Goal: Task Accomplishment & Management: Manage account settings

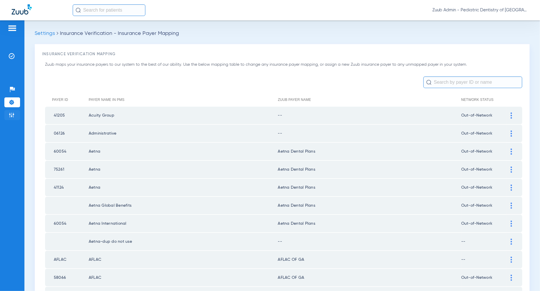
click at [9, 116] on img at bounding box center [12, 115] width 6 height 6
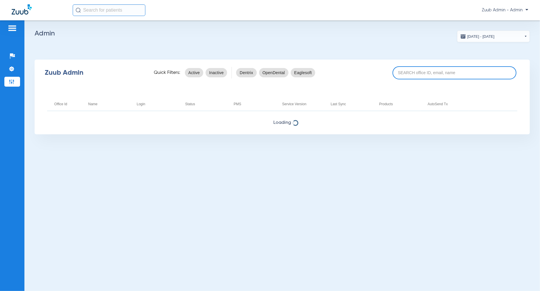
click at [463, 73] on input at bounding box center [455, 72] width 124 height 13
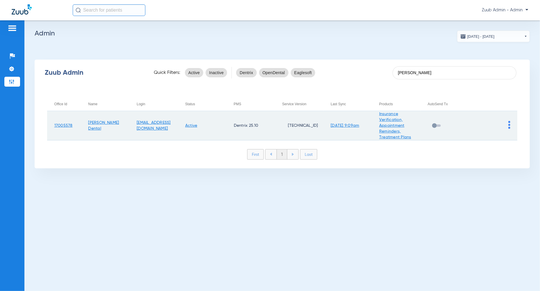
type input "[PERSON_NAME]"
click at [510, 127] on img at bounding box center [510, 125] width 2 height 8
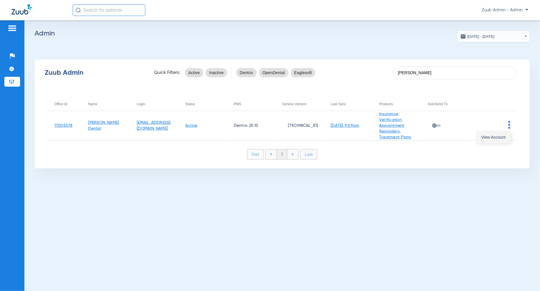
click at [485, 139] on span "View Account" at bounding box center [494, 137] width 24 height 4
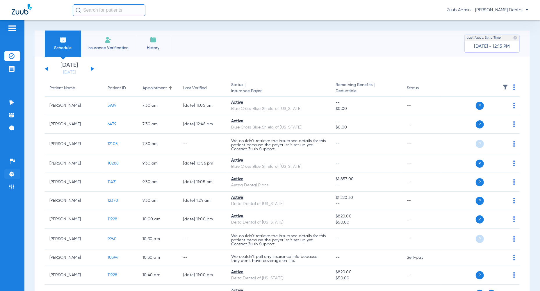
click at [10, 173] on img at bounding box center [12, 174] width 6 height 6
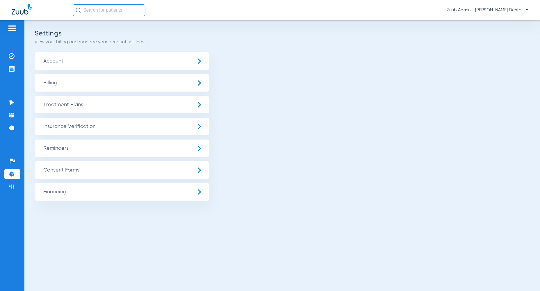
click at [83, 132] on span "Insurance Verification" at bounding box center [122, 126] width 175 height 17
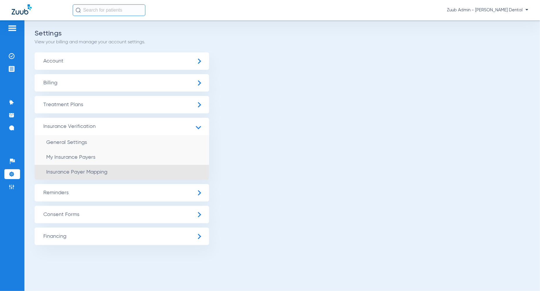
click at [91, 171] on span "Insurance Payer Mapping" at bounding box center [76, 172] width 61 height 5
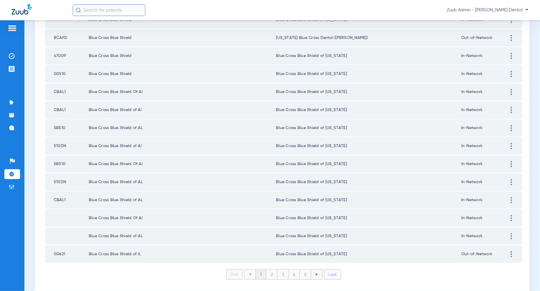
scroll to position [750, 0]
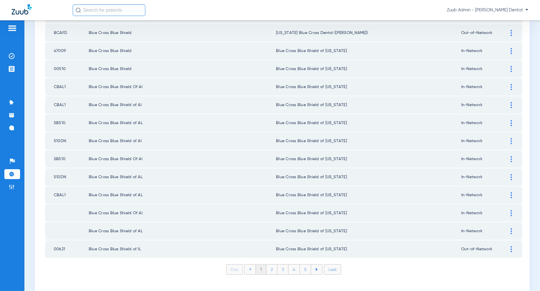
click at [274, 265] on li "2" at bounding box center [272, 270] width 11 height 10
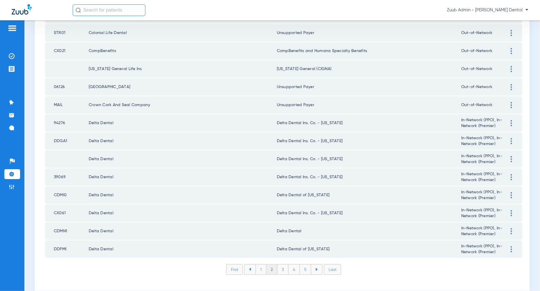
click at [511, 228] on img at bounding box center [511, 231] width 1 height 6
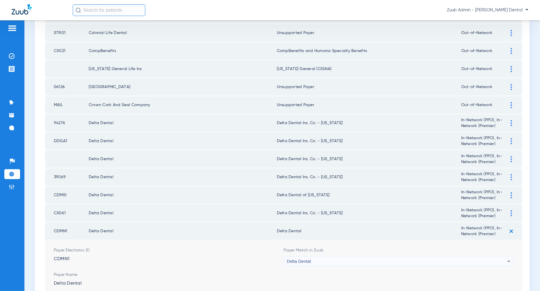
click at [497, 257] on div "Delta Dental" at bounding box center [397, 262] width 221 height 10
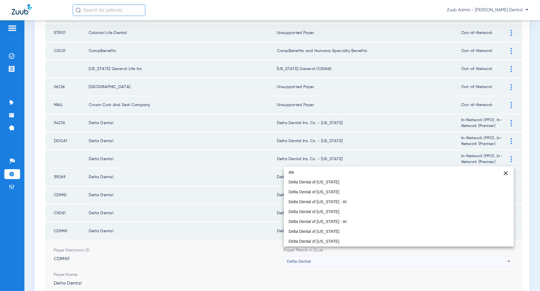
scroll to position [0, 0]
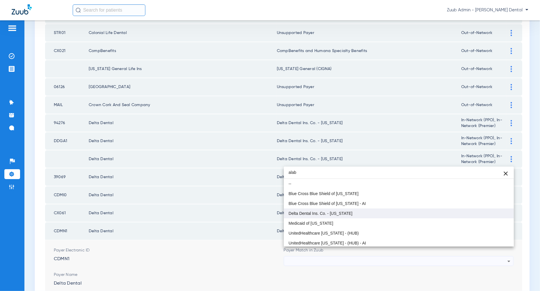
type input "alab"
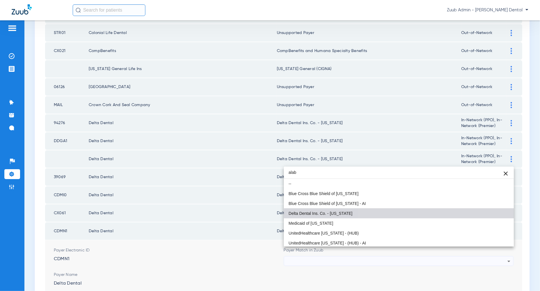
click at [458, 216] on mat-option "Delta Dental Ins. Co. - [US_STATE]" at bounding box center [399, 214] width 230 height 10
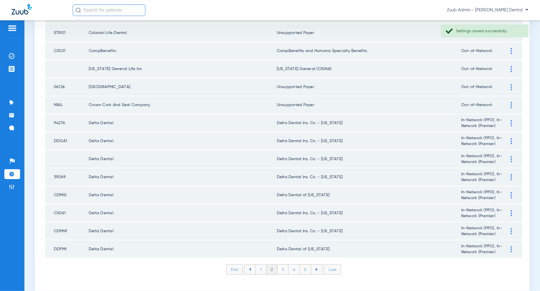
click at [283, 265] on li "3" at bounding box center [283, 270] width 11 height 10
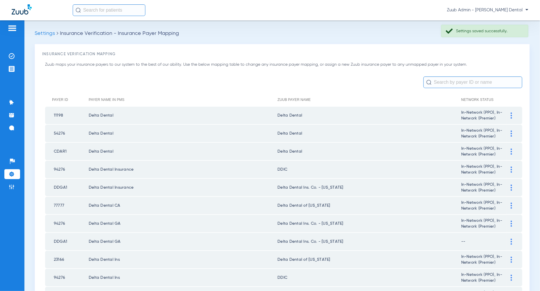
click at [513, 114] on div at bounding box center [512, 116] width 10 height 6
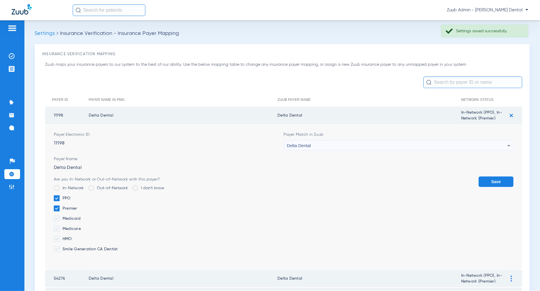
click at [481, 149] on div "Delta Dental" at bounding box center [397, 146] width 221 height 10
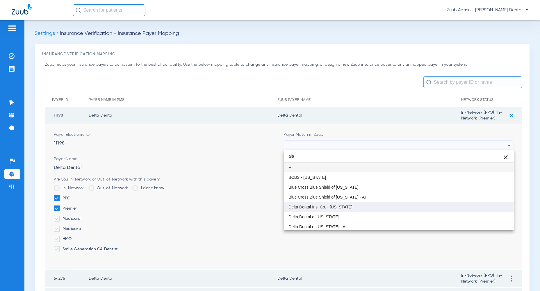
type input "ala"
click at [485, 205] on mat-option "Delta Dental Ins. Co. - [US_STATE]" at bounding box center [399, 207] width 230 height 10
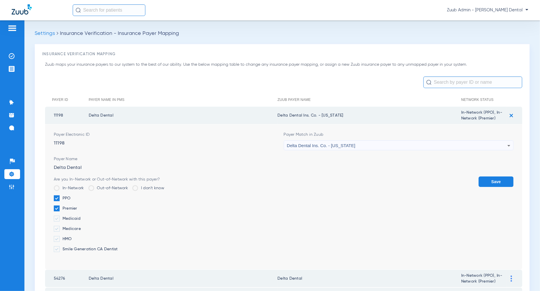
click at [511, 181] on button "Save" at bounding box center [496, 182] width 35 height 10
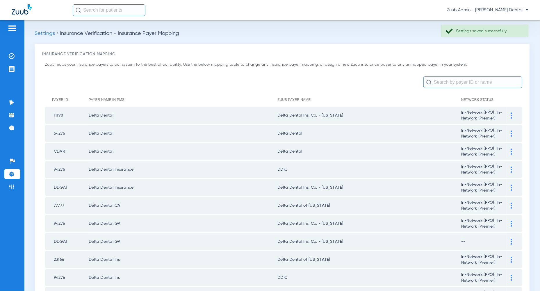
click at [513, 132] on div at bounding box center [512, 134] width 10 height 6
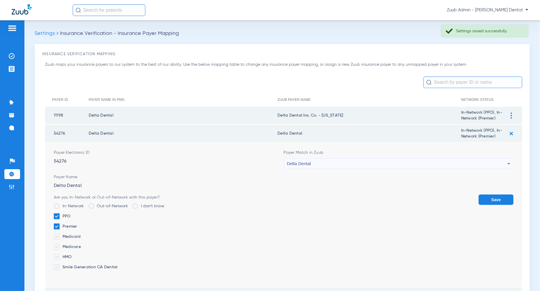
click at [478, 164] on div "Delta Dental" at bounding box center [397, 164] width 221 height 10
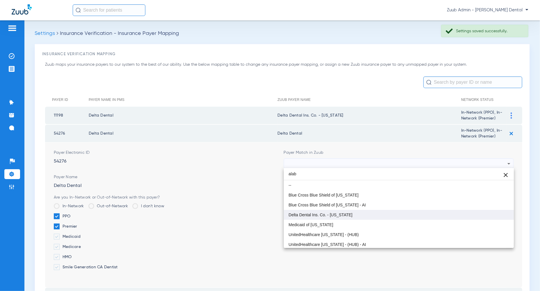
type input "alab"
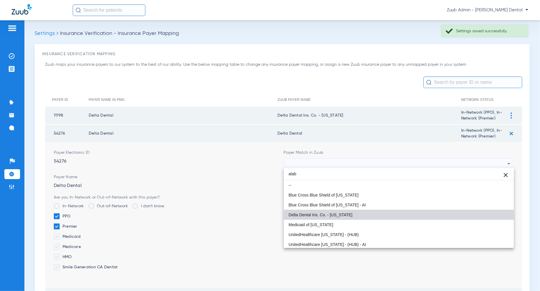
click at [476, 214] on mat-option "Delta Dental Ins. Co. - [US_STATE]" at bounding box center [399, 215] width 230 height 10
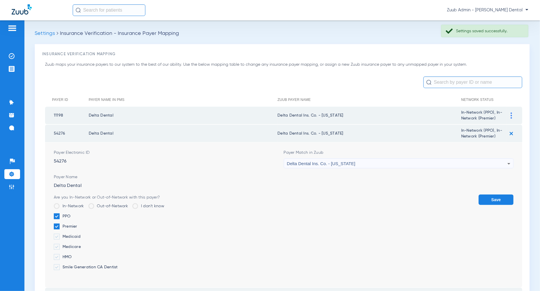
click at [492, 198] on button "Save" at bounding box center [496, 200] width 35 height 10
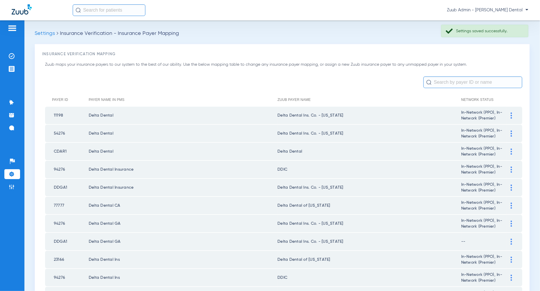
click at [512, 153] on img at bounding box center [511, 152] width 1 height 6
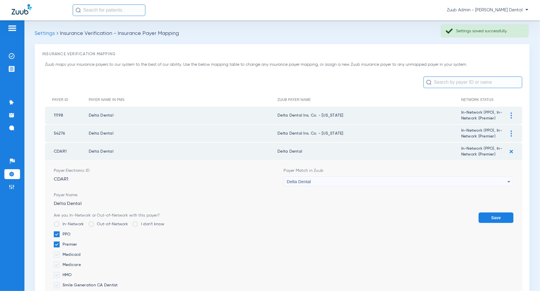
click at [480, 180] on div "Delta Dental" at bounding box center [397, 182] width 221 height 10
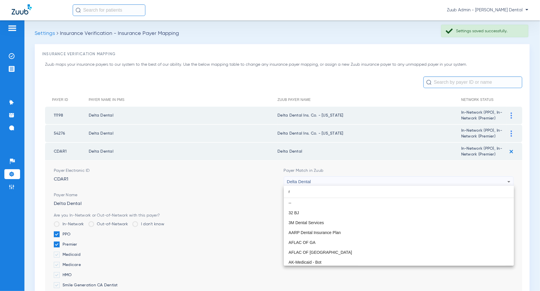
scroll to position [12, 0]
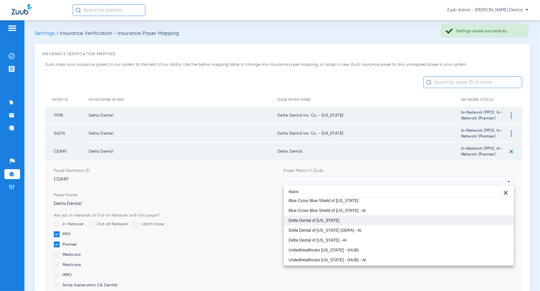
type input "rkans"
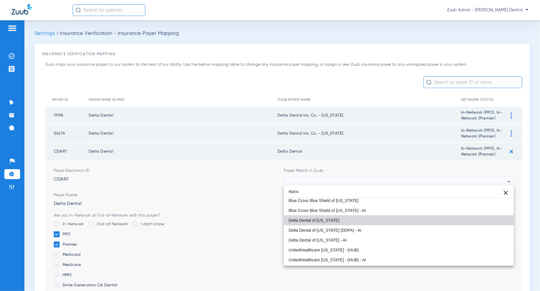
click at [467, 217] on mat-option "Delta Dental of [US_STATE]" at bounding box center [399, 221] width 230 height 10
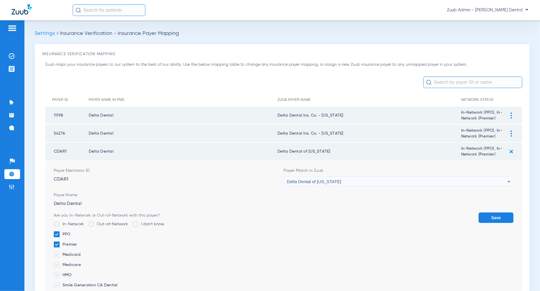
click at [497, 218] on button "Save" at bounding box center [496, 218] width 35 height 10
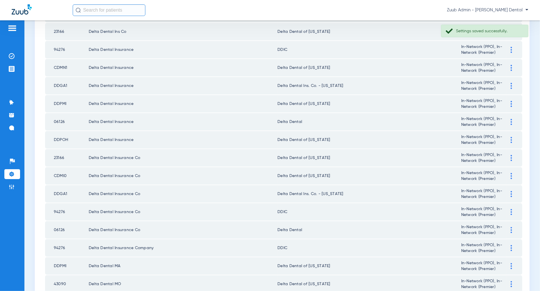
scroll to position [276, 0]
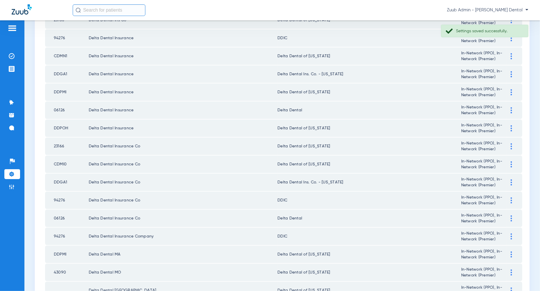
click at [512, 108] on img at bounding box center [511, 110] width 1 height 6
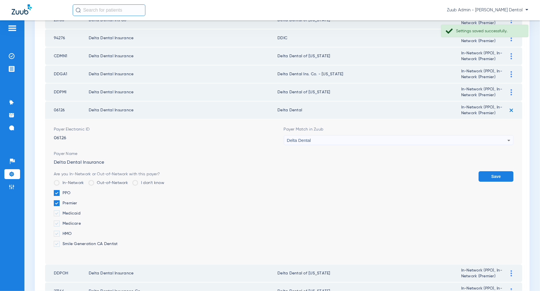
click at [499, 139] on div "Delta Dental" at bounding box center [397, 141] width 221 height 10
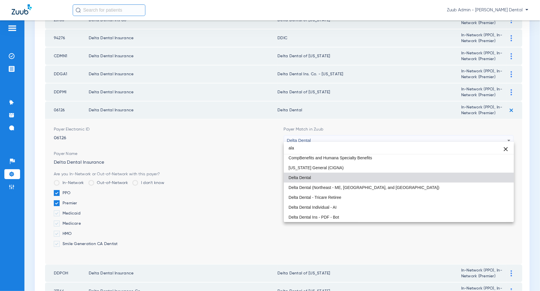
scroll to position [0, 0]
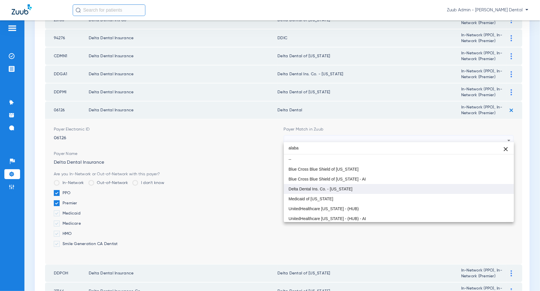
type input "alaba"
click at [483, 190] on mat-option "Delta Dental Ins. Co. - [US_STATE]" at bounding box center [399, 189] width 230 height 10
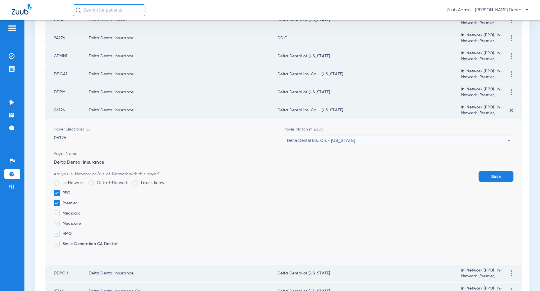
click at [491, 171] on button "Save" at bounding box center [496, 176] width 35 height 10
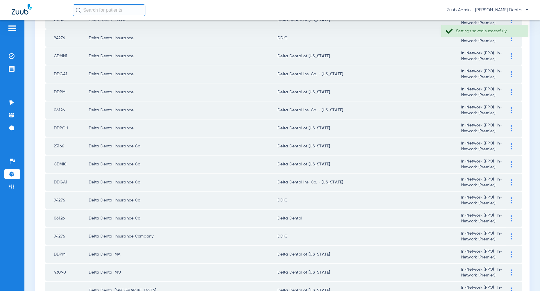
click at [512, 216] on img at bounding box center [511, 219] width 1 height 6
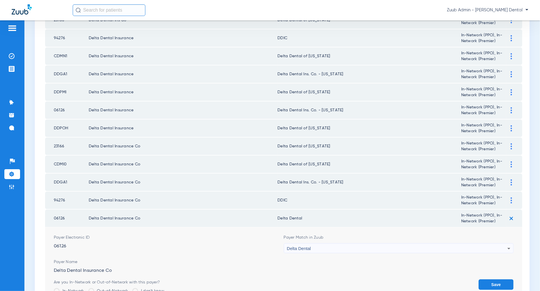
click at [477, 247] on div "Delta Dental" at bounding box center [397, 249] width 221 height 10
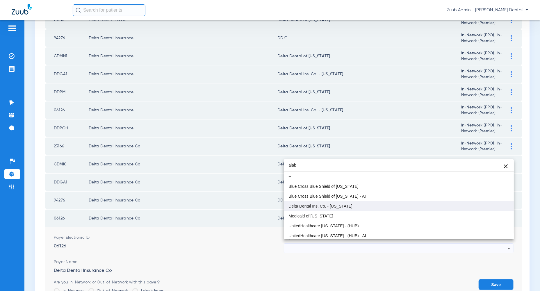
type input "alab"
click at [409, 205] on mat-option "Delta Dental Ins. Co. - [US_STATE]" at bounding box center [399, 206] width 230 height 10
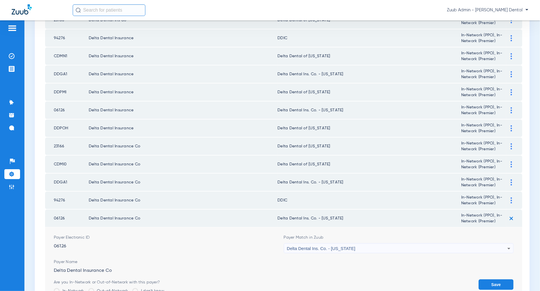
click at [489, 280] on button "Save" at bounding box center [496, 285] width 35 height 10
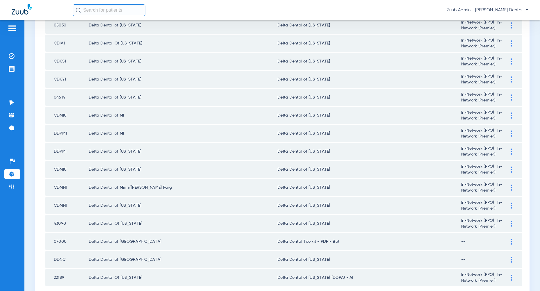
scroll to position [750, 0]
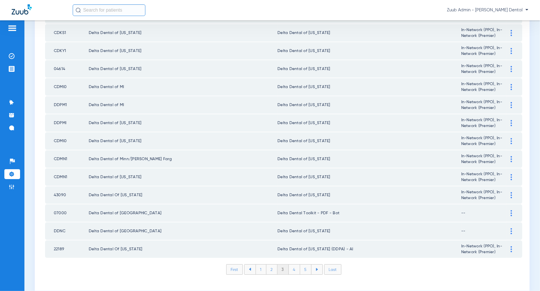
click at [295, 265] on li "4" at bounding box center [294, 270] width 11 height 10
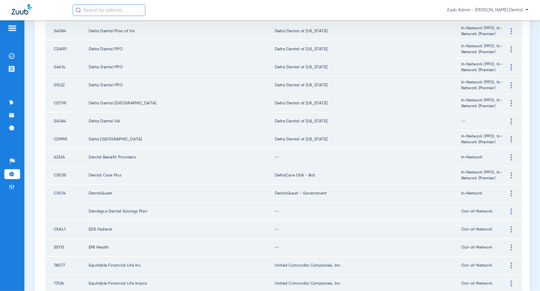
scroll to position [374, 0]
click at [513, 154] on div at bounding box center [512, 157] width 10 height 6
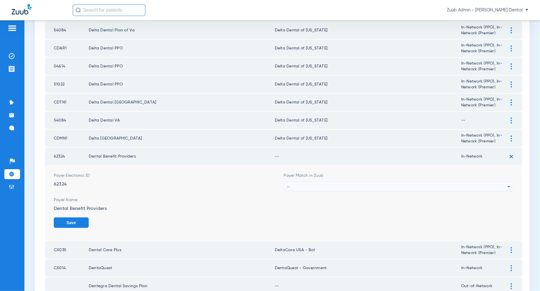
click at [485, 182] on div "--" at bounding box center [397, 187] width 221 height 10
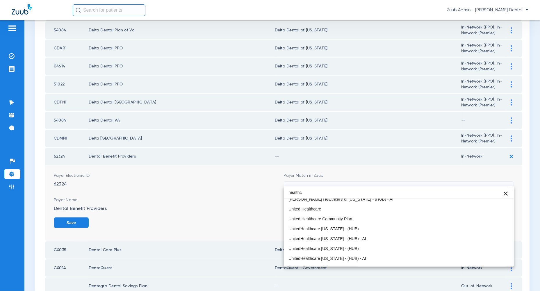
scroll to position [63, 0]
type input "healthc"
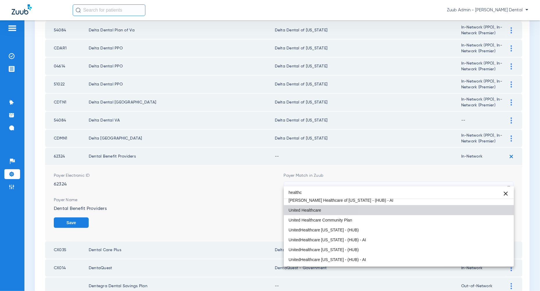
click at [453, 210] on mat-option "United Healthcare" at bounding box center [399, 210] width 230 height 10
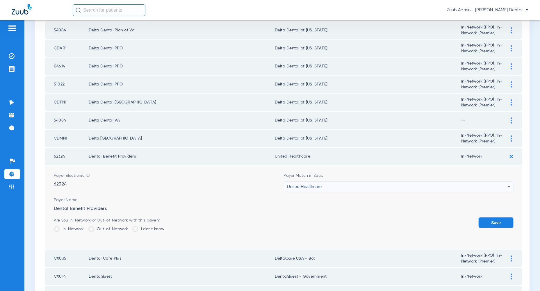
click at [495, 221] on button "Save" at bounding box center [496, 223] width 35 height 10
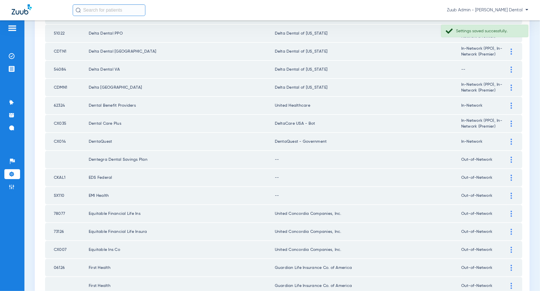
scroll to position [435, 0]
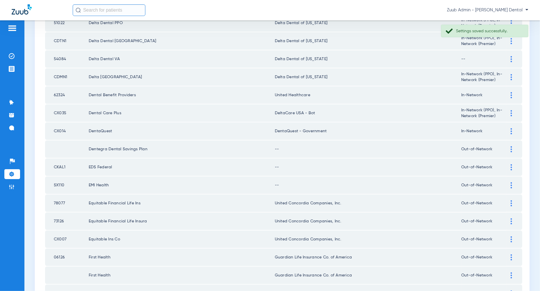
click at [511, 128] on div at bounding box center [512, 131] width 10 height 6
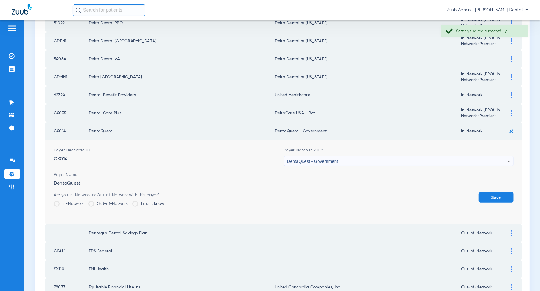
click at [475, 158] on div "DentaQuest - Government" at bounding box center [397, 162] width 221 height 10
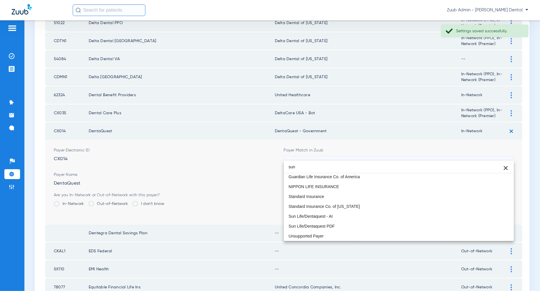
scroll to position [0, 0]
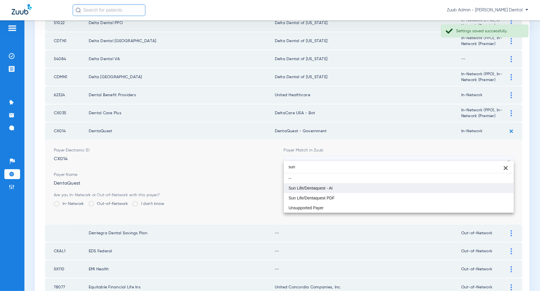
type input "sun"
click at [487, 187] on mat-option "Sun Life/Dentaquest - AI" at bounding box center [399, 188] width 230 height 10
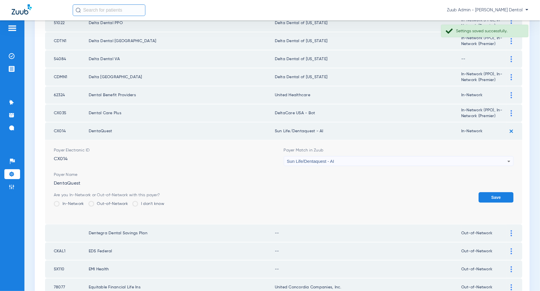
click at [489, 192] on button "Save" at bounding box center [496, 197] width 35 height 10
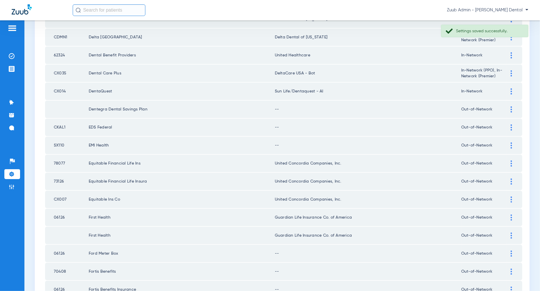
scroll to position [477, 0]
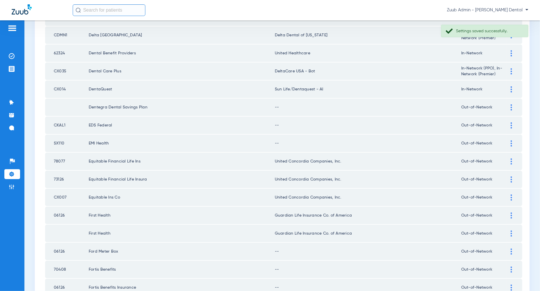
click at [512, 104] on img at bounding box center [511, 107] width 1 height 6
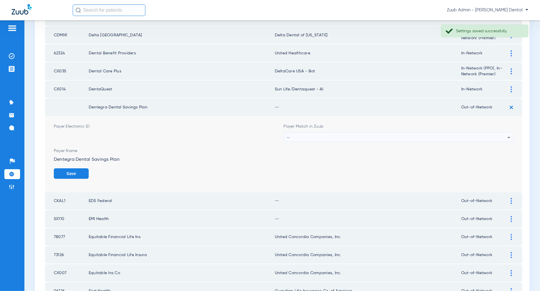
click at [500, 134] on div "--" at bounding box center [397, 138] width 221 height 10
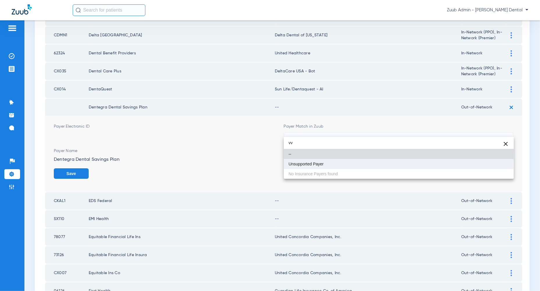
type input "vv"
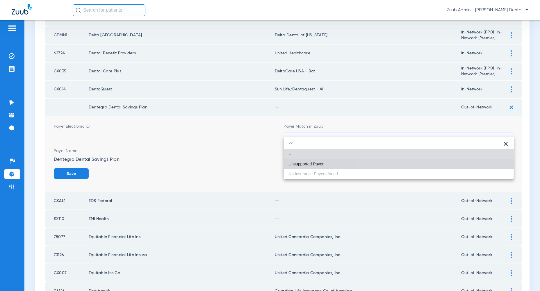
click at [505, 166] on mat-option "Unsupported Payer" at bounding box center [399, 164] width 230 height 10
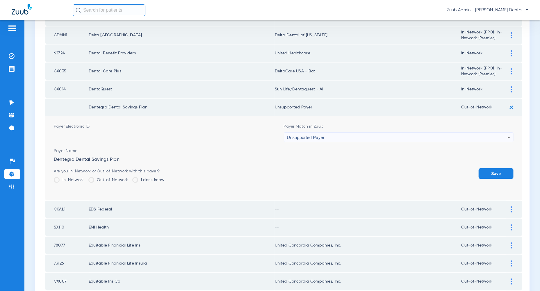
click at [505, 169] on button "Save" at bounding box center [496, 174] width 35 height 10
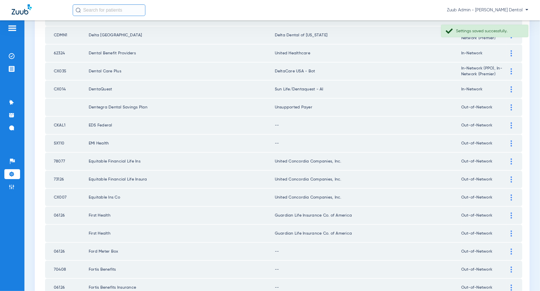
click at [513, 123] on img at bounding box center [511, 126] width 1 height 6
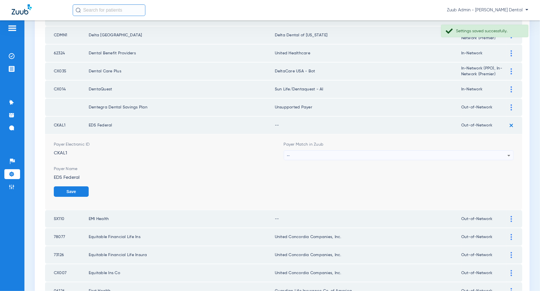
click at [506, 151] on div "--" at bounding box center [397, 156] width 221 height 10
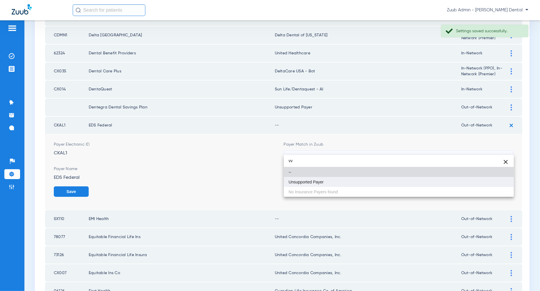
type input "vv"
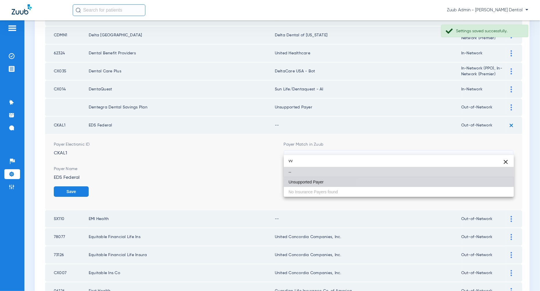
click at [493, 182] on mat-option "Unsupported Payer" at bounding box center [399, 182] width 230 height 10
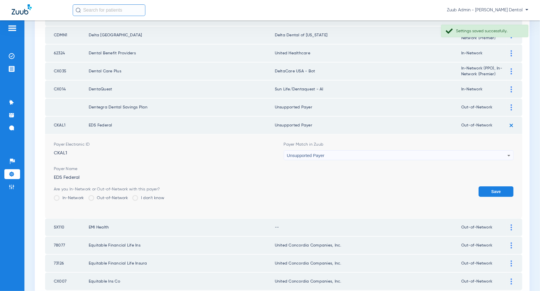
click at [493, 187] on button "Save" at bounding box center [496, 192] width 35 height 10
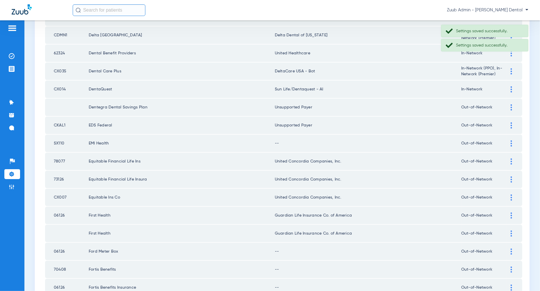
click at [513, 141] on div at bounding box center [512, 144] width 10 height 6
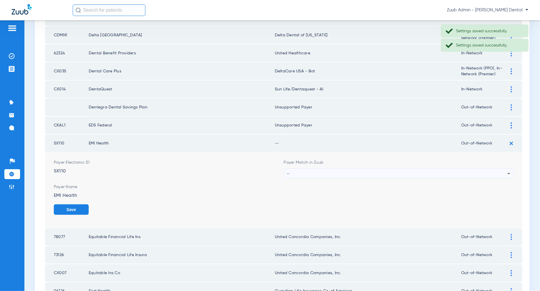
click at [508, 170] on icon at bounding box center [509, 173] width 7 height 7
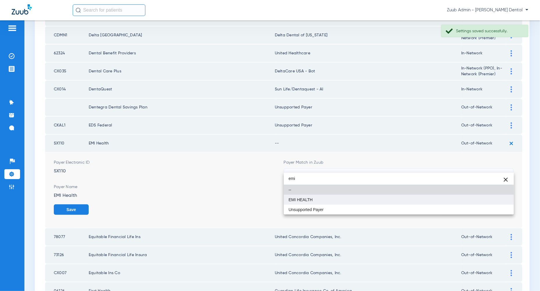
type input "emi"
click at [508, 201] on mat-option "EMI HEALTH" at bounding box center [399, 200] width 230 height 10
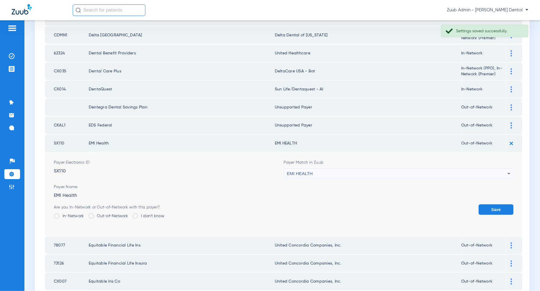
click at [503, 207] on button "Save" at bounding box center [496, 210] width 35 height 10
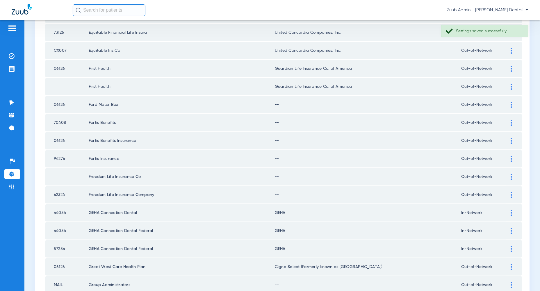
scroll to position [625, 0]
click at [512, 101] on img at bounding box center [511, 104] width 1 height 6
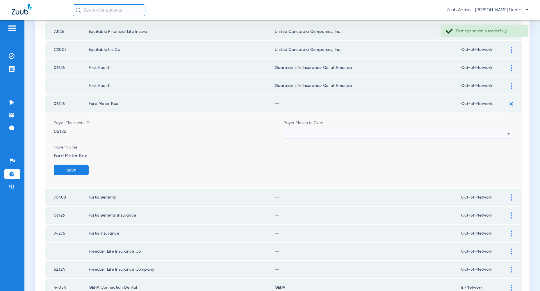
click at [495, 129] on div "--" at bounding box center [397, 134] width 221 height 10
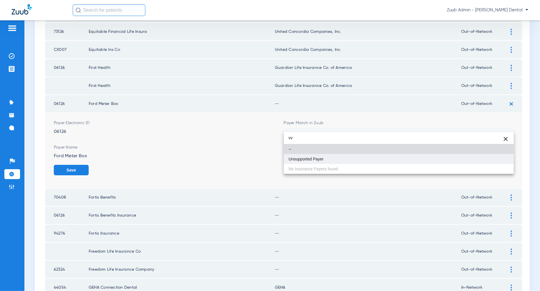
type input "vv"
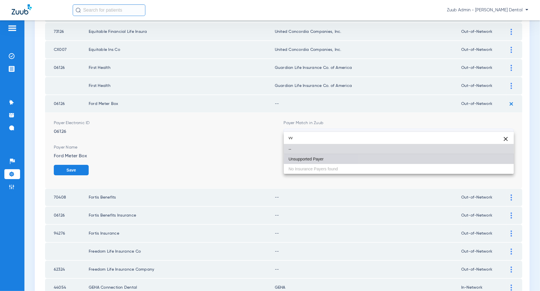
click at [483, 160] on mat-option "Unsupported Payer" at bounding box center [399, 159] width 230 height 10
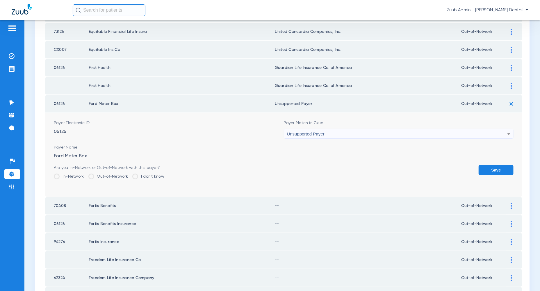
click at [483, 165] on button "Save" at bounding box center [496, 170] width 35 height 10
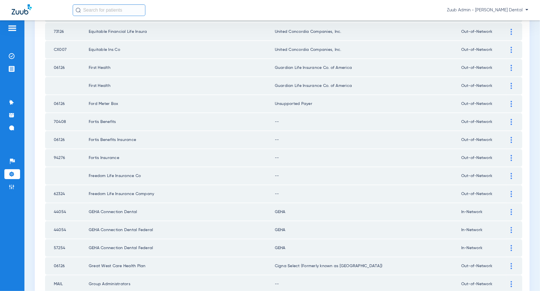
click at [513, 119] on img at bounding box center [511, 122] width 1 height 6
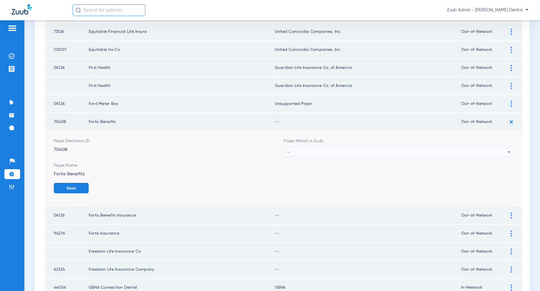
click at [484, 147] on div "--" at bounding box center [397, 152] width 221 height 10
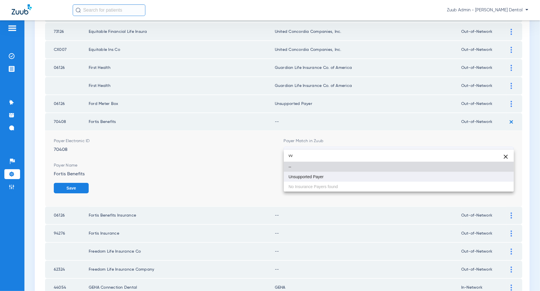
type input "vv"
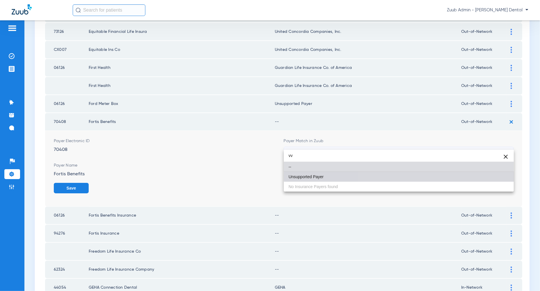
click at [497, 176] on mat-option "Unsupported Payer" at bounding box center [399, 177] width 230 height 10
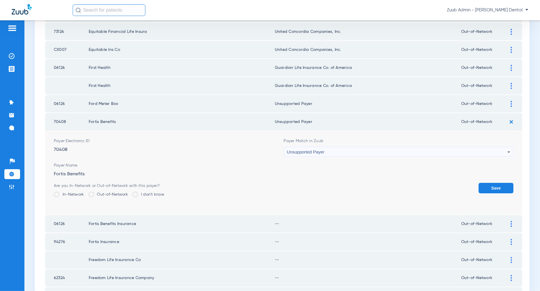
click at [497, 176] on form "Payer Electronic ID 70408 Payer Match in Zuub Unsupported Payer Payer Name Fort…" at bounding box center [284, 173] width 460 height 84
click at [500, 183] on button "Save" at bounding box center [496, 188] width 35 height 10
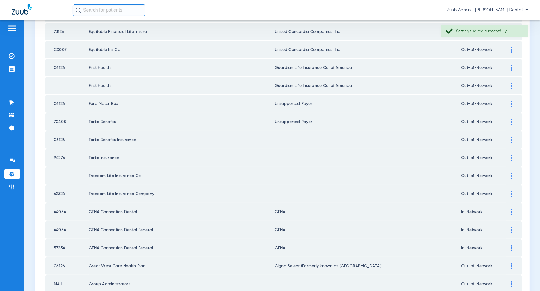
click at [510, 138] on td at bounding box center [515, 139] width 16 height 17
click at [511, 137] on div at bounding box center [512, 140] width 10 height 6
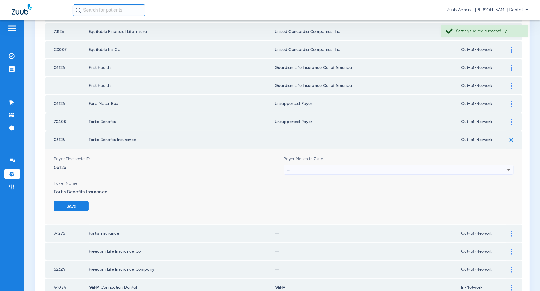
click at [502, 165] on div "--" at bounding box center [397, 170] width 221 height 10
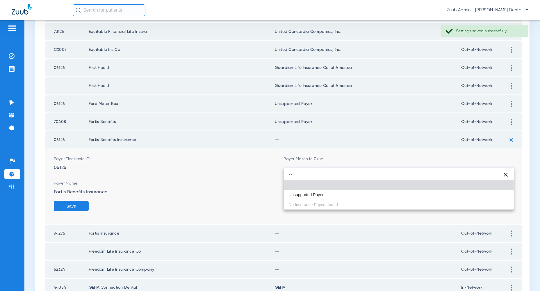
type input "vv"
click at [499, 203] on div "vv close -- Unsupported Payer No Insurance Payers found" at bounding box center [399, 189] width 230 height 42
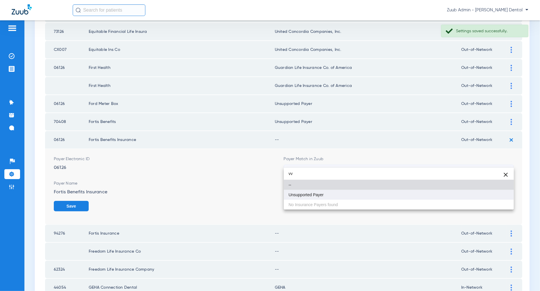
click at [499, 200] on mat-option "Unsupported Payer" at bounding box center [399, 195] width 230 height 10
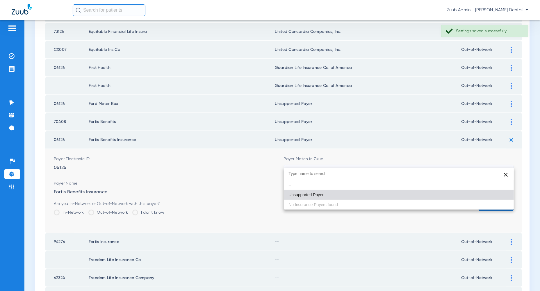
click at [499, 201] on button "Save" at bounding box center [496, 206] width 35 height 10
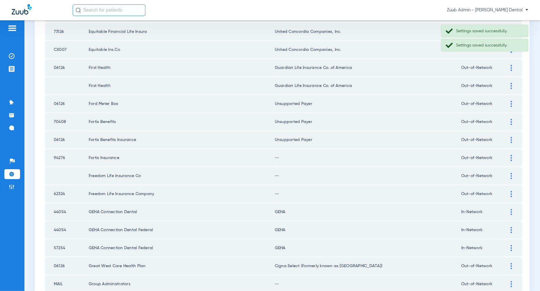
click at [513, 155] on div at bounding box center [512, 158] width 10 height 6
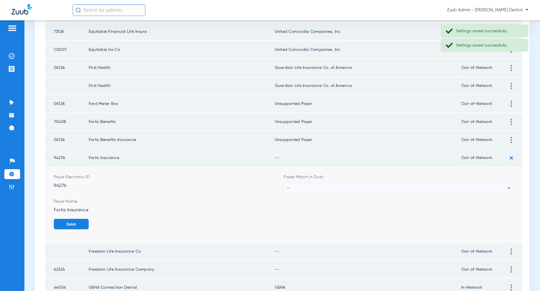
click at [509, 185] on icon at bounding box center [509, 188] width 7 height 7
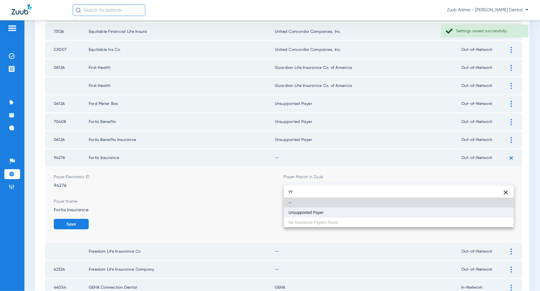
type input "vv"
click at [494, 217] on mat-option "Unsupported Payer" at bounding box center [399, 213] width 230 height 10
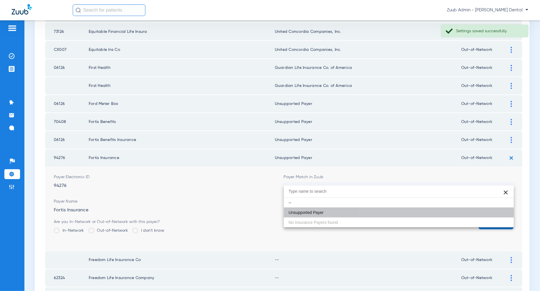
click at [494, 219] on button "Save" at bounding box center [496, 224] width 35 height 10
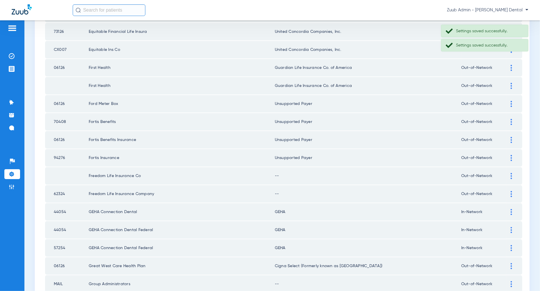
click at [510, 173] on div at bounding box center [512, 176] width 10 height 6
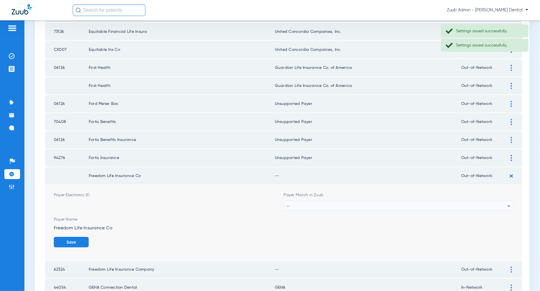
click at [505, 201] on div "--" at bounding box center [397, 206] width 221 height 10
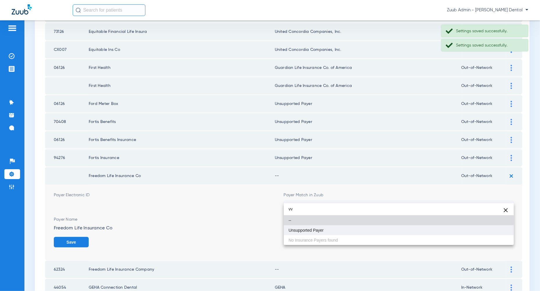
type input "vv"
click at [504, 233] on mat-option "Unsupported Payer" at bounding box center [399, 231] width 230 height 10
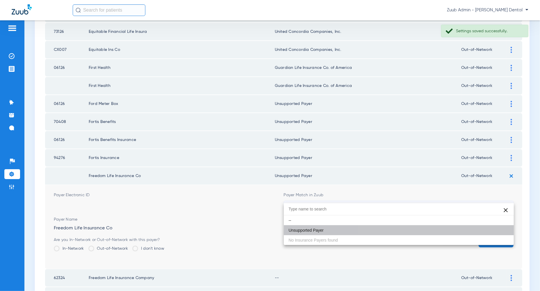
click at [504, 237] on button "Save" at bounding box center [496, 242] width 35 height 10
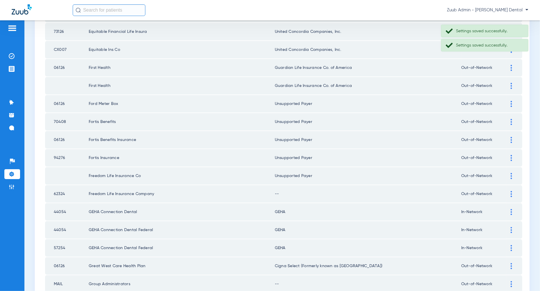
click at [512, 191] on img at bounding box center [511, 194] width 1 height 6
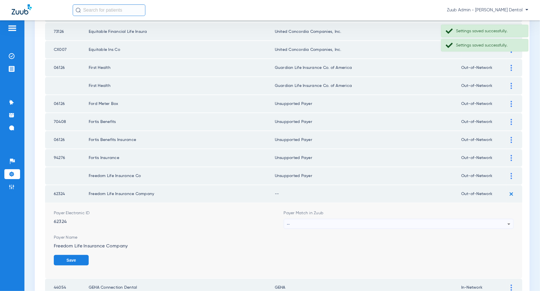
click at [508, 221] on icon at bounding box center [509, 224] width 7 height 7
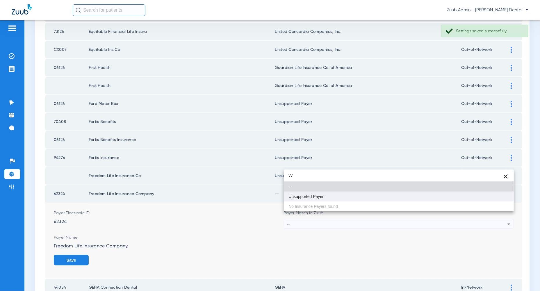
type input "vv"
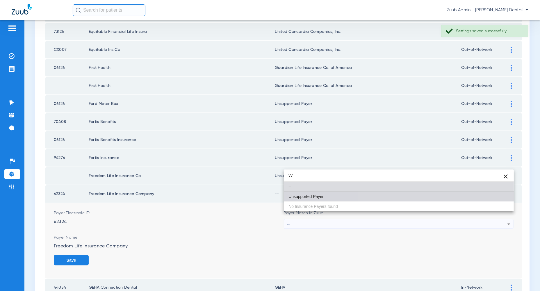
click at [500, 195] on mat-option "Unsupported Payer" at bounding box center [399, 197] width 230 height 10
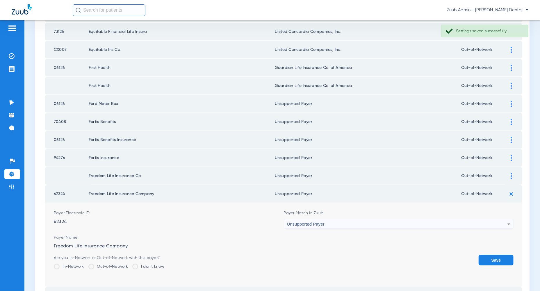
click at [494, 255] on button "Save" at bounding box center [496, 260] width 35 height 10
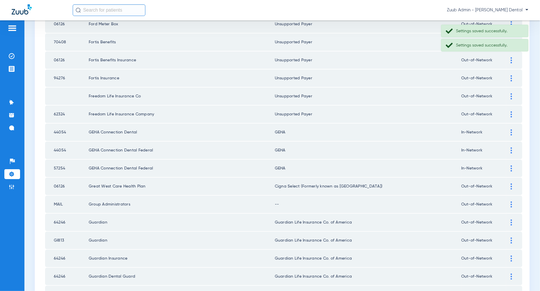
scroll to position [750, 0]
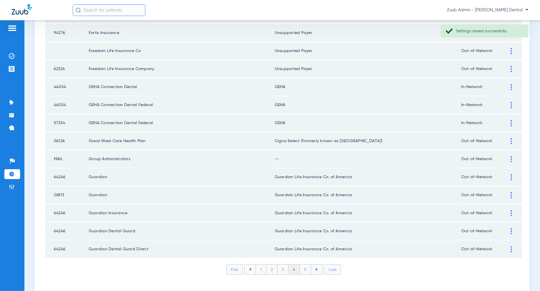
click at [513, 156] on div at bounding box center [512, 159] width 10 height 6
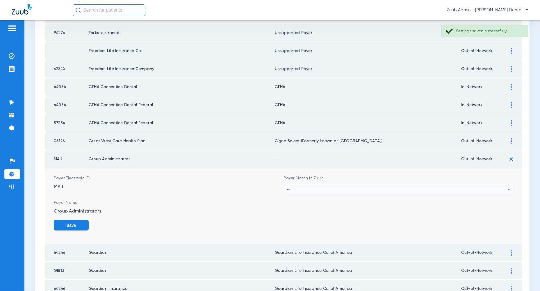
click at [502, 185] on div "--" at bounding box center [397, 190] width 221 height 10
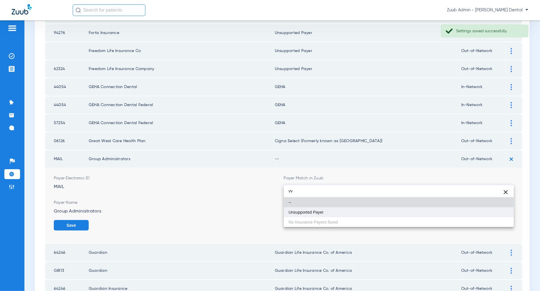
type input "vv"
click at [498, 216] on mat-option "Unsupported Payer" at bounding box center [399, 213] width 230 height 10
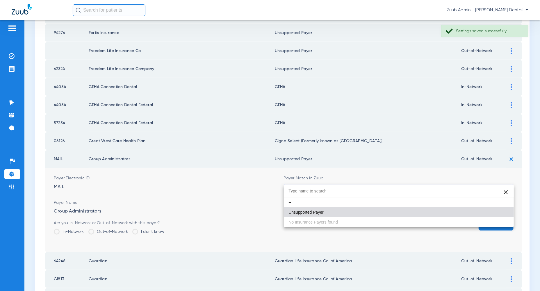
click at [498, 220] on button "Save" at bounding box center [496, 225] width 35 height 10
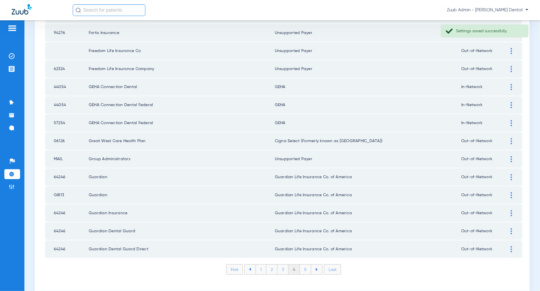
click at [305, 265] on li "5" at bounding box center [305, 270] width 11 height 10
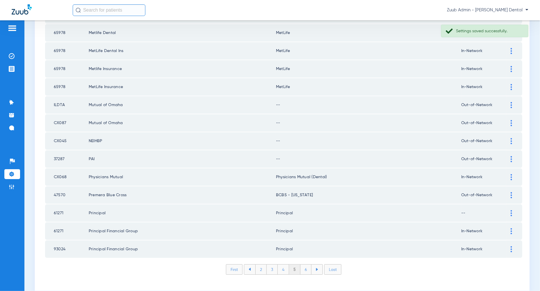
click at [327, 265] on li "Last" at bounding box center [333, 270] width 17 height 10
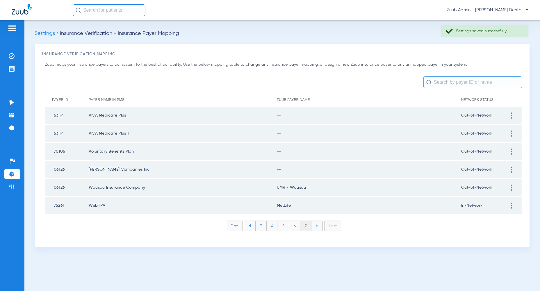
scroll to position [0, 0]
click at [291, 225] on li "6" at bounding box center [295, 226] width 11 height 10
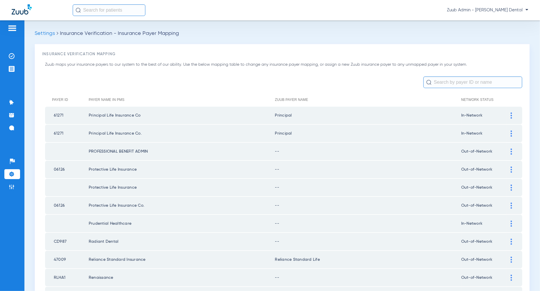
click at [512, 152] on img at bounding box center [511, 152] width 1 height 6
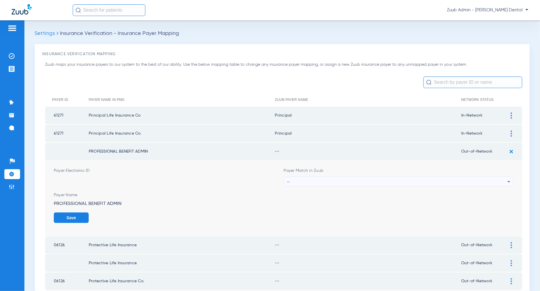
click at [500, 180] on div "--" at bounding box center [397, 182] width 221 height 10
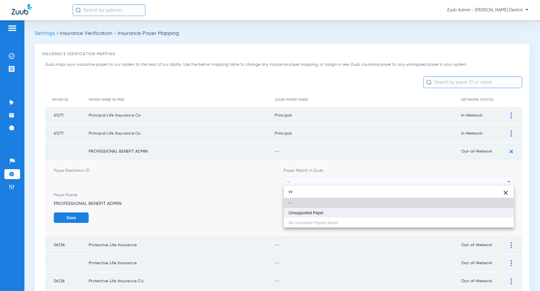
type input "vv"
click at [497, 217] on mat-option "Unsupported Payer" at bounding box center [399, 213] width 230 height 10
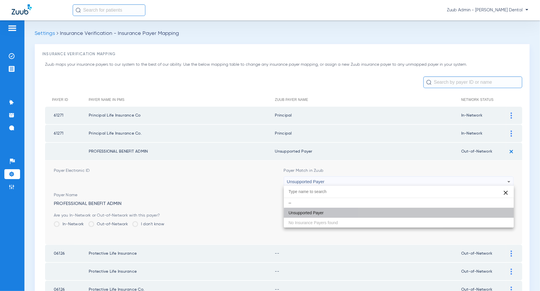
click at [497, 217] on button "Save" at bounding box center [496, 218] width 35 height 10
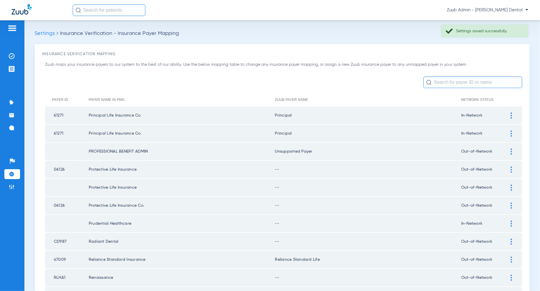
click at [512, 169] on img at bounding box center [511, 170] width 1 height 6
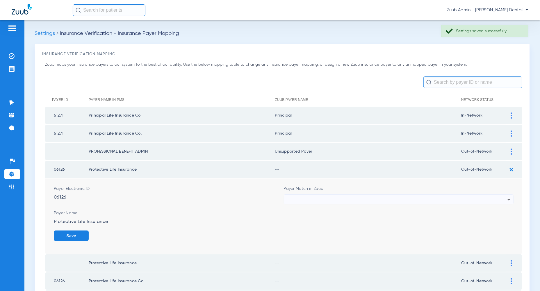
click at [504, 197] on div "--" at bounding box center [397, 200] width 221 height 10
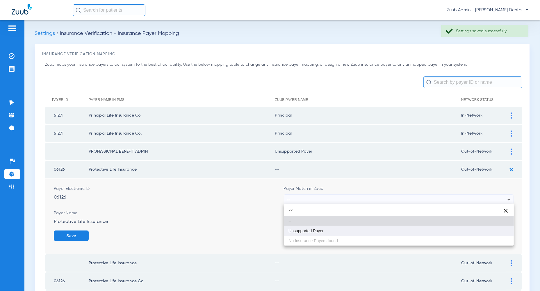
type input "vv"
click at [492, 230] on mat-option "Unsupported Payer" at bounding box center [399, 231] width 230 height 10
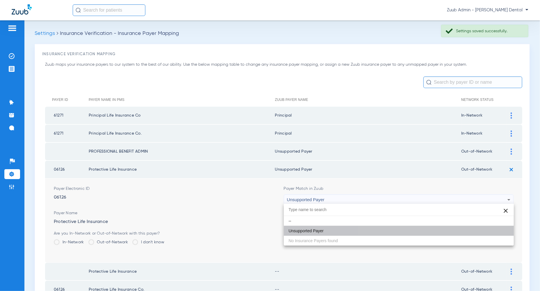
click at [492, 230] on form "Payer Electronic ID 06126 Payer Match in Zuub Unsupported Payer Payer Name Prot…" at bounding box center [284, 221] width 460 height 84
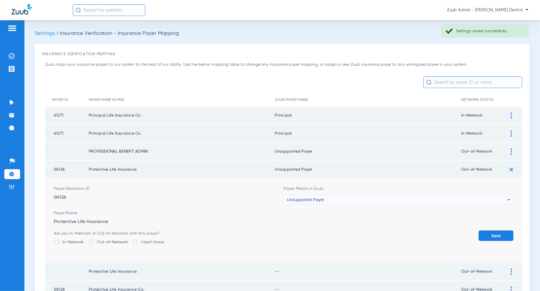
click at [496, 235] on button "Save" at bounding box center [496, 236] width 35 height 10
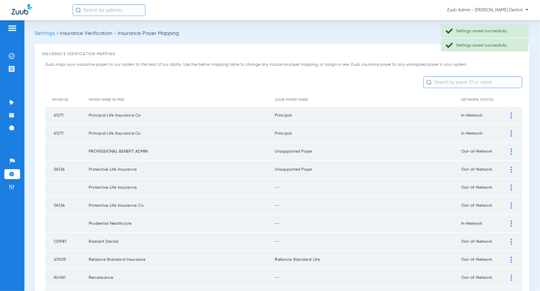
click at [513, 188] on div at bounding box center [512, 188] width 10 height 6
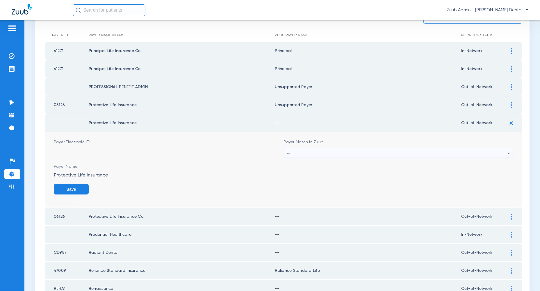
scroll to position [67, 0]
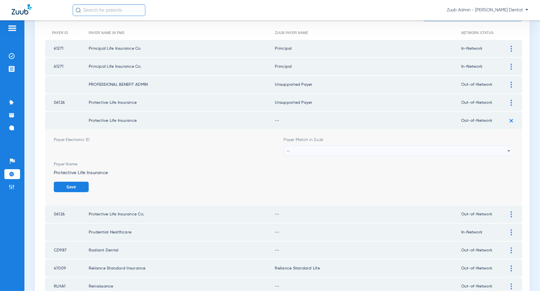
click at [388, 149] on div "--" at bounding box center [397, 151] width 221 height 10
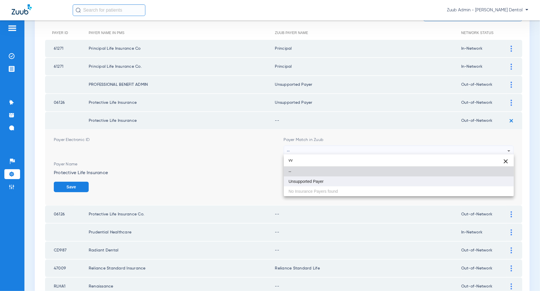
type input "vv"
click at [409, 182] on mat-option "Unsupported Payer" at bounding box center [399, 182] width 230 height 10
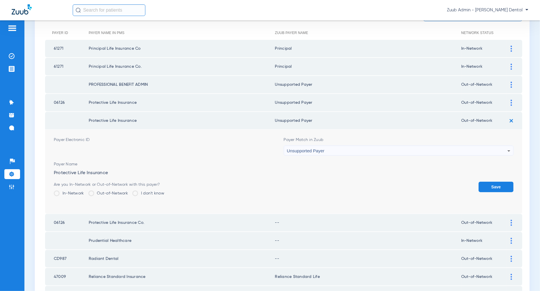
click at [505, 186] on button "Save" at bounding box center [496, 187] width 35 height 10
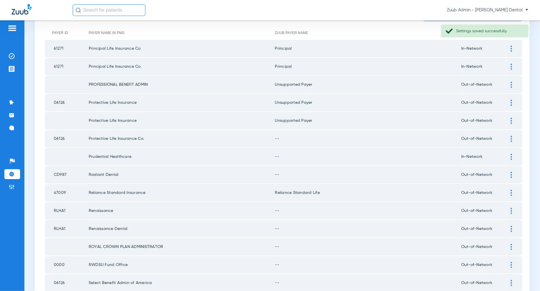
click at [512, 139] on img at bounding box center [511, 139] width 1 height 6
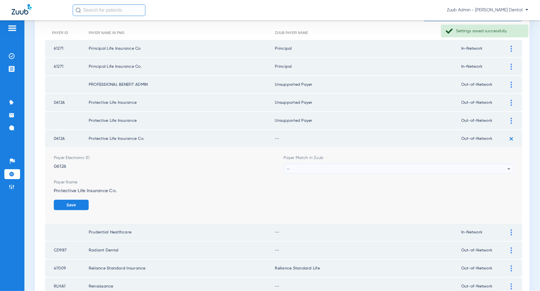
click at [507, 169] on icon at bounding box center [509, 169] width 7 height 7
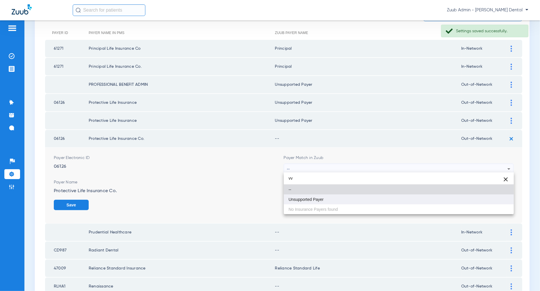
type input "vv"
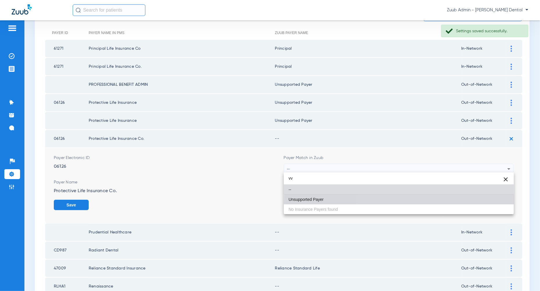
click at [499, 204] on mat-option "Unsupported Payer" at bounding box center [399, 200] width 230 height 10
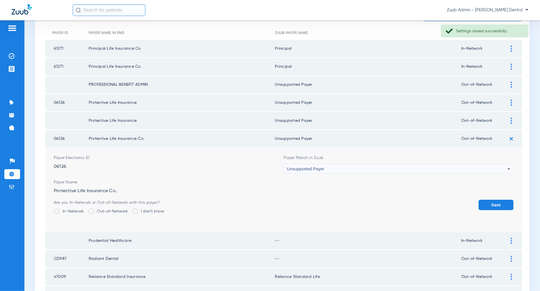
click at [499, 204] on button "Save" at bounding box center [496, 205] width 35 height 10
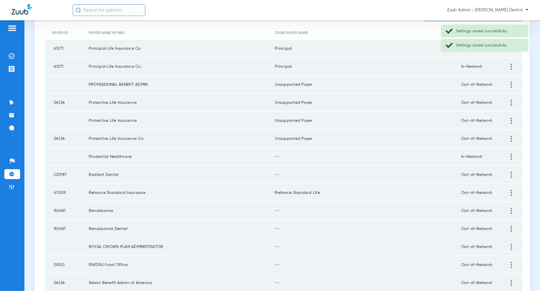
click at [512, 155] on img at bounding box center [511, 157] width 1 height 6
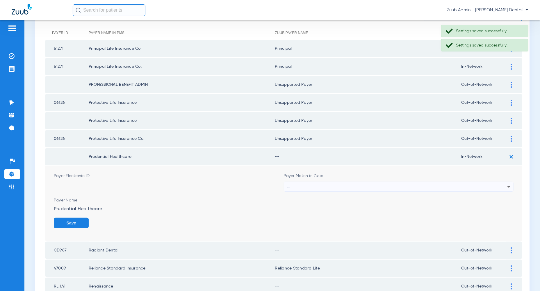
click at [496, 186] on div "--" at bounding box center [397, 187] width 221 height 10
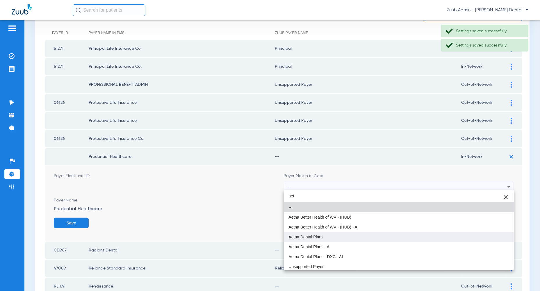
type input "aet"
click at [486, 233] on mat-option "Aetna Dental Plans" at bounding box center [399, 237] width 230 height 10
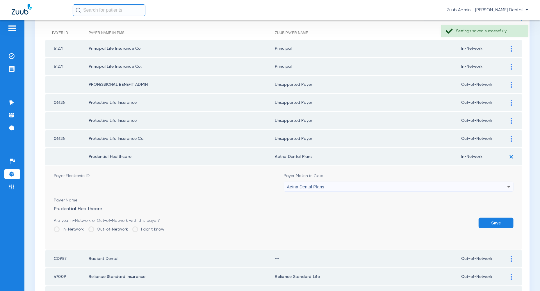
click at [500, 219] on button "Save" at bounding box center [496, 223] width 35 height 10
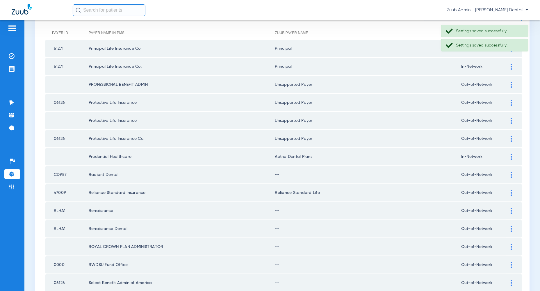
click at [513, 174] on img at bounding box center [511, 175] width 1 height 6
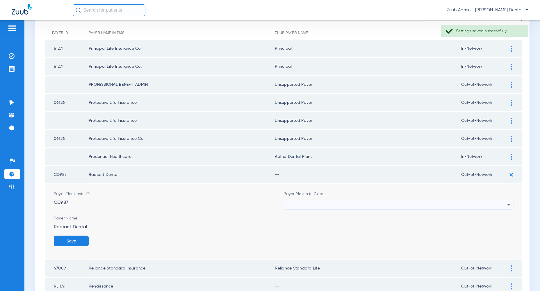
click at [506, 204] on icon at bounding box center [509, 205] width 7 height 7
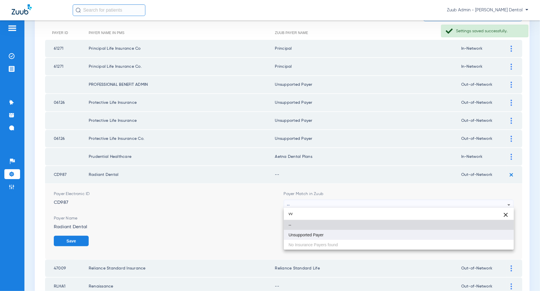
type input "vv"
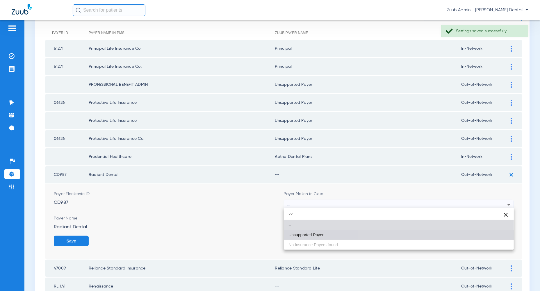
click at [504, 236] on mat-option "Unsupported Payer" at bounding box center [399, 235] width 230 height 10
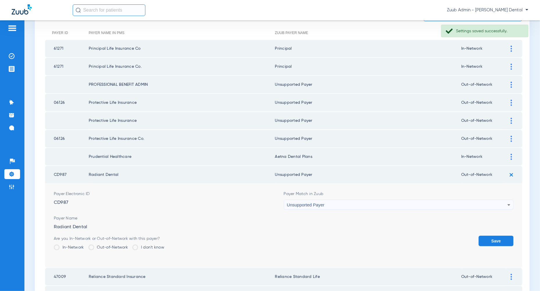
click at [504, 236] on button "Save" at bounding box center [496, 241] width 35 height 10
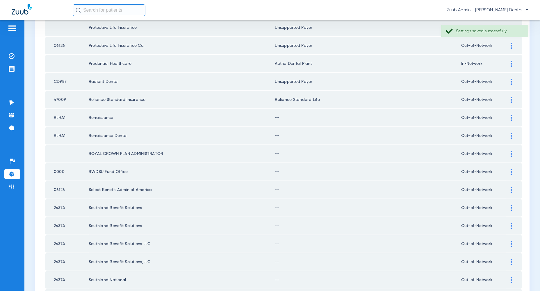
scroll to position [168, 0]
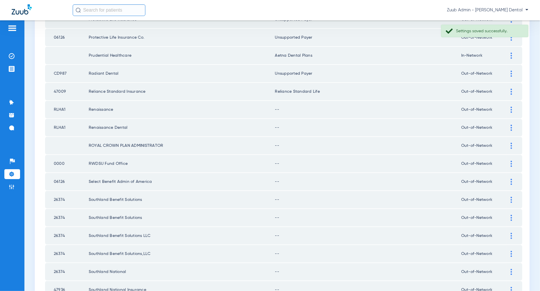
click at [512, 108] on img at bounding box center [511, 110] width 1 height 6
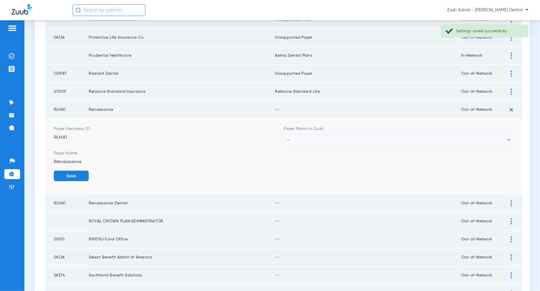
click at [505, 137] on div "--" at bounding box center [397, 140] width 221 height 10
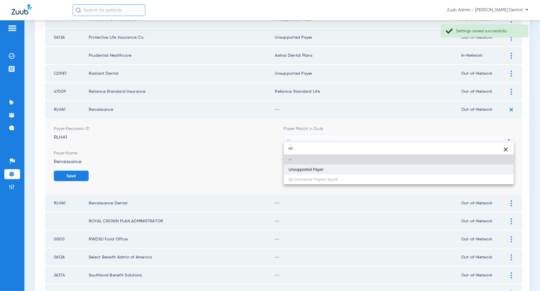
type input "vv"
click at [498, 170] on mat-option "Unsupported Payer" at bounding box center [399, 170] width 230 height 10
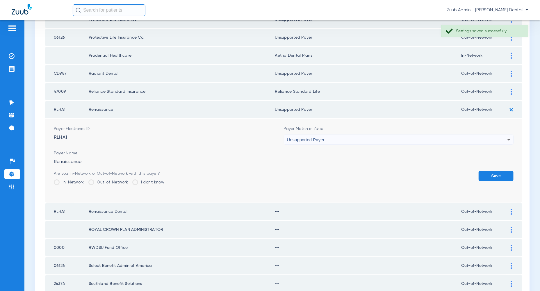
click at [498, 172] on button "Save" at bounding box center [496, 176] width 35 height 10
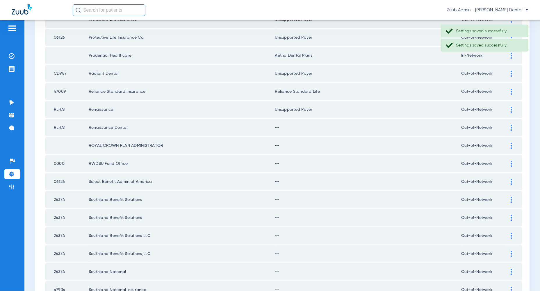
click at [511, 127] on div at bounding box center [512, 128] width 10 height 6
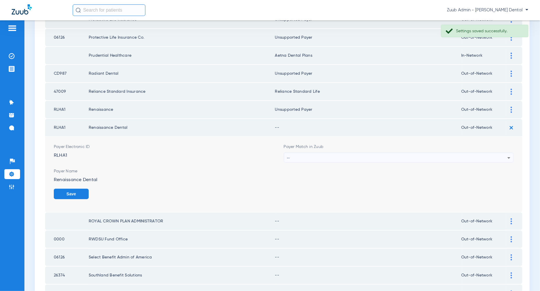
click at [504, 155] on div "--" at bounding box center [397, 158] width 221 height 10
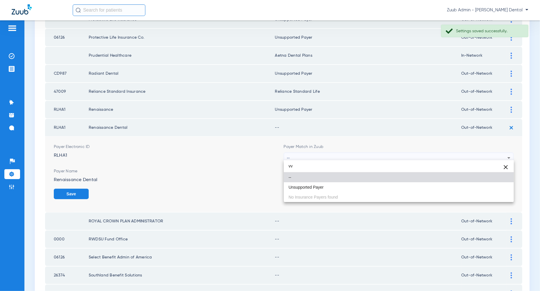
type input "vv"
click at [501, 193] on div "vv close -- Unsupported Payer No Insurance Payers found" at bounding box center [399, 181] width 230 height 42
click at [500, 187] on mat-option "Unsupported Payer" at bounding box center [399, 187] width 230 height 10
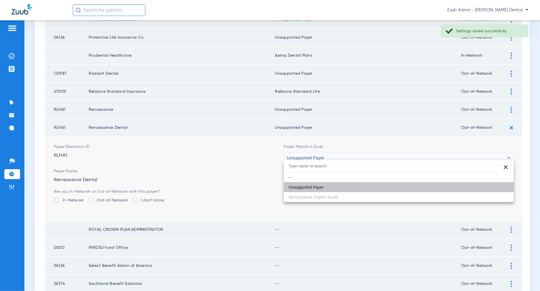
click at [500, 189] on button "Save" at bounding box center [496, 194] width 35 height 10
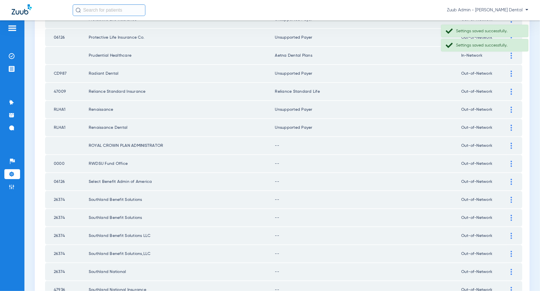
click at [513, 143] on img at bounding box center [511, 146] width 1 height 6
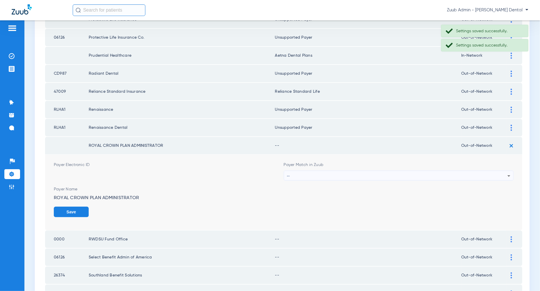
click at [504, 174] on div "--" at bounding box center [397, 176] width 221 height 10
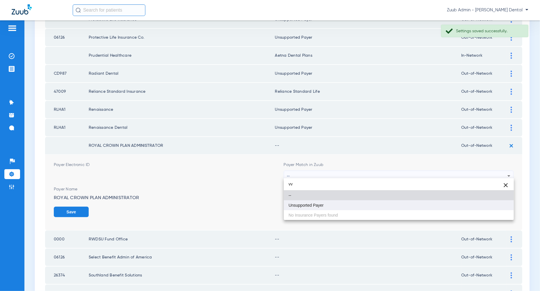
type input "vv"
click at [498, 207] on mat-option "Unsupported Payer" at bounding box center [399, 206] width 230 height 10
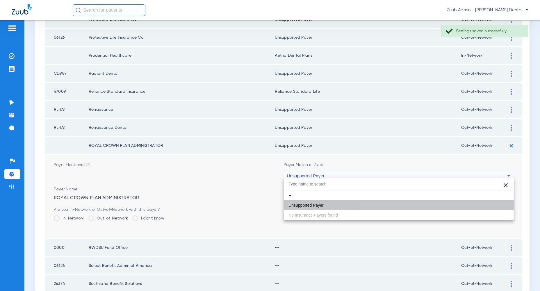
click at [498, 207] on button "Save" at bounding box center [496, 212] width 35 height 10
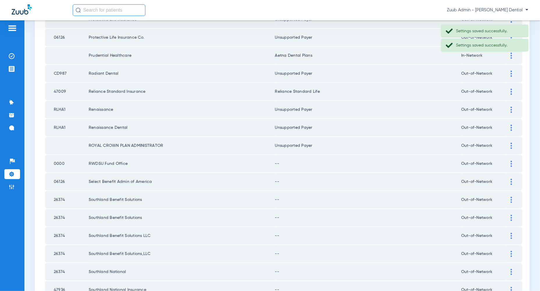
click at [511, 162] on img at bounding box center [511, 164] width 1 height 6
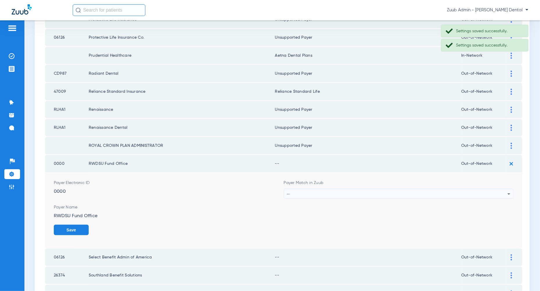
click at [502, 193] on div "--" at bounding box center [397, 194] width 221 height 10
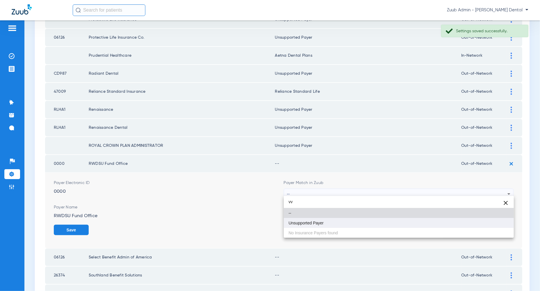
type input "vv"
click at [481, 225] on mat-option "Unsupported Payer" at bounding box center [399, 223] width 230 height 10
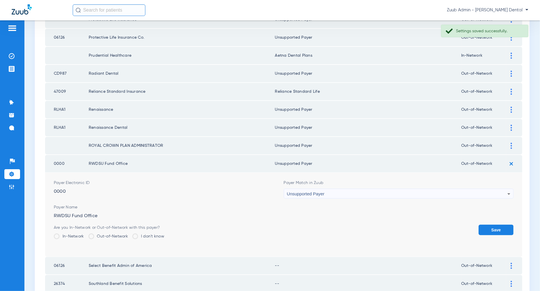
click at [483, 225] on button "Save" at bounding box center [496, 230] width 35 height 10
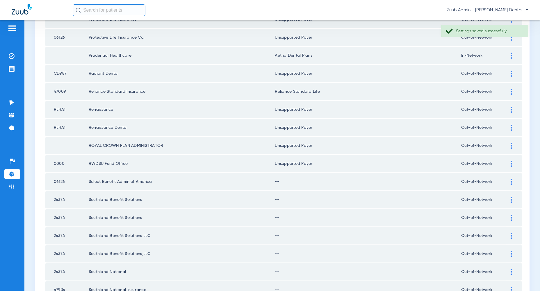
click at [512, 179] on img at bounding box center [511, 182] width 1 height 6
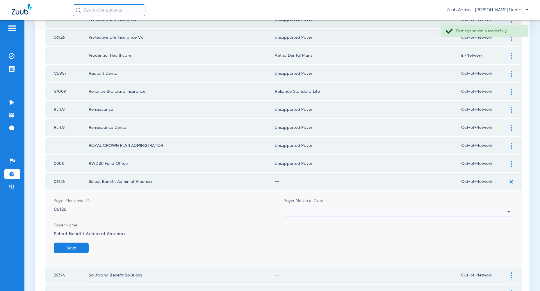
click at [499, 208] on div "--" at bounding box center [397, 212] width 221 height 10
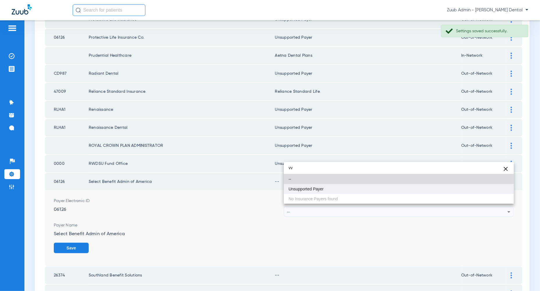
type input "vv"
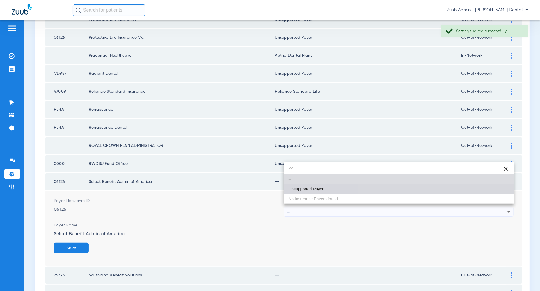
click at [498, 193] on mat-option "Unsupported Payer" at bounding box center [399, 189] width 230 height 10
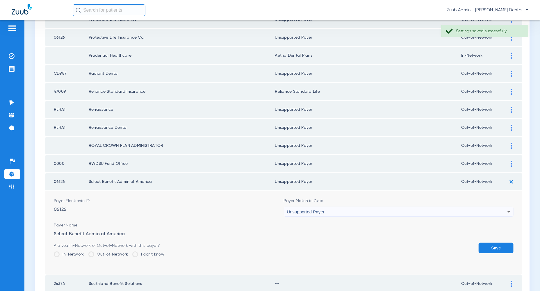
click at [498, 245] on button "Save" at bounding box center [496, 248] width 35 height 10
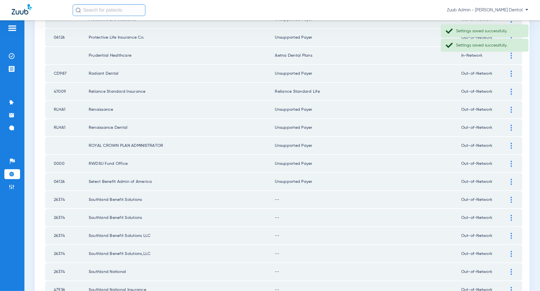
click at [511, 197] on img at bounding box center [511, 200] width 1 height 6
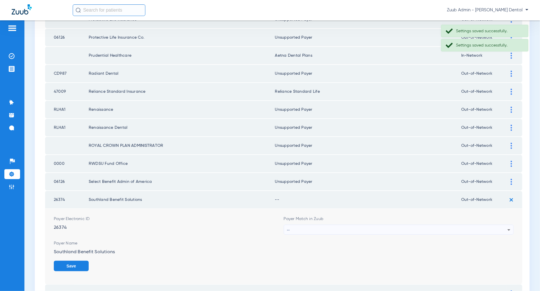
click at [505, 226] on div "--" at bounding box center [397, 230] width 221 height 10
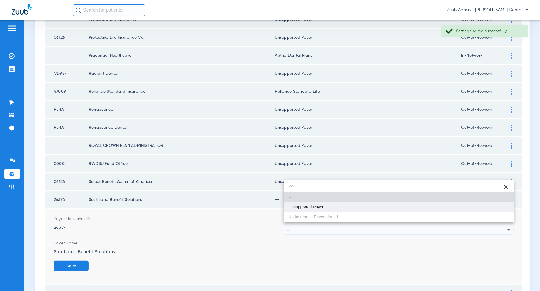
type input "vv"
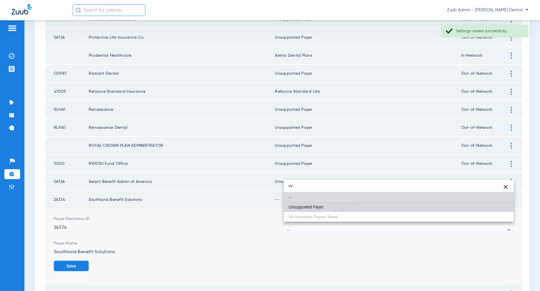
click at [497, 207] on mat-option "Unsupported Payer" at bounding box center [399, 207] width 230 height 10
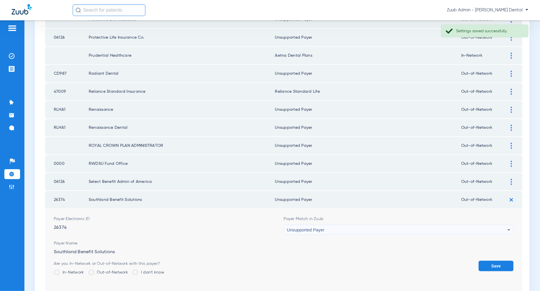
click at [497, 263] on button "Save" at bounding box center [496, 266] width 35 height 10
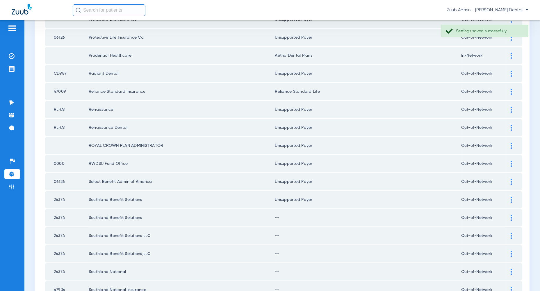
click at [514, 215] on div at bounding box center [512, 218] width 10 height 6
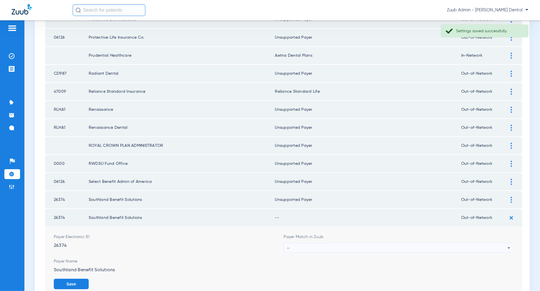
click at [507, 245] on icon at bounding box center [509, 248] width 7 height 7
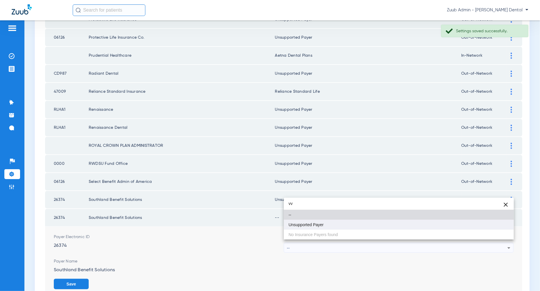
type input "vv"
click at [500, 225] on mat-option "Unsupported Payer" at bounding box center [399, 225] width 230 height 10
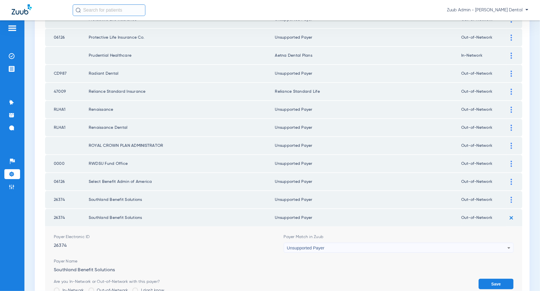
click at [500, 279] on button "Save" at bounding box center [496, 284] width 35 height 10
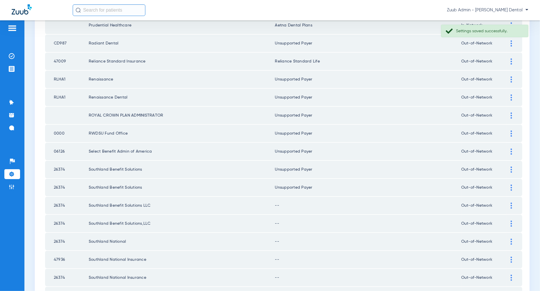
scroll to position [199, 0]
click at [511, 205] on td at bounding box center [515, 204] width 16 height 17
click at [511, 203] on div at bounding box center [512, 205] width 10 height 6
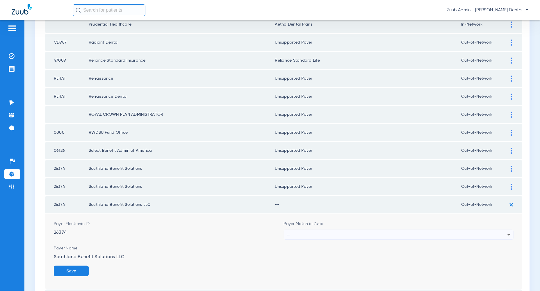
click at [497, 233] on div "--" at bounding box center [397, 235] width 221 height 10
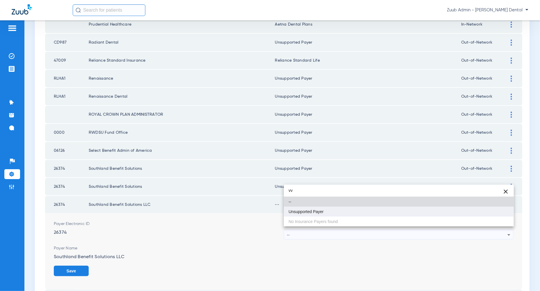
type input "vv"
click at [499, 215] on mat-option "Unsupported Payer" at bounding box center [399, 212] width 230 height 10
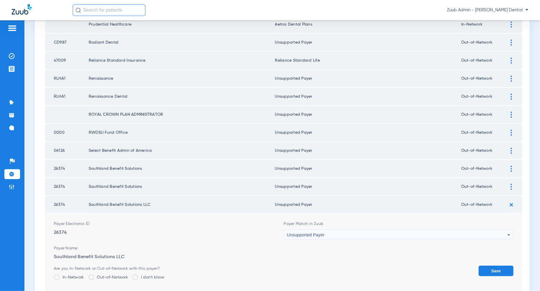
click at [497, 267] on button "Save" at bounding box center [496, 271] width 35 height 10
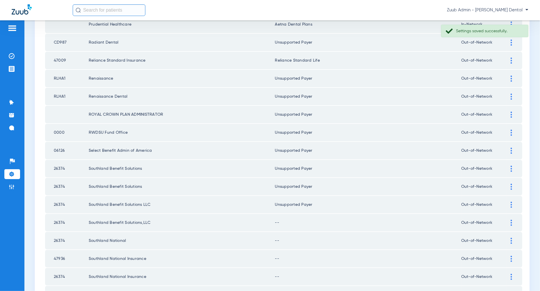
click at [512, 220] on img at bounding box center [511, 223] width 1 height 6
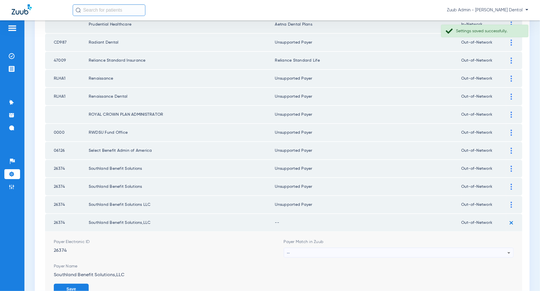
click at [498, 251] on div "--" at bounding box center [397, 253] width 221 height 10
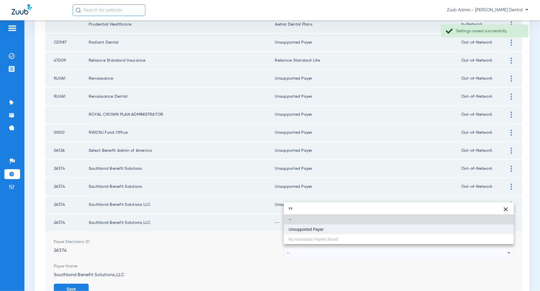
type input "vv"
click at [496, 234] on mat-option "Unsupported Payer" at bounding box center [399, 230] width 230 height 10
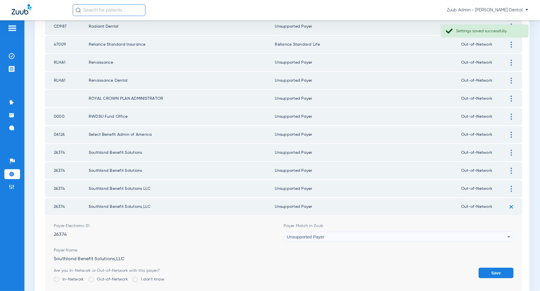
scroll to position [242, 0]
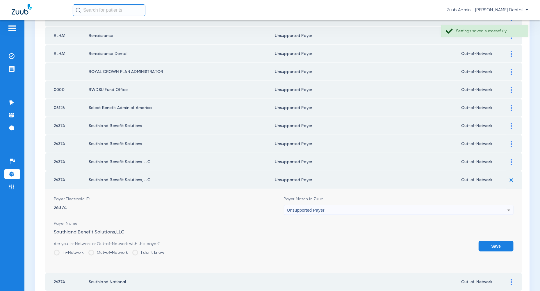
click at [495, 241] on button "Save" at bounding box center [496, 246] width 35 height 10
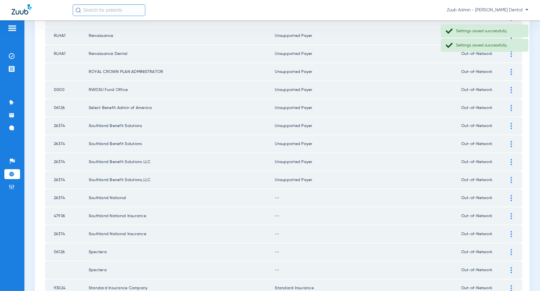
click at [510, 196] on div at bounding box center [512, 198] width 10 height 6
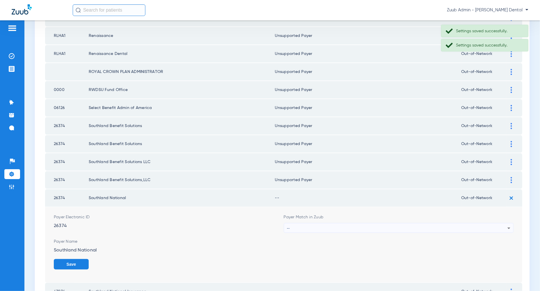
click at [499, 227] on div "--" at bounding box center [397, 229] width 221 height 10
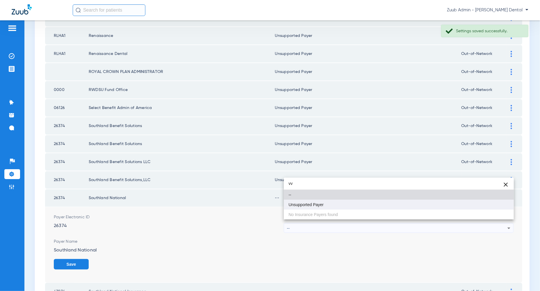
type input "vv"
click at [496, 208] on mat-option "Unsupported Payer" at bounding box center [399, 205] width 230 height 10
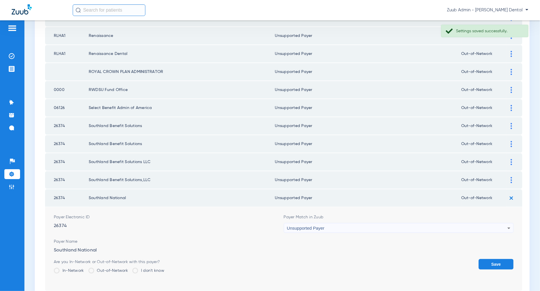
click at [497, 261] on button "Save" at bounding box center [496, 264] width 35 height 10
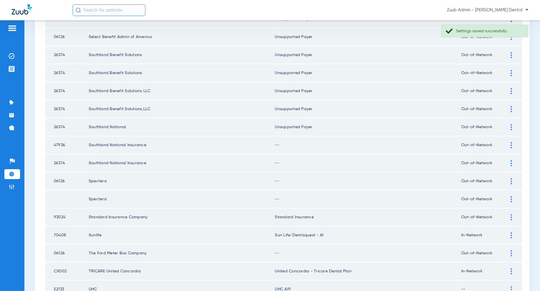
scroll to position [320, 0]
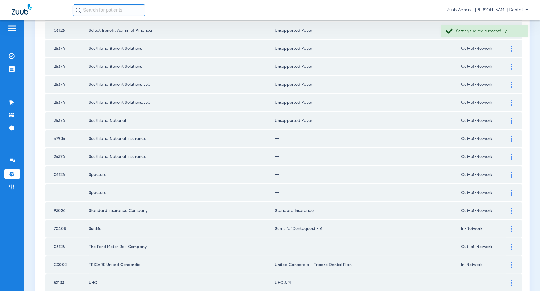
click at [512, 136] on img at bounding box center [511, 139] width 1 height 6
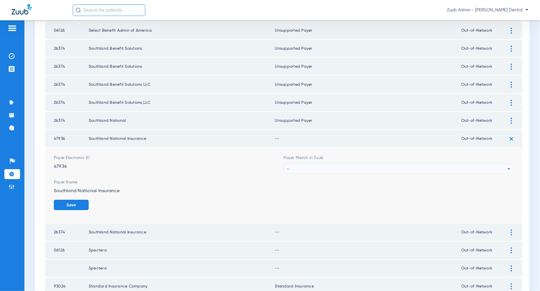
click at [497, 169] on div "--" at bounding box center [397, 169] width 221 height 10
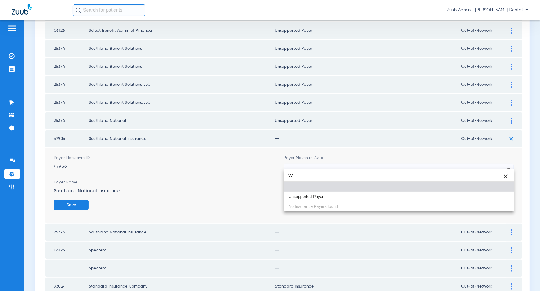
type input "vv"
click at [489, 203] on div "vv close -- Unsupported Payer No Insurance Payers found" at bounding box center [399, 191] width 230 height 42
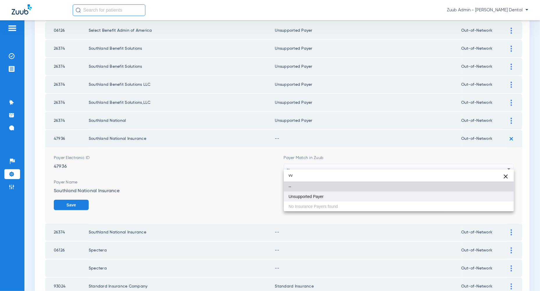
click at [489, 199] on mat-option "Unsupported Payer" at bounding box center [399, 197] width 230 height 10
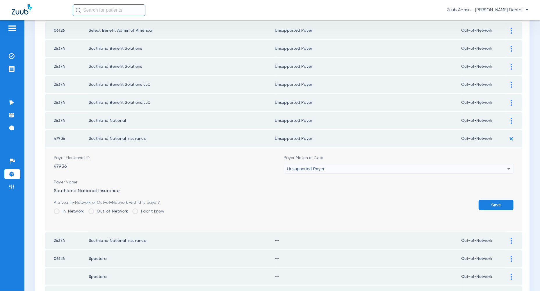
click at [495, 200] on button "Save" at bounding box center [496, 205] width 35 height 10
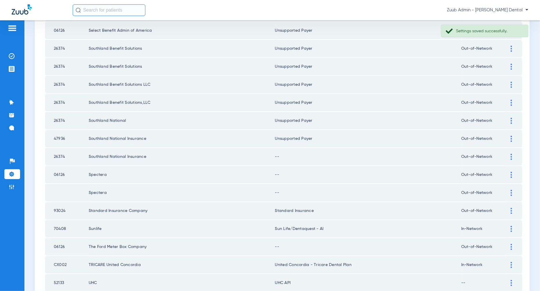
click at [512, 154] on img at bounding box center [511, 157] width 1 height 6
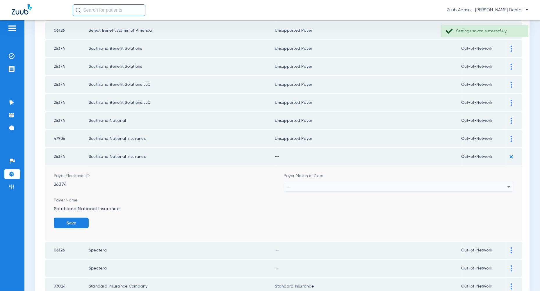
click at [498, 182] on div "--" at bounding box center [397, 187] width 221 height 10
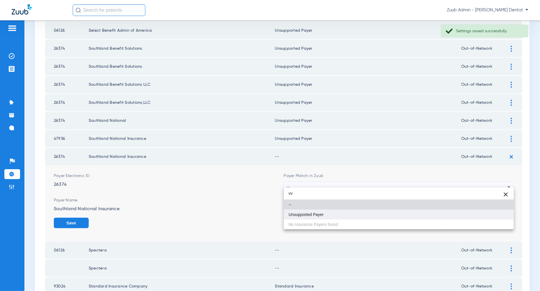
type input "vv"
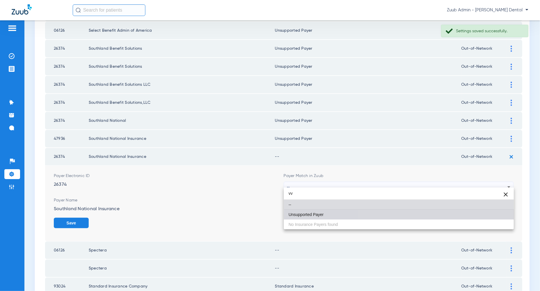
click at [498, 215] on mat-option "Unsupported Payer" at bounding box center [399, 215] width 230 height 10
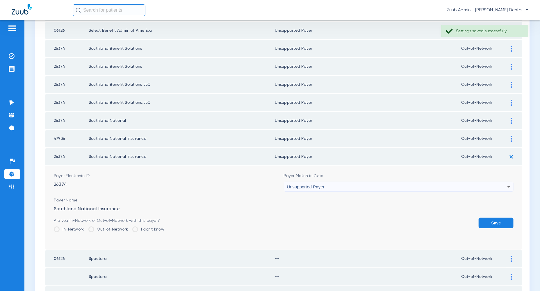
click at [498, 218] on button "Save" at bounding box center [496, 223] width 35 height 10
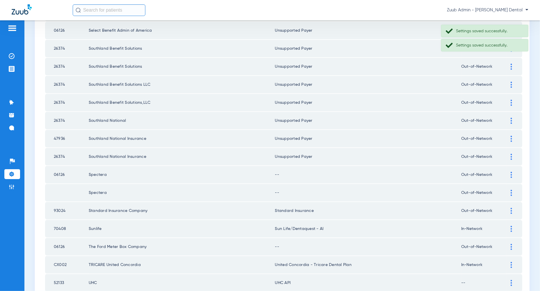
click at [511, 172] on div at bounding box center [512, 175] width 10 height 6
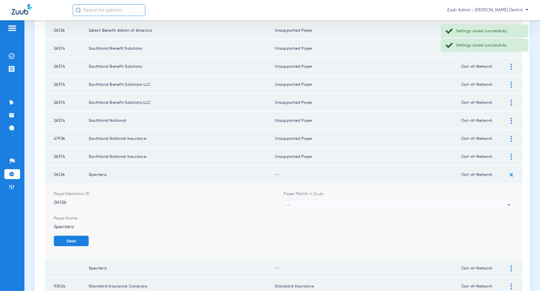
click at [503, 201] on div "--" at bounding box center [397, 205] width 221 height 10
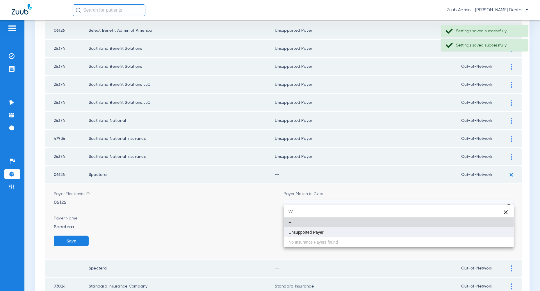
type input "vv"
click at [497, 233] on mat-option "Unsupported Payer" at bounding box center [399, 233] width 230 height 10
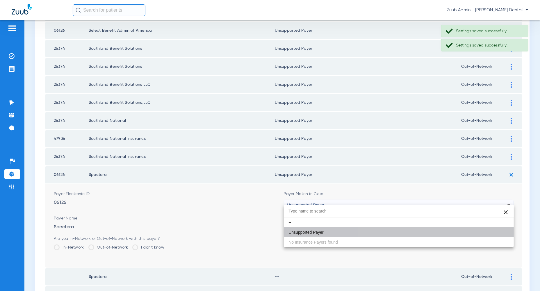
click at [497, 236] on button "Save" at bounding box center [496, 241] width 35 height 10
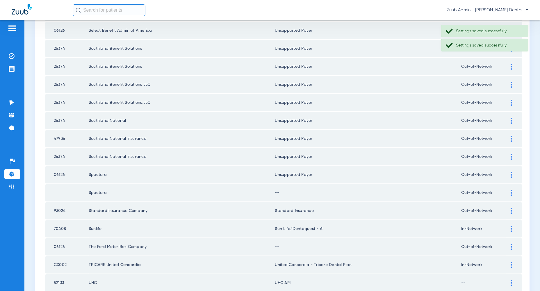
click at [511, 190] on img at bounding box center [511, 193] width 1 height 6
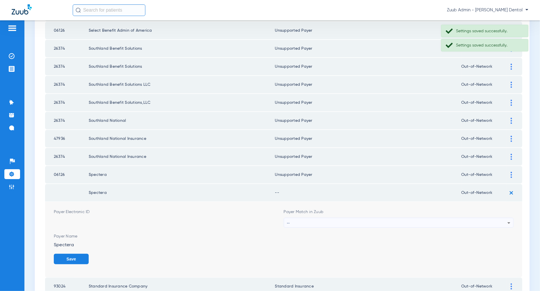
click at [501, 219] on div "--" at bounding box center [397, 223] width 221 height 10
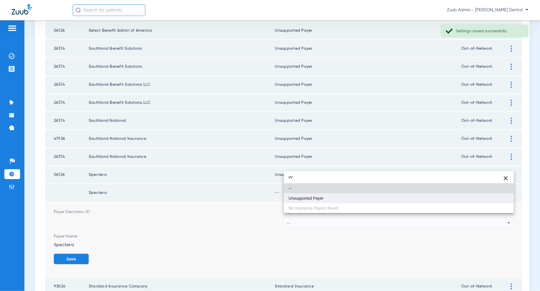
type input "vv"
click at [492, 202] on mat-option "Unsupported Payer" at bounding box center [399, 199] width 230 height 10
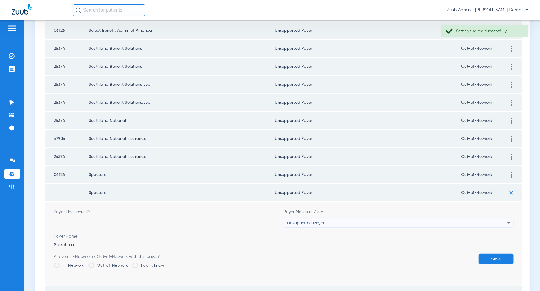
click at [492, 254] on button "Save" at bounding box center [496, 259] width 35 height 10
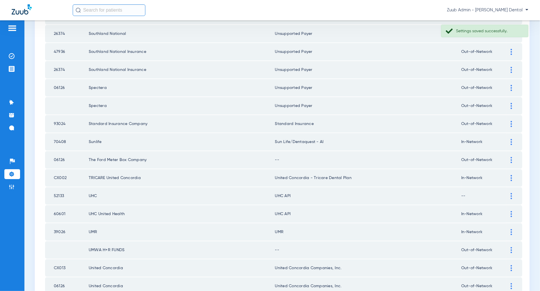
scroll to position [407, 0]
click at [513, 156] on div at bounding box center [512, 159] width 10 height 6
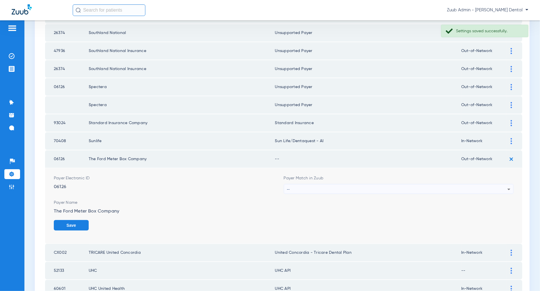
click at [490, 185] on div "--" at bounding box center [397, 190] width 221 height 10
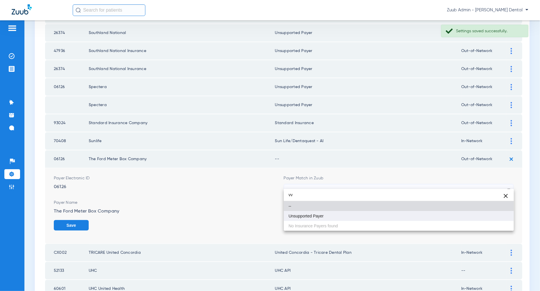
type input "vv"
click at [485, 217] on mat-option "Unsupported Payer" at bounding box center [399, 216] width 230 height 10
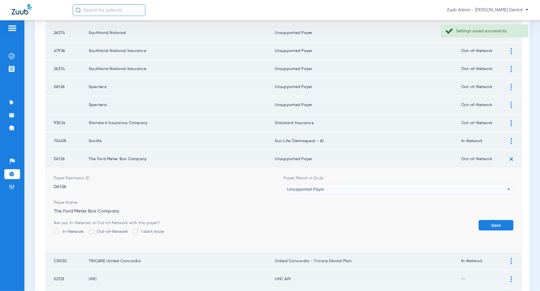
click at [485, 222] on button "Save" at bounding box center [496, 225] width 35 height 10
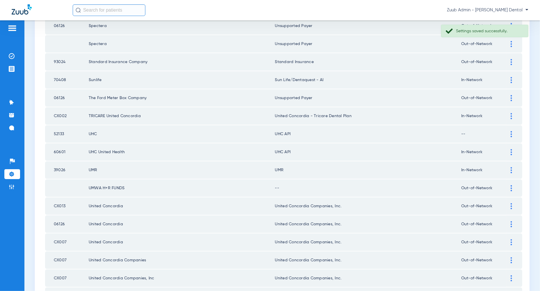
scroll to position [469, 0]
click at [511, 130] on img at bounding box center [511, 133] width 1 height 6
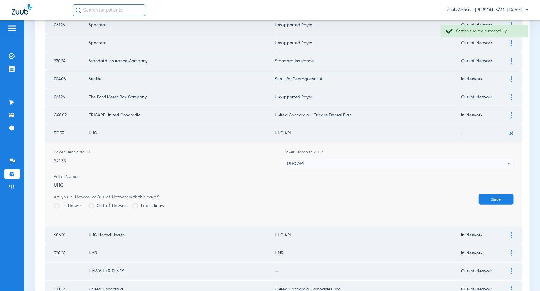
click at [490, 159] on div "UHC API" at bounding box center [397, 164] width 221 height 10
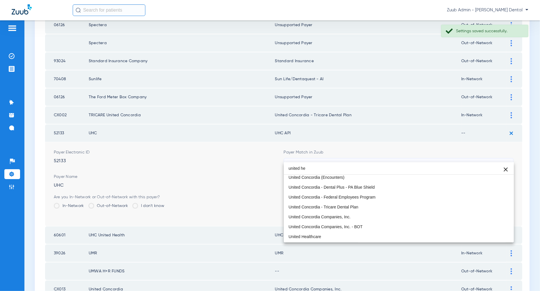
scroll to position [0, 0]
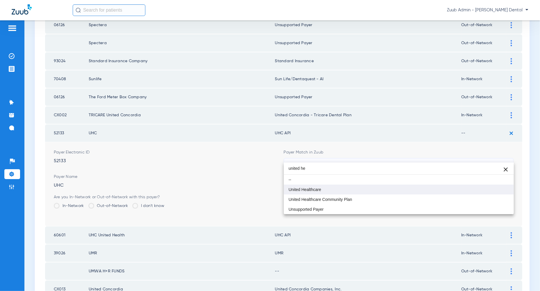
type input "united he"
click at [495, 190] on mat-option "United Healthcare" at bounding box center [399, 190] width 230 height 10
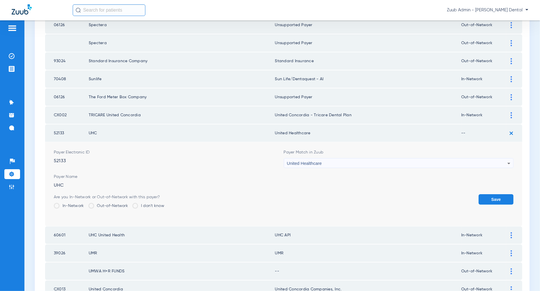
click at [495, 194] on button "Save" at bounding box center [496, 199] width 35 height 10
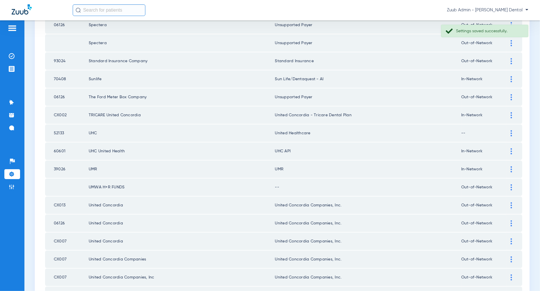
click at [511, 148] on img at bounding box center [511, 151] width 1 height 6
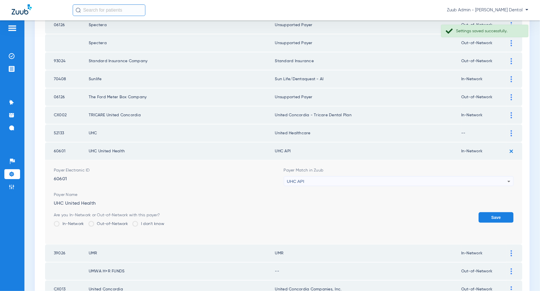
click at [490, 180] on div "UHC API" at bounding box center [397, 182] width 221 height 10
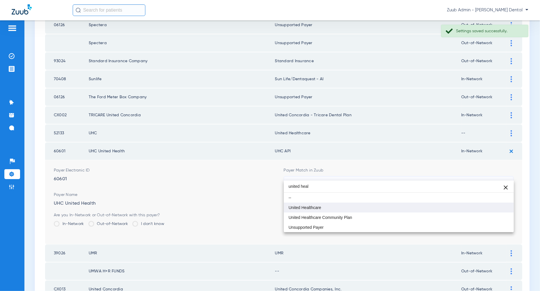
type input "united heal"
click at [499, 210] on mat-option "United Healthcare" at bounding box center [399, 208] width 230 height 10
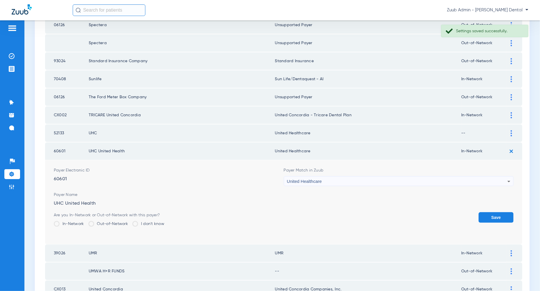
click at [499, 212] on button "Save" at bounding box center [496, 217] width 35 height 10
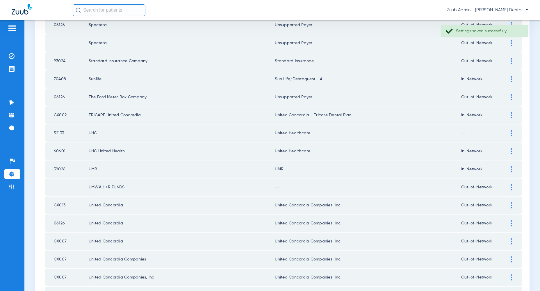
click at [511, 185] on img at bounding box center [511, 188] width 1 height 6
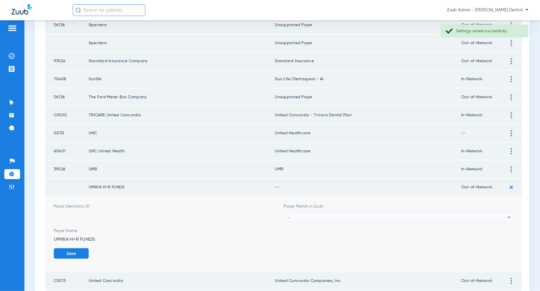
click at [500, 213] on div "--" at bounding box center [397, 218] width 221 height 10
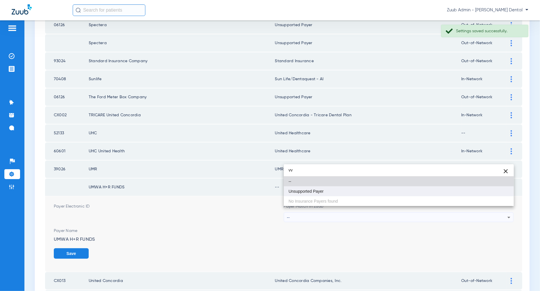
type input "vv"
click at [499, 189] on mat-option "Unsupported Payer" at bounding box center [399, 192] width 230 height 10
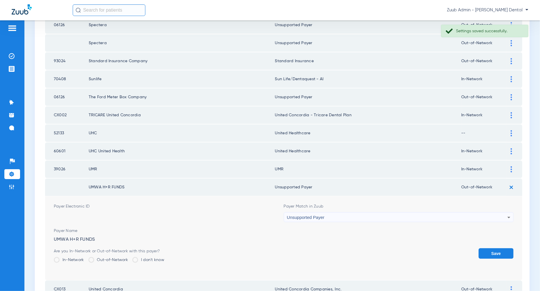
click at [499, 250] on button "Save" at bounding box center [496, 254] width 35 height 10
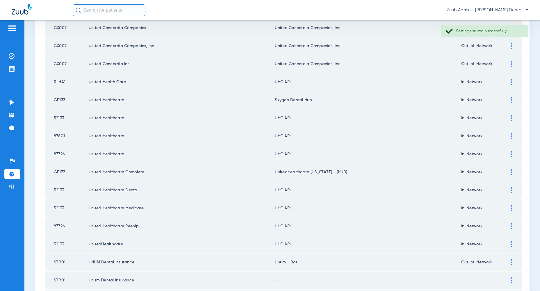
scroll to position [700, 0]
click at [510, 79] on td at bounding box center [515, 83] width 16 height 17
click at [510, 80] on div at bounding box center [512, 83] width 10 height 6
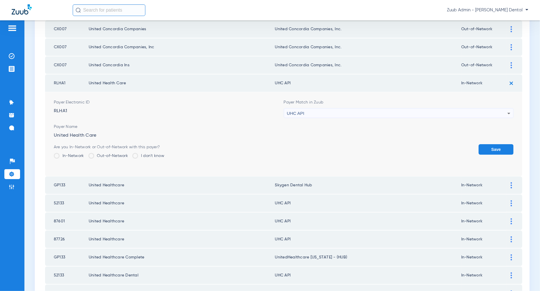
drag, startPoint x: 115, startPoint y: 75, endPoint x: 90, endPoint y: 74, distance: 25.4
click at [90, 75] on td "United Health Care" at bounding box center [182, 83] width 187 height 17
copy td "United Health"
click at [317, 109] on div "UHC API" at bounding box center [397, 114] width 221 height 10
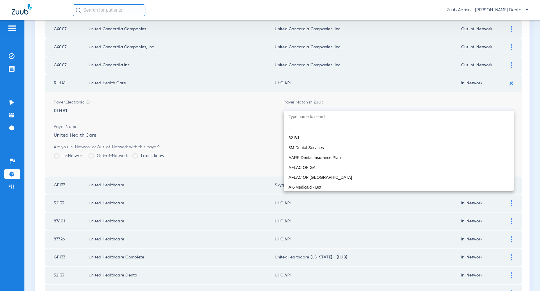
scroll to position [3574, 0]
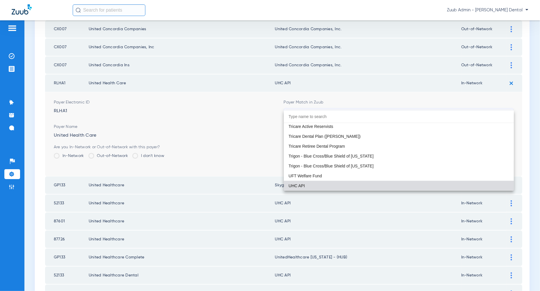
paste input "United Health"
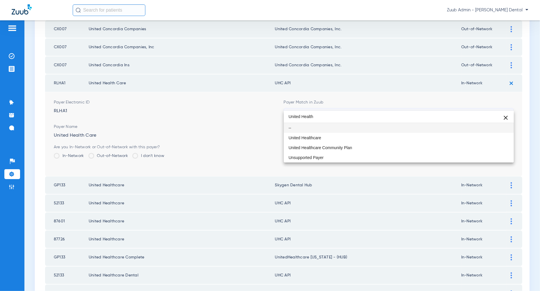
scroll to position [0, 0]
type input "United Health"
click at [326, 138] on mat-option "United Healthcare" at bounding box center [399, 138] width 230 height 10
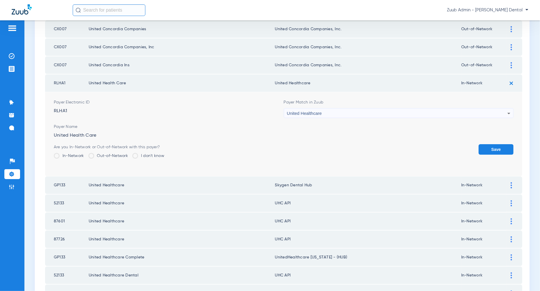
click at [480, 145] on button "Save" at bounding box center [496, 149] width 35 height 10
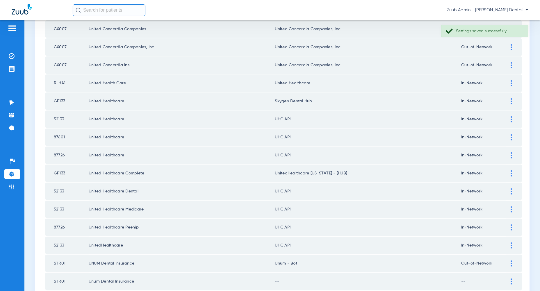
click at [512, 98] on img at bounding box center [511, 101] width 1 height 6
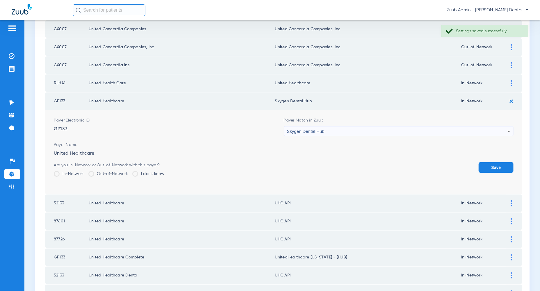
click at [512, 97] on img at bounding box center [512, 102] width 10 height 10
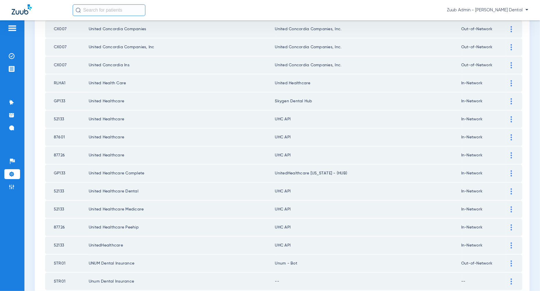
click at [511, 98] on div at bounding box center [512, 101] width 10 height 6
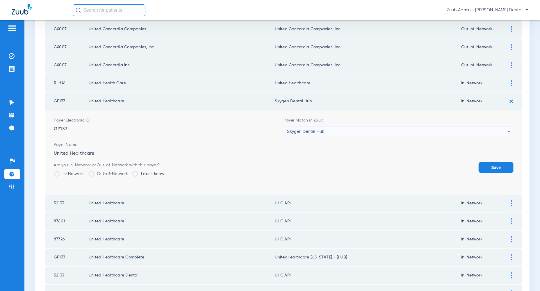
click at [409, 127] on div "Skygen Dental Hub" at bounding box center [397, 132] width 221 height 10
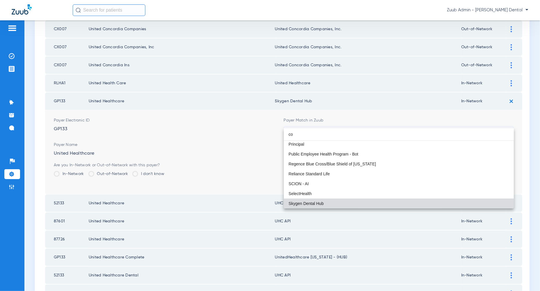
scroll to position [12, 0]
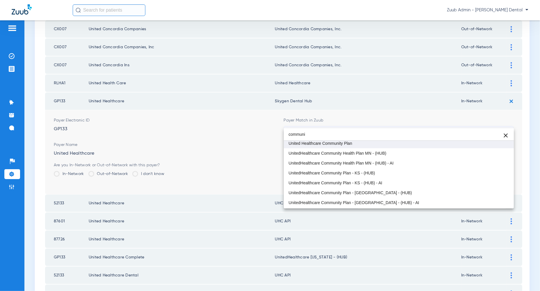
type input "communi"
click at [378, 145] on mat-option "United Healthcare Community Plan" at bounding box center [399, 144] width 230 height 10
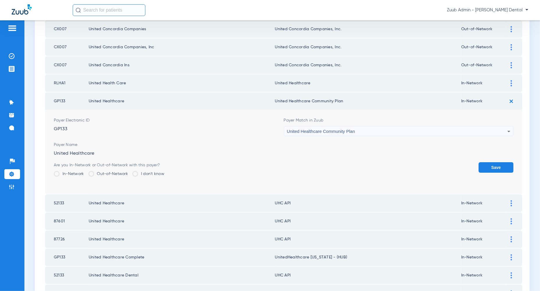
click at [485, 162] on button "Save" at bounding box center [496, 167] width 35 height 10
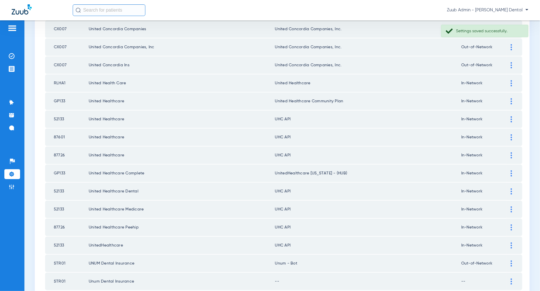
click at [511, 116] on img at bounding box center [511, 119] width 1 height 6
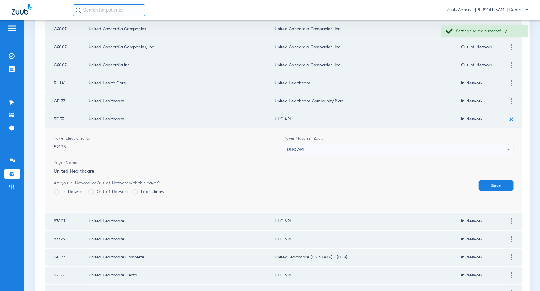
click at [501, 145] on div "UHC API" at bounding box center [397, 150] width 221 height 10
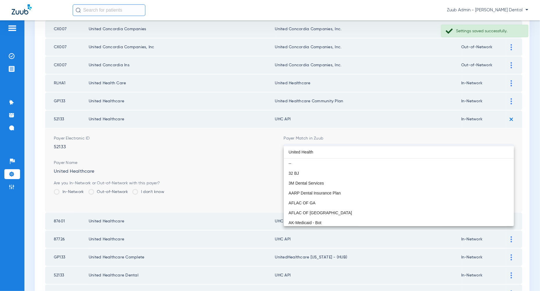
scroll to position [0, 0]
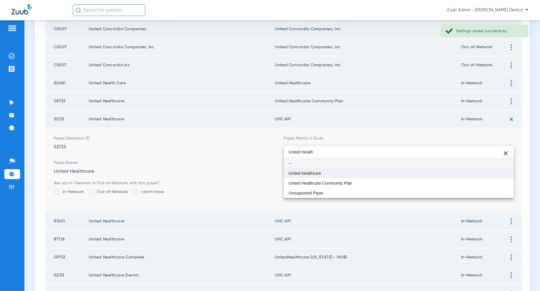
type input "United Health"
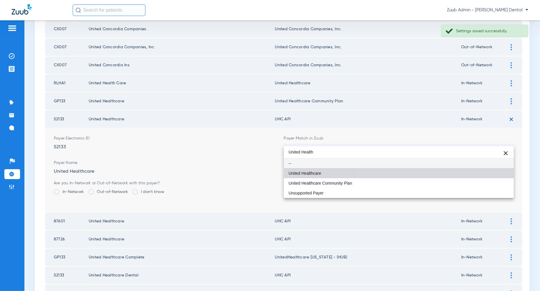
click at [497, 177] on mat-option "United Healthcare" at bounding box center [399, 174] width 230 height 10
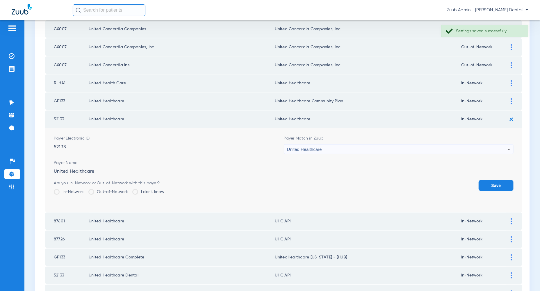
click at [497, 180] on button "Save" at bounding box center [496, 185] width 35 height 10
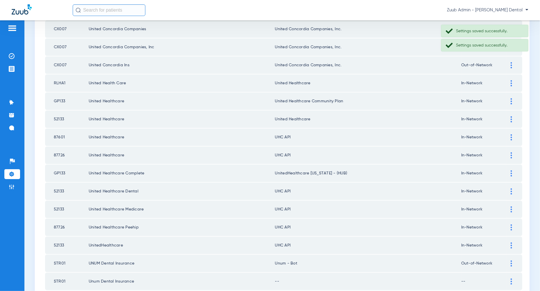
click at [512, 134] on img at bounding box center [511, 137] width 1 height 6
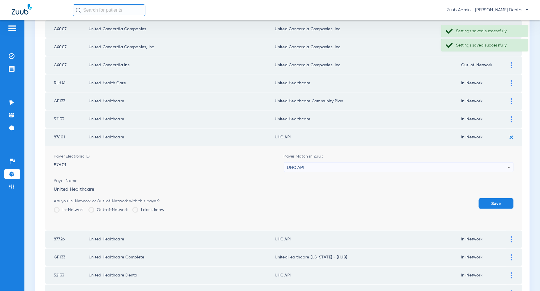
click at [499, 163] on div "UHC API" at bounding box center [397, 168] width 221 height 10
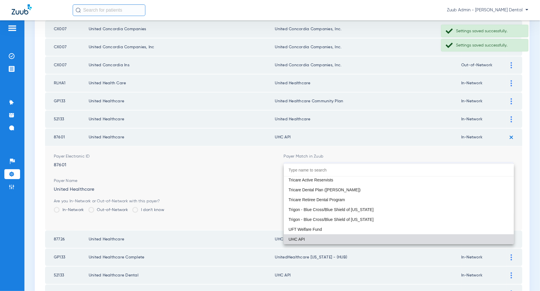
type input "v"
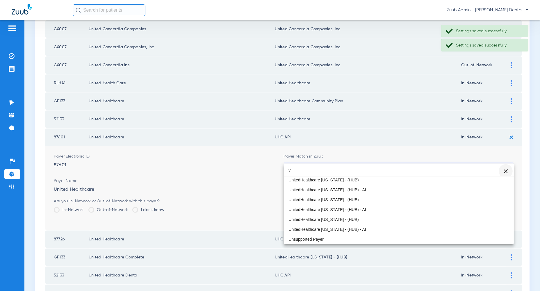
scroll to position [12, 0]
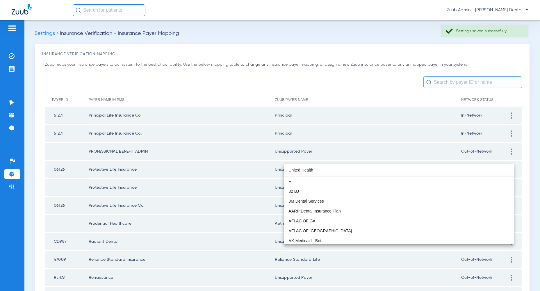
scroll to position [700, 0]
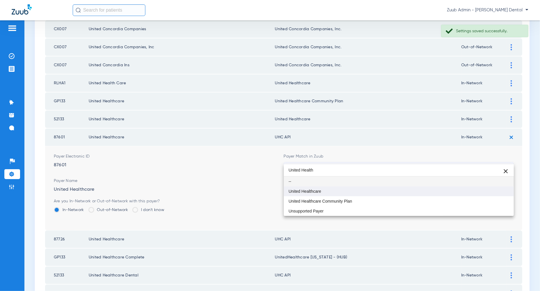
type input "United Health"
click at [503, 190] on mat-option "United Healthcare" at bounding box center [399, 192] width 230 height 10
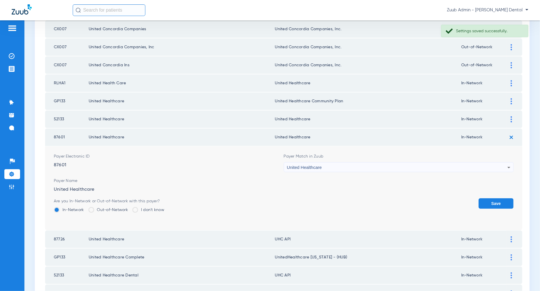
click at [503, 198] on button "Save" at bounding box center [496, 203] width 35 height 10
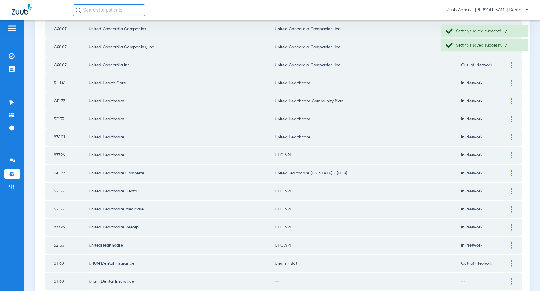
click at [511, 153] on img at bounding box center [511, 156] width 1 height 6
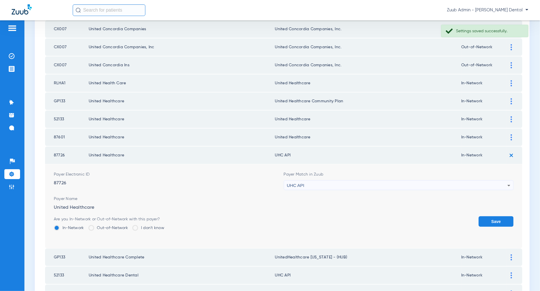
click at [501, 181] on div "UHC API" at bounding box center [397, 186] width 221 height 10
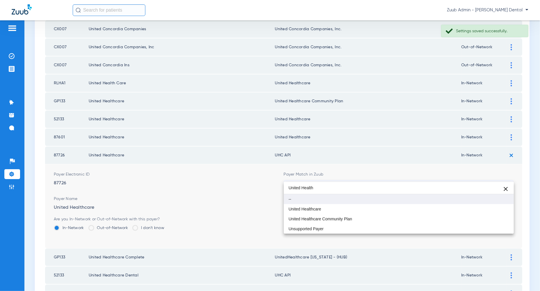
scroll to position [0, 0]
type input "United Health"
click at [501, 211] on mat-option "United Healthcare" at bounding box center [399, 209] width 230 height 10
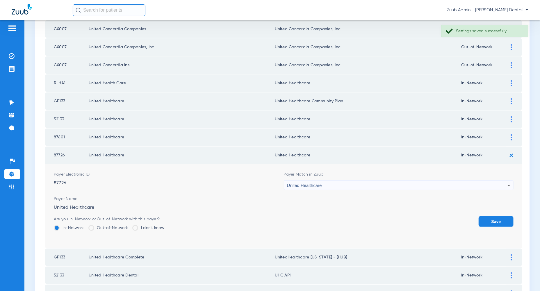
click at [501, 217] on button "Save" at bounding box center [496, 222] width 35 height 10
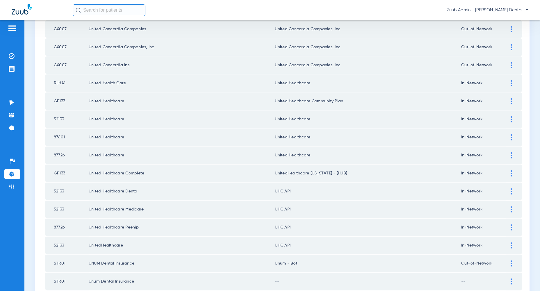
click at [512, 98] on img at bounding box center [511, 101] width 1 height 6
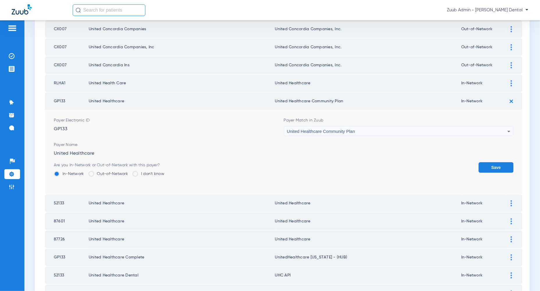
click at [487, 127] on div "United Healthcare Community Plan" at bounding box center [397, 132] width 221 height 10
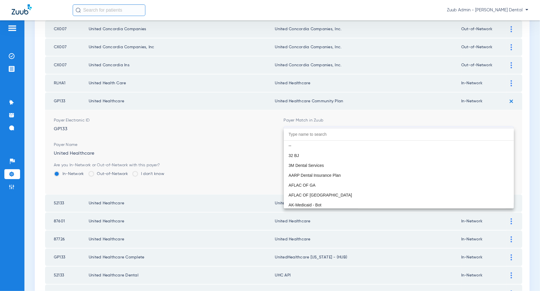
scroll to position [3752, 0]
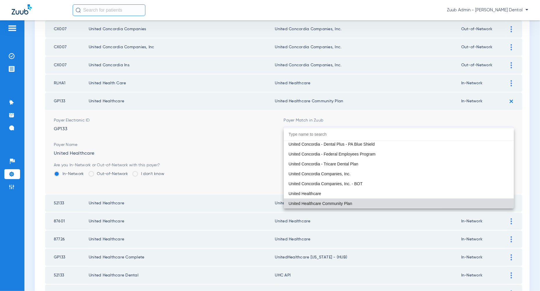
paste input "United Health"
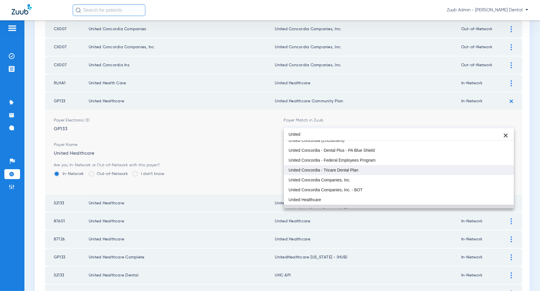
scroll to position [0, 0]
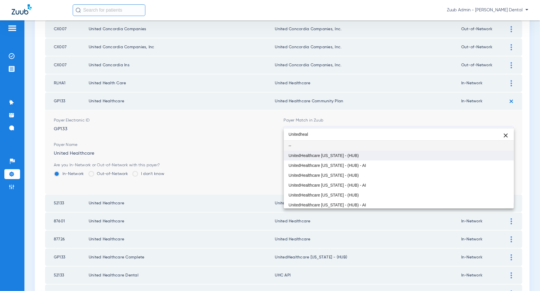
type input "Unitedheal"
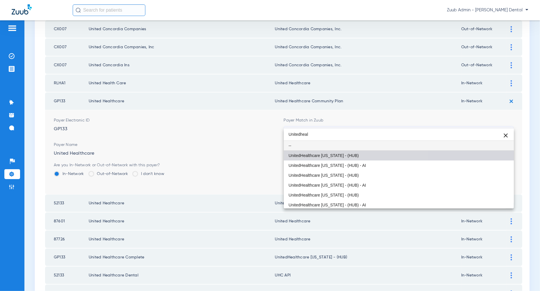
click at [360, 160] on mat-option "UnitedHealthcare [US_STATE] - (HUB)" at bounding box center [399, 156] width 230 height 10
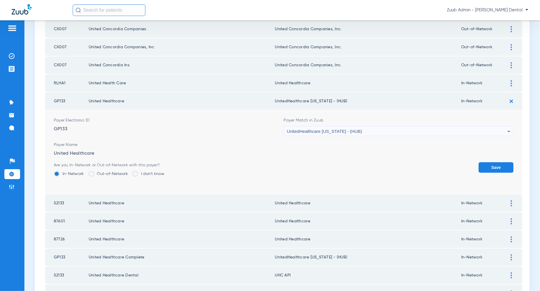
click at [496, 162] on button "Save" at bounding box center [496, 167] width 35 height 10
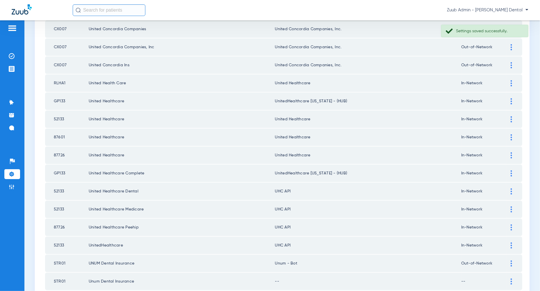
scroll to position [750, 0]
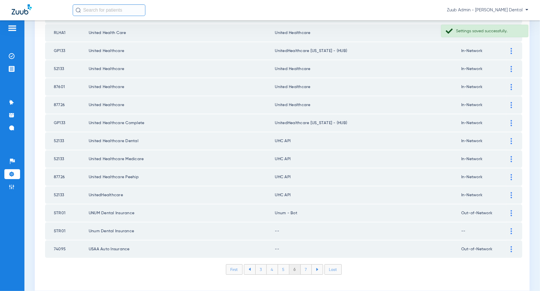
click at [510, 138] on div at bounding box center [512, 141] width 10 height 6
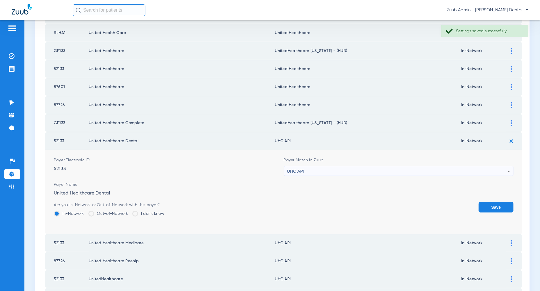
click at [504, 166] on div "UHC API" at bounding box center [397, 171] width 221 height 10
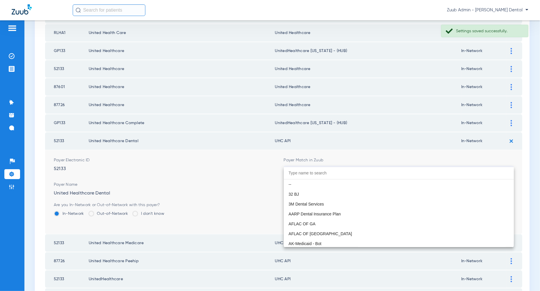
scroll to position [3574, 0]
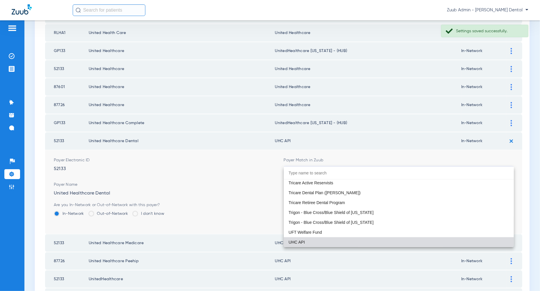
paste input "United Health"
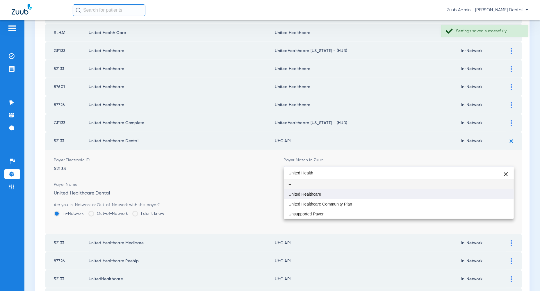
type input "United Health"
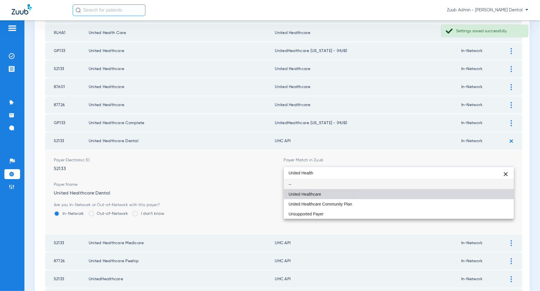
click at [500, 191] on mat-option "United Healthcare" at bounding box center [399, 194] width 230 height 10
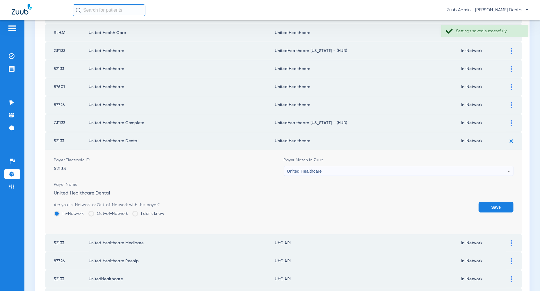
click at [500, 202] on button "Save" at bounding box center [496, 207] width 35 height 10
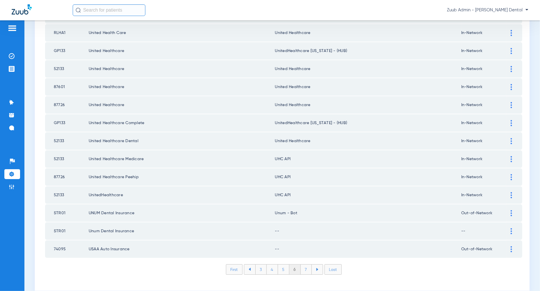
click at [511, 156] on div at bounding box center [512, 159] width 10 height 6
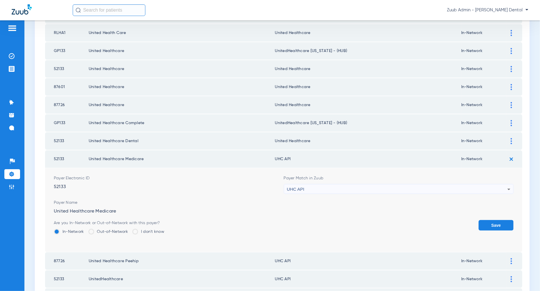
click at [507, 186] on icon at bounding box center [509, 189] width 7 height 7
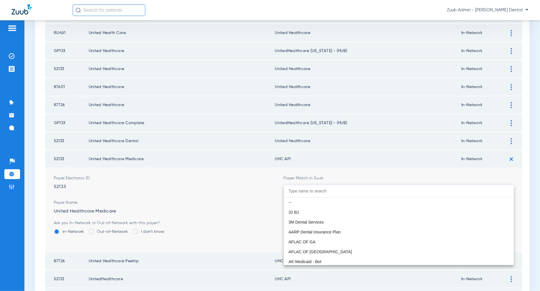
scroll to position [3574, 0]
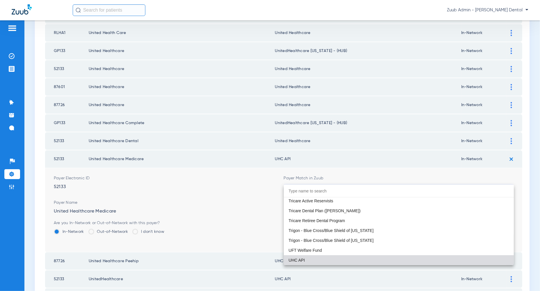
paste input "United Health"
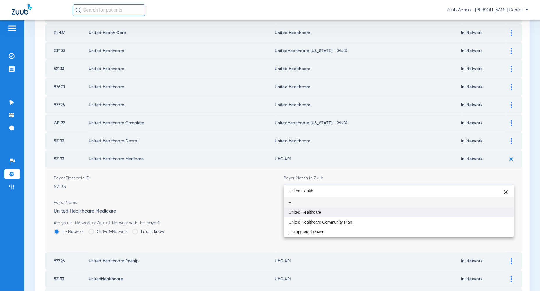
type input "United Health"
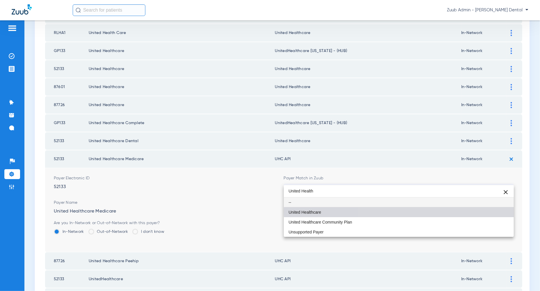
click at [501, 211] on mat-option "United Healthcare" at bounding box center [399, 213] width 230 height 10
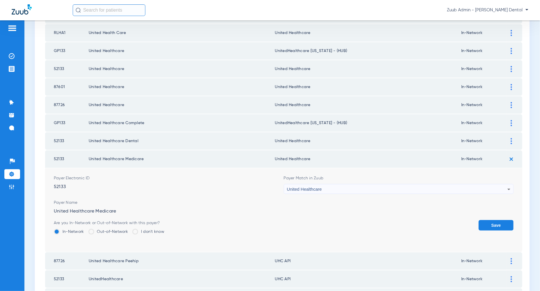
click at [501, 220] on button "Save" at bounding box center [496, 225] width 35 height 10
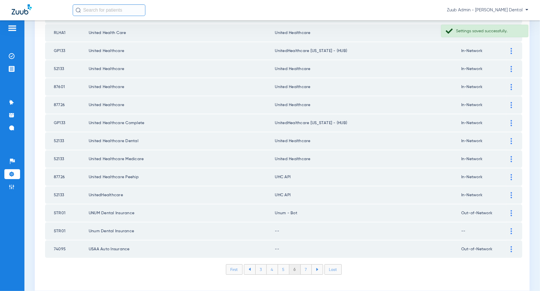
click at [512, 174] on img at bounding box center [511, 177] width 1 height 6
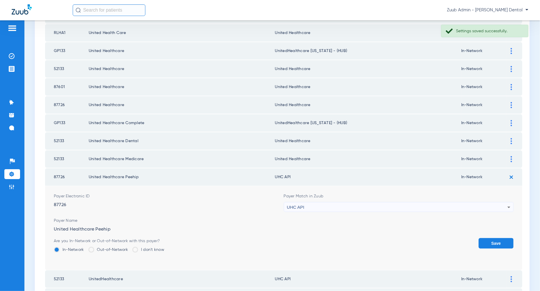
click at [505, 203] on div "UHC API" at bounding box center [397, 208] width 221 height 10
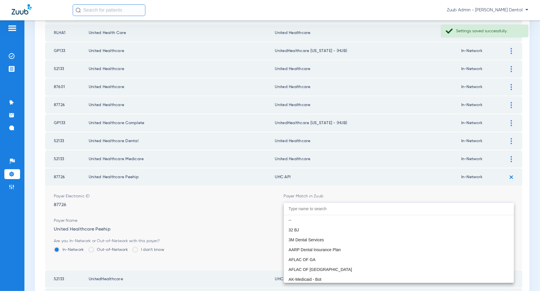
scroll to position [3574, 0]
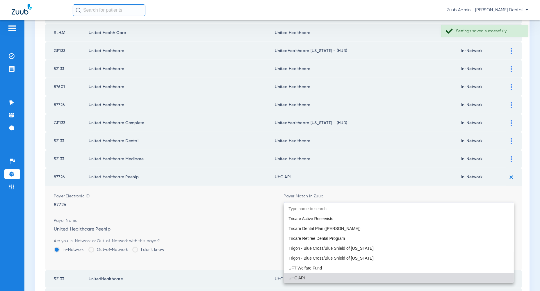
paste input "United Health"
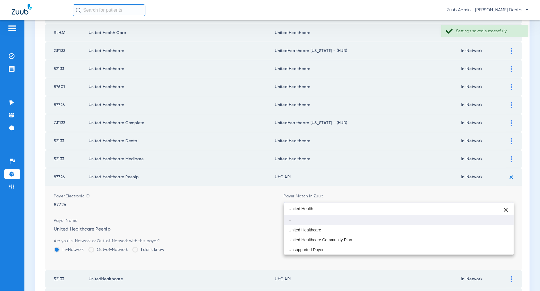
scroll to position [0, 0]
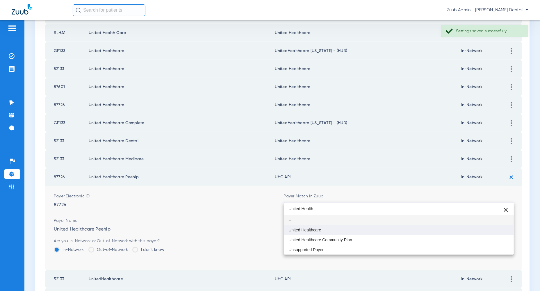
type input "United Health"
click at [503, 229] on mat-option "United Healthcare" at bounding box center [399, 230] width 230 height 10
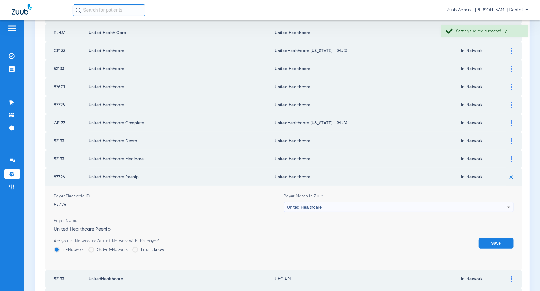
click at [503, 238] on button "Save" at bounding box center [496, 243] width 35 height 10
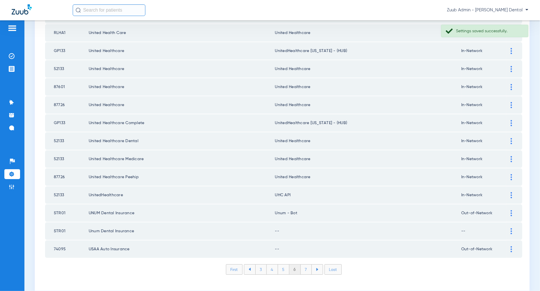
click at [514, 192] on div at bounding box center [512, 195] width 10 height 6
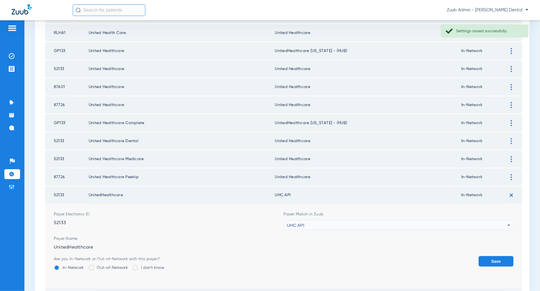
click at [501, 221] on div "UHC API" at bounding box center [397, 226] width 221 height 10
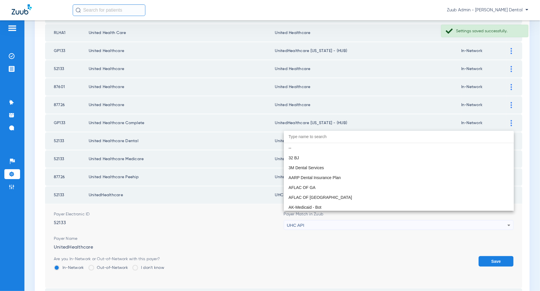
scroll to position [3574, 0]
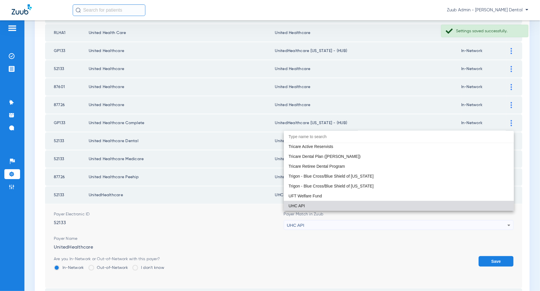
paste input "United Health"
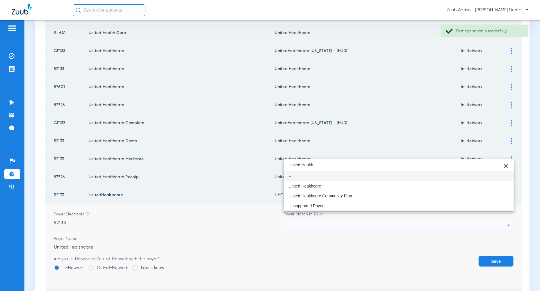
scroll to position [0, 0]
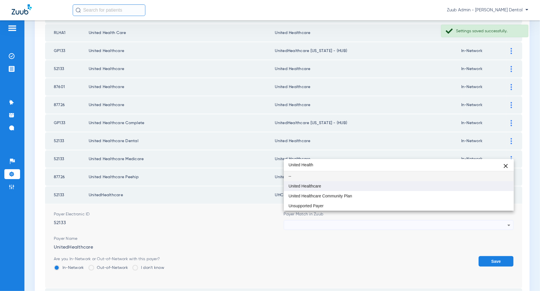
type input "United Health"
click at [498, 191] on mat-option "United Healthcare" at bounding box center [399, 186] width 230 height 10
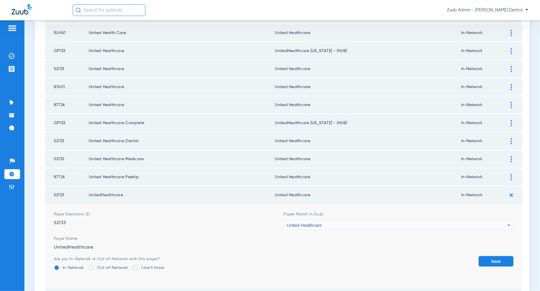
click at [501, 256] on button "Save" at bounding box center [496, 261] width 35 height 10
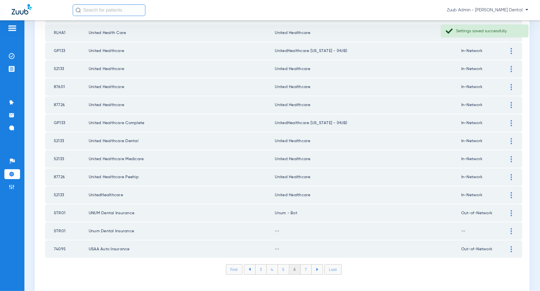
click at [514, 210] on div at bounding box center [512, 213] width 10 height 6
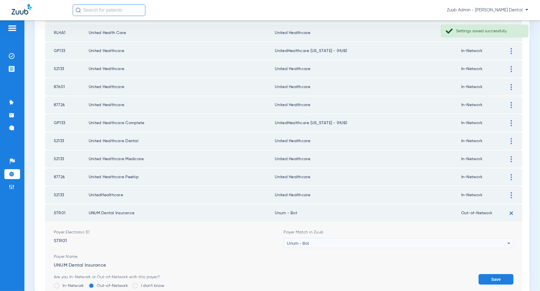
click at [495, 239] on div "Unum - Bot" at bounding box center [397, 244] width 221 height 10
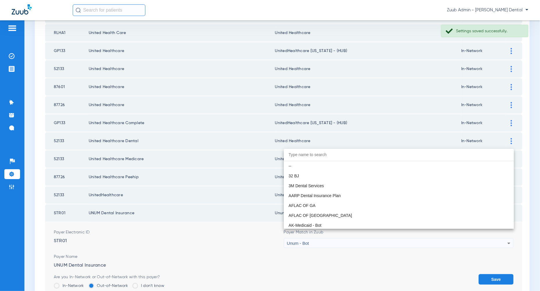
scroll to position [4672, 0]
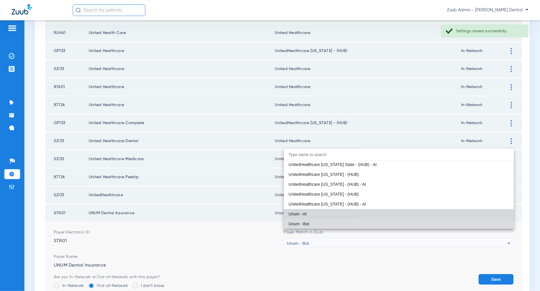
click at [495, 213] on mat-option "Unum - AI" at bounding box center [399, 214] width 230 height 10
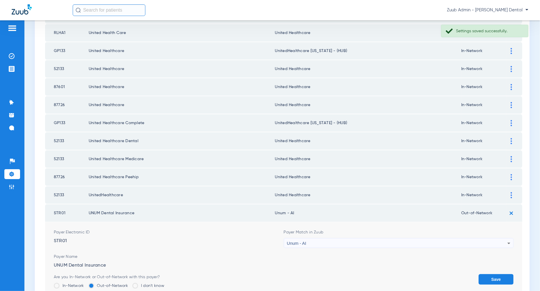
click at [496, 274] on button "Save" at bounding box center [496, 279] width 35 height 10
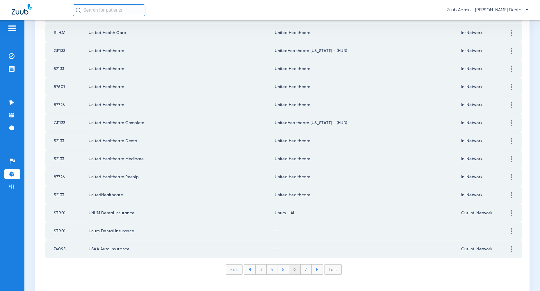
click at [512, 228] on img at bounding box center [511, 231] width 1 height 6
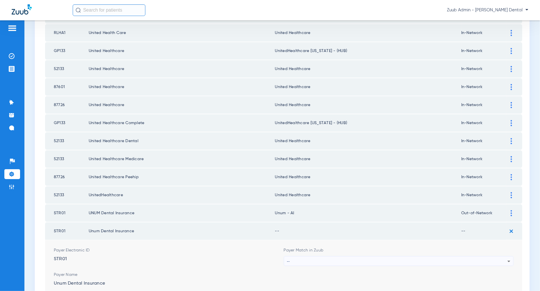
click at [505, 257] on div "--" at bounding box center [397, 262] width 221 height 10
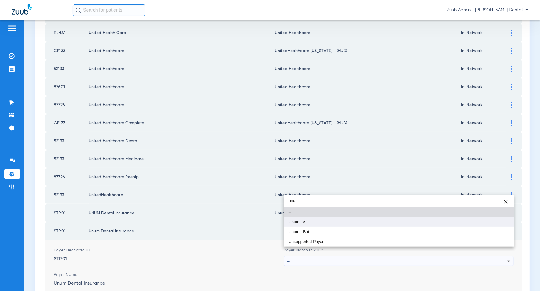
type input "unu"
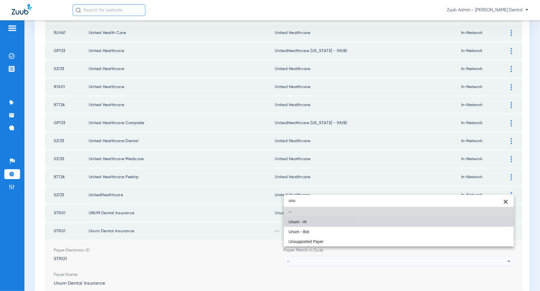
click at [508, 223] on mat-option "Unum - AI" at bounding box center [399, 222] width 230 height 10
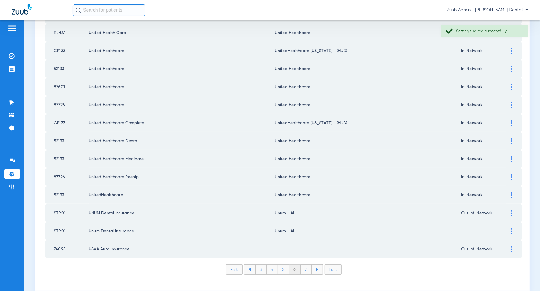
click at [514, 247] on div at bounding box center [512, 250] width 10 height 6
click at [498, 275] on div "--" at bounding box center [397, 280] width 221 height 10
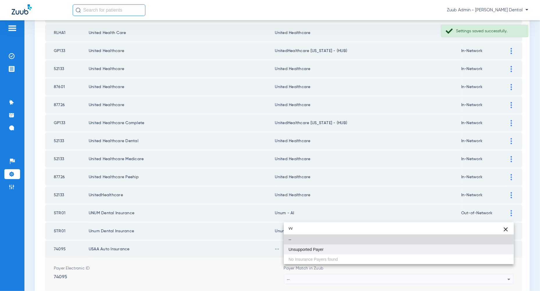
type input "vv"
click at [498, 253] on mat-option "Unsupported Payer" at bounding box center [399, 250] width 230 height 10
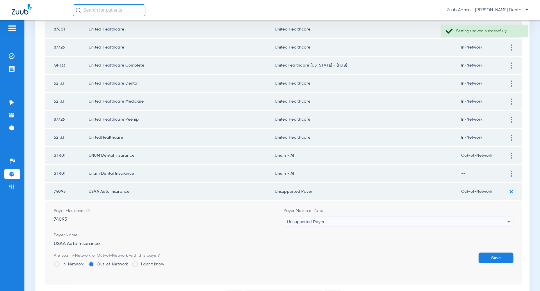
click at [499, 253] on button "Save" at bounding box center [496, 258] width 35 height 10
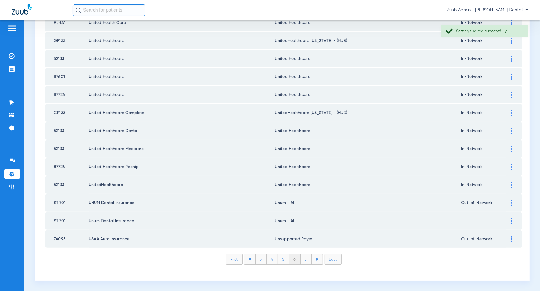
scroll to position [750, 0]
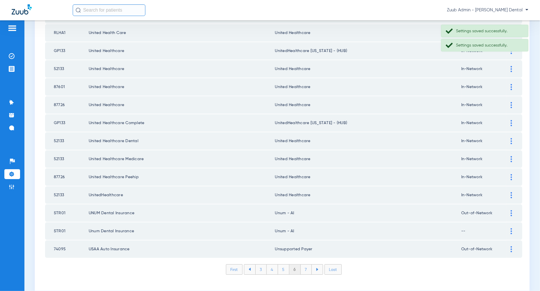
click at [304, 265] on li "7" at bounding box center [306, 270] width 11 height 10
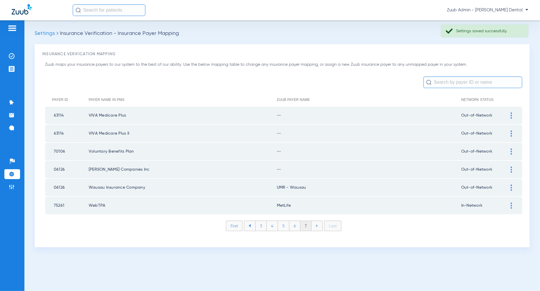
scroll to position [0, 0]
click at [515, 115] on div at bounding box center [512, 116] width 10 height 6
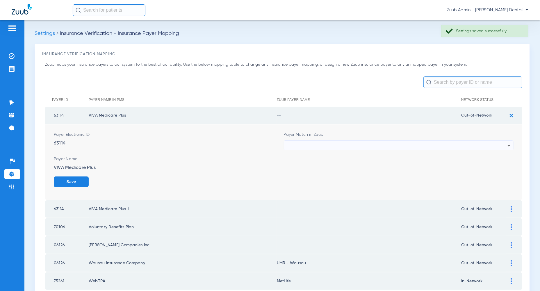
click at [496, 151] on form "Payer Electronic ID 63114 Payer Match in Zuub -- Payer Name VIVA Medicare Plus …" at bounding box center [284, 163] width 460 height 76
click at [497, 148] on div "--" at bounding box center [397, 146] width 221 height 10
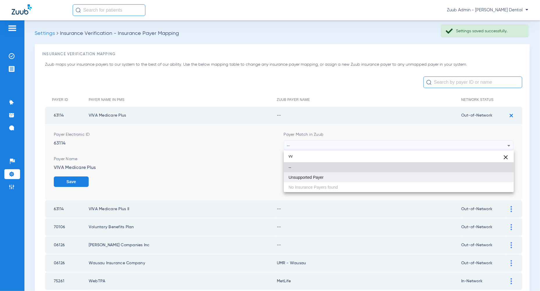
type input "vv"
click at [495, 181] on mat-option "Unsupported Payer" at bounding box center [399, 178] width 230 height 10
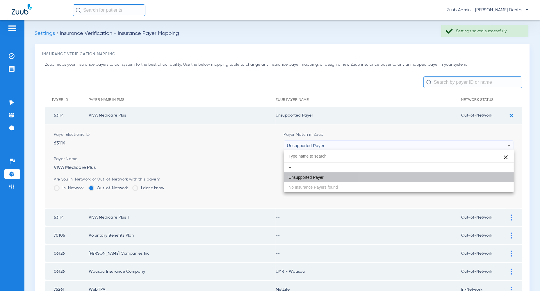
click at [495, 181] on button "Save" at bounding box center [496, 182] width 35 height 10
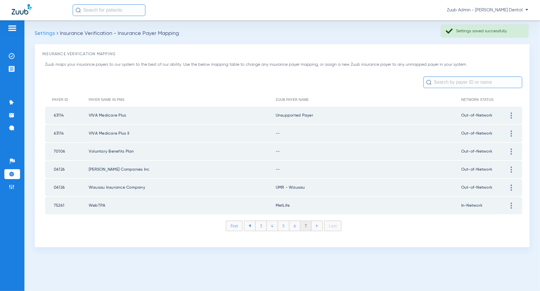
click at [514, 134] on div at bounding box center [512, 134] width 10 height 6
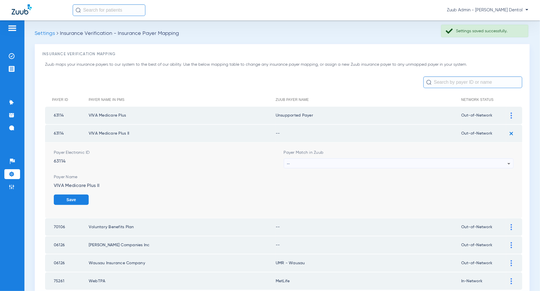
click at [501, 169] on form "Payer Electronic ID 63114 Payer Match in Zuub -- Payer Name VIVA Medicare Plus …" at bounding box center [284, 181] width 460 height 76
click at [502, 166] on div "--" at bounding box center [397, 164] width 221 height 10
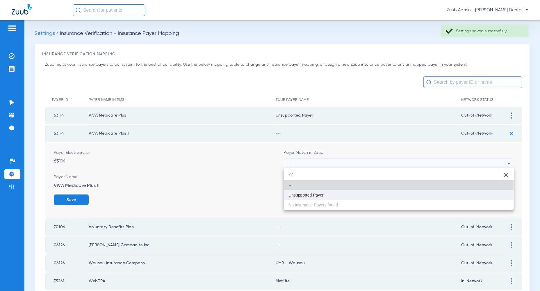
type input "vv"
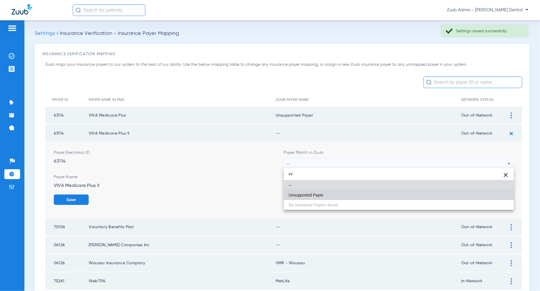
click at [495, 195] on mat-option "Unsupported Payer" at bounding box center [399, 195] width 230 height 10
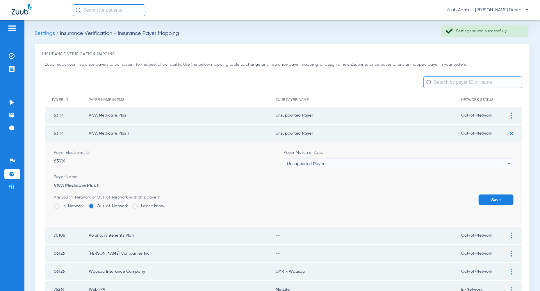
click at [495, 196] on button "Save" at bounding box center [496, 200] width 35 height 10
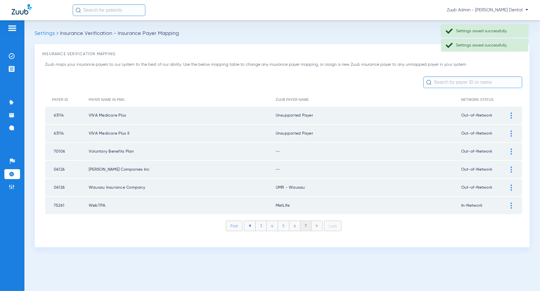
click at [511, 150] on div at bounding box center [512, 152] width 10 height 6
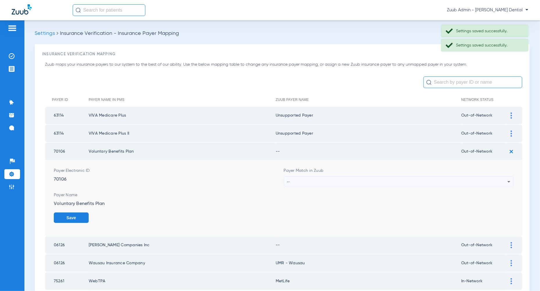
click at [507, 180] on icon at bounding box center [509, 181] width 7 height 7
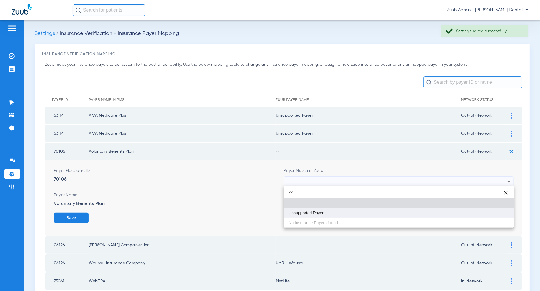
type input "vv"
click at [508, 213] on mat-option "Unsupported Payer" at bounding box center [399, 213] width 230 height 10
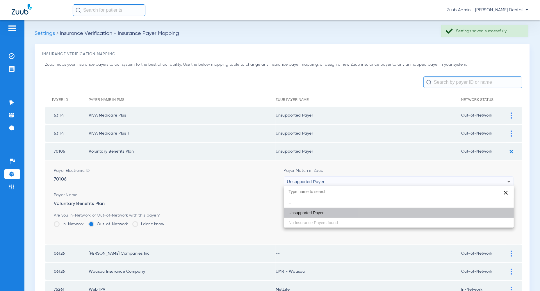
click at [508, 213] on button "Save" at bounding box center [496, 218] width 35 height 10
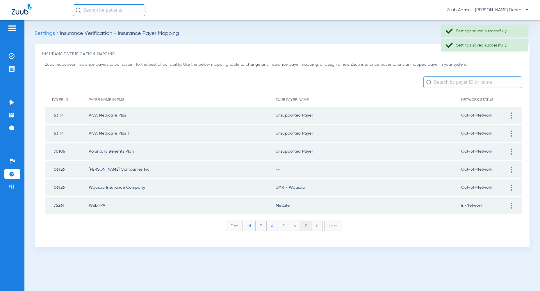
click at [513, 169] on div at bounding box center [512, 170] width 10 height 6
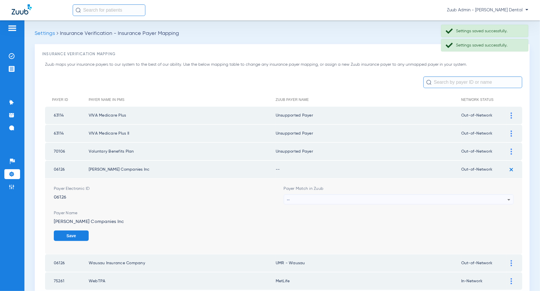
click at [507, 199] on icon at bounding box center [509, 199] width 7 height 7
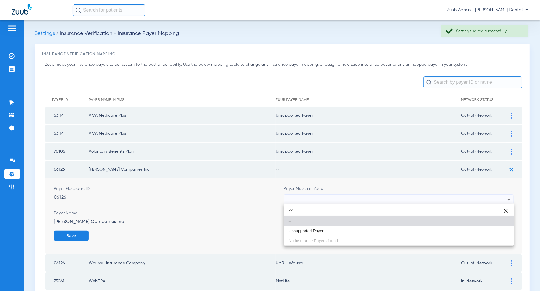
type input "vv"
click at [497, 242] on div "vv close -- Unsupported Payer No Insurance Payers found" at bounding box center [399, 225] width 230 height 42
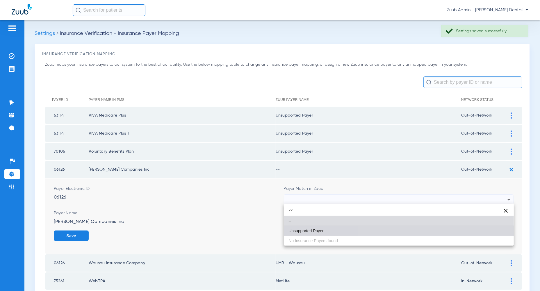
click at [497, 230] on mat-option "Unsupported Payer" at bounding box center [399, 231] width 230 height 10
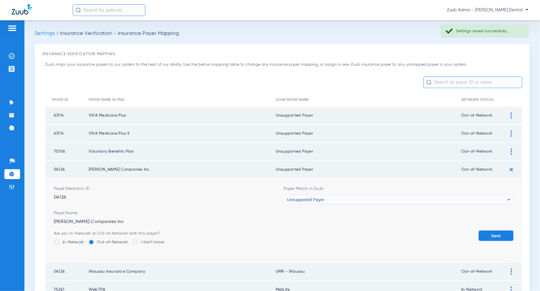
click at [497, 232] on button "Save" at bounding box center [496, 236] width 35 height 10
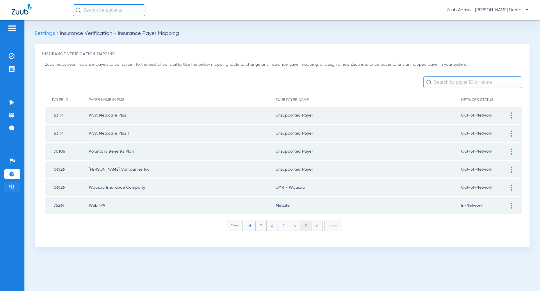
click at [17, 184] on li "Admin" at bounding box center [12, 187] width 16 height 10
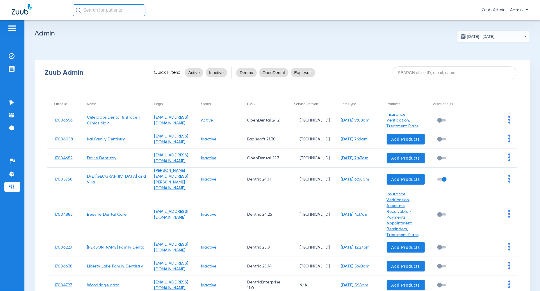
click at [484, 78] on input at bounding box center [455, 72] width 124 height 13
paste input "17004522"
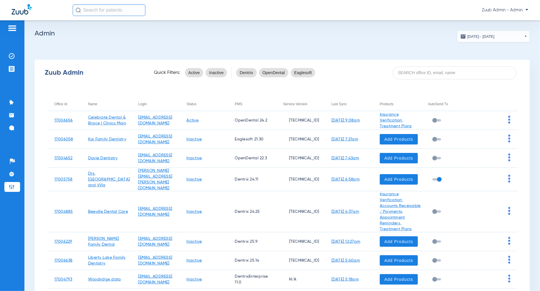
type input "17004522"
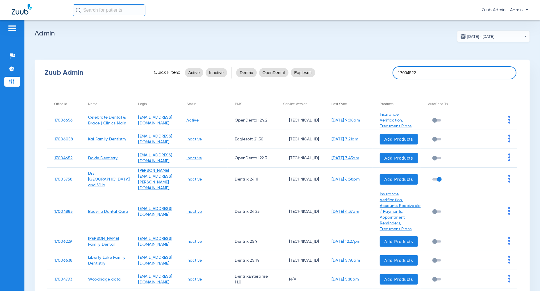
type input "17004522"
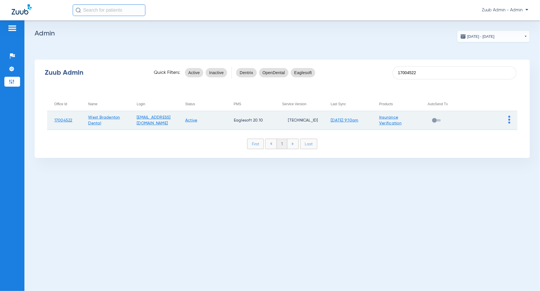
click at [513, 120] on td at bounding box center [493, 120] width 49 height 19
click at [509, 120] on img at bounding box center [510, 120] width 2 height 8
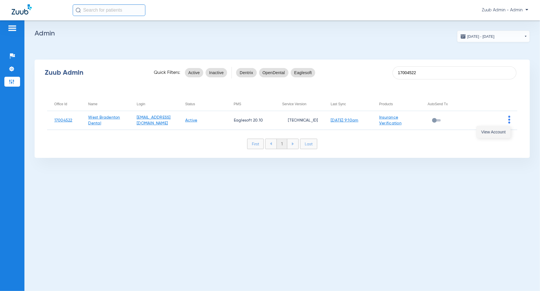
click at [496, 134] on span "View Account" at bounding box center [494, 132] width 24 height 4
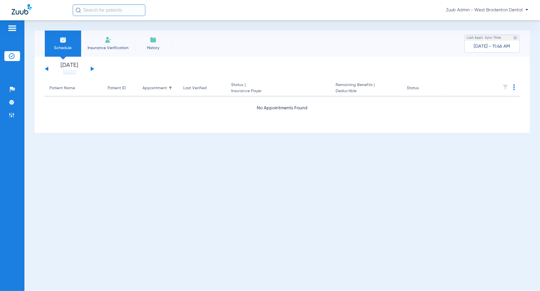
click at [93, 70] on button at bounding box center [92, 69] width 3 height 4
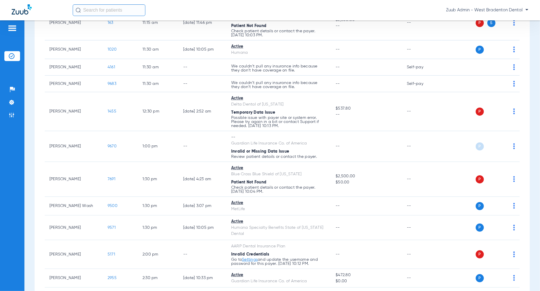
scroll to position [418, 0]
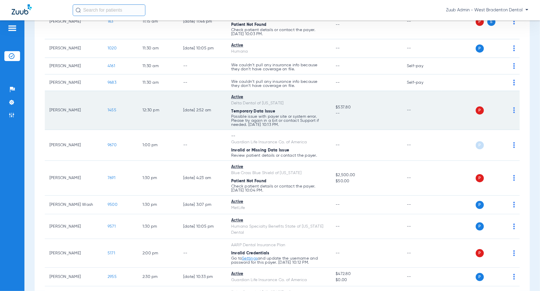
click at [514, 113] on img at bounding box center [515, 110] width 2 height 6
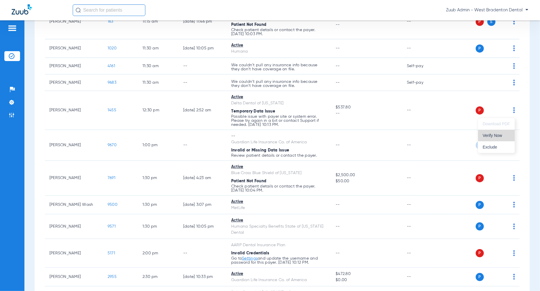
click at [495, 137] on span "Verify Now" at bounding box center [496, 136] width 27 height 4
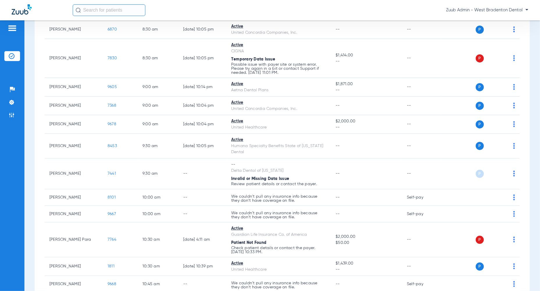
scroll to position [0, 0]
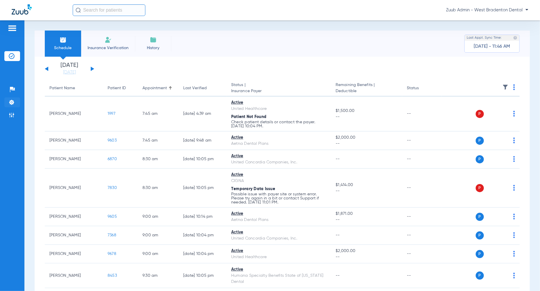
click at [11, 103] on img at bounding box center [12, 103] width 6 height 6
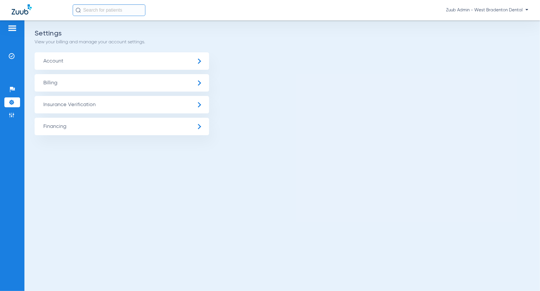
click at [87, 109] on span "Insurance Verification" at bounding box center [122, 104] width 175 height 17
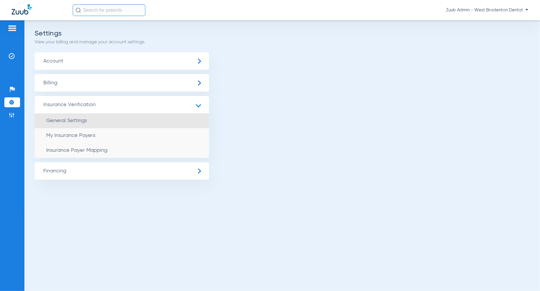
click at [95, 120] on li "General Settings" at bounding box center [122, 121] width 175 height 15
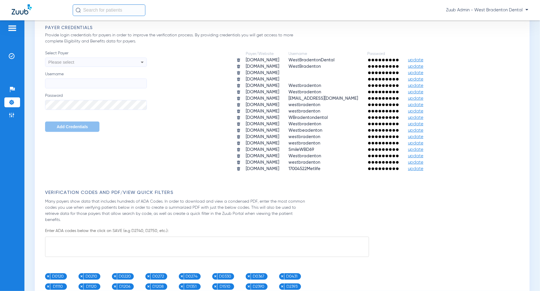
scroll to position [240, 0]
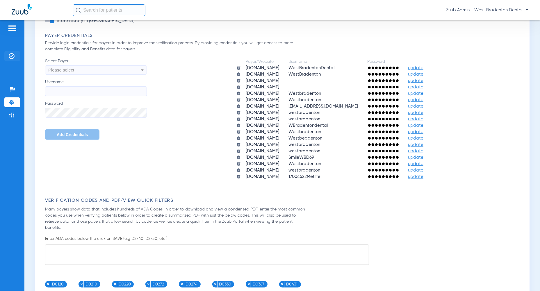
click at [11, 56] on img at bounding box center [12, 56] width 6 height 6
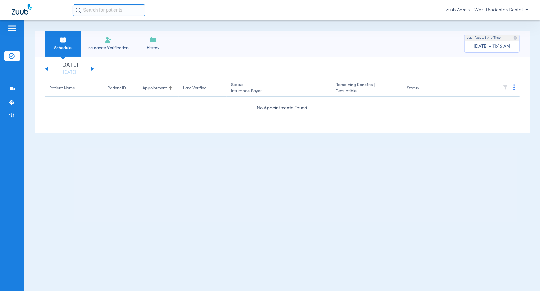
click at [91, 70] on button at bounding box center [92, 69] width 3 height 4
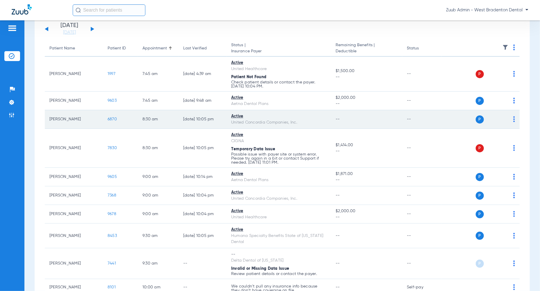
scroll to position [44, 0]
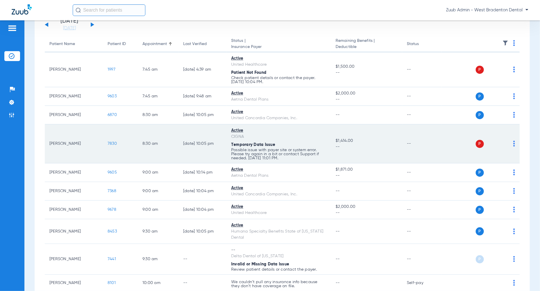
click at [516, 144] on td "P S" at bounding box center [481, 144] width 78 height 39
click at [515, 143] on img at bounding box center [515, 144] width 2 height 6
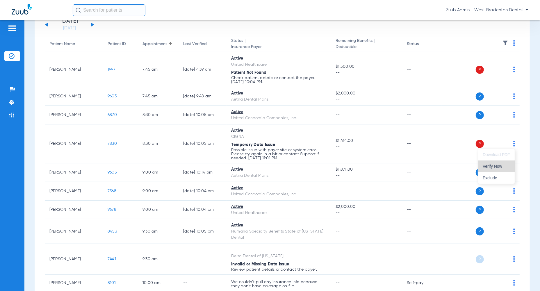
click at [498, 166] on span "Verify Now" at bounding box center [496, 166] width 27 height 4
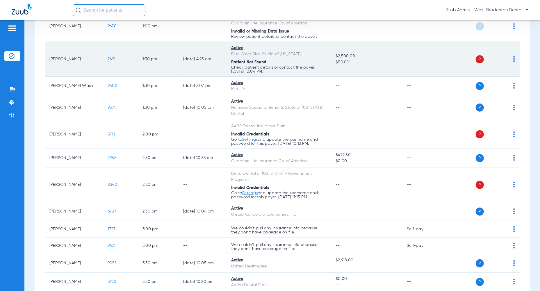
scroll to position [546, 0]
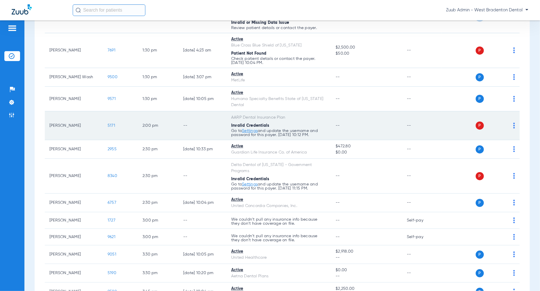
click at [516, 126] on td "P S" at bounding box center [481, 125] width 78 height 29
click at [515, 126] on img at bounding box center [515, 126] width 2 height 6
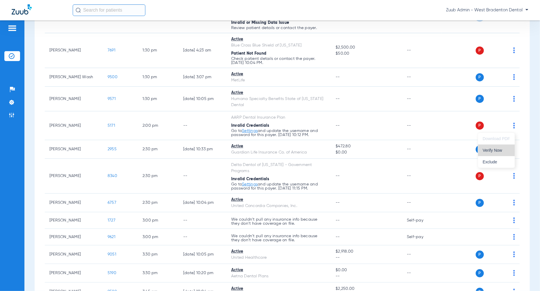
click at [506, 148] on button "Verify Now" at bounding box center [496, 151] width 37 height 12
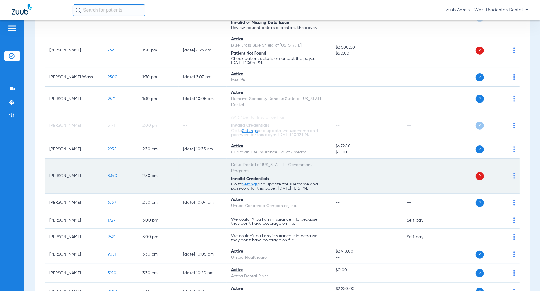
click at [515, 175] on img at bounding box center [515, 176] width 2 height 6
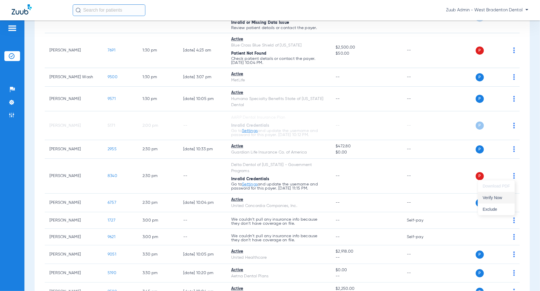
click at [506, 195] on button "Verify Now" at bounding box center [496, 198] width 37 height 12
click at [12, 102] on img at bounding box center [12, 103] width 6 height 6
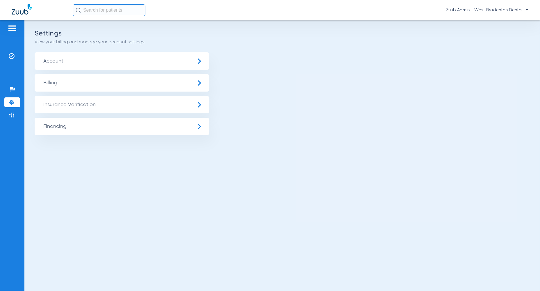
click at [94, 105] on span "Insurance Verification" at bounding box center [122, 104] width 175 height 17
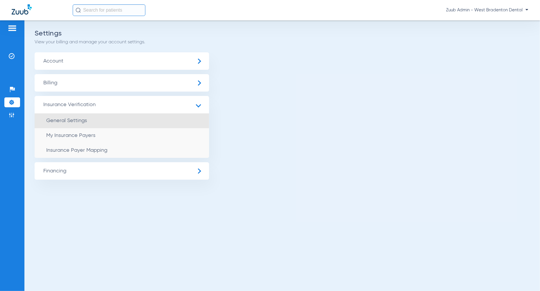
click at [123, 124] on li "General Settings" at bounding box center [122, 121] width 175 height 15
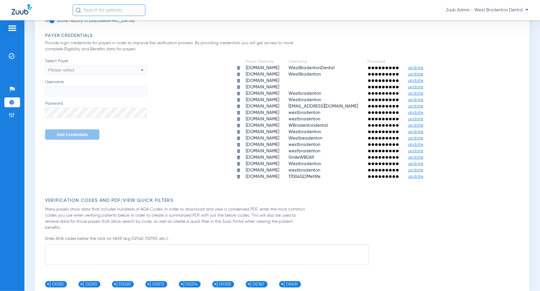
scroll to position [242, 0]
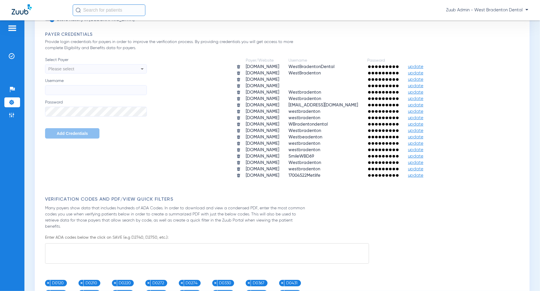
click at [14, 103] on img at bounding box center [12, 103] width 6 height 6
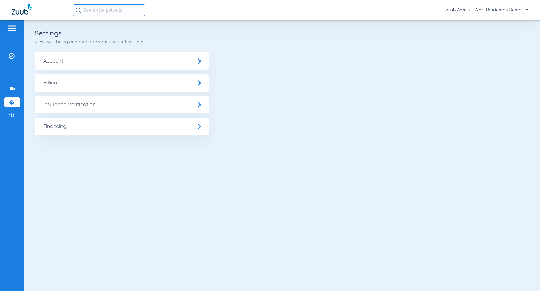
click at [54, 109] on span "Insurance Verification" at bounding box center [122, 104] width 175 height 17
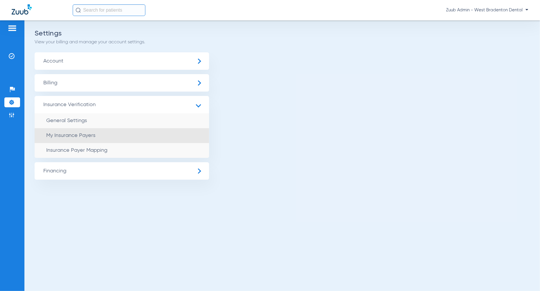
click at [84, 137] on span "My Insurance Payers" at bounding box center [70, 135] width 49 height 5
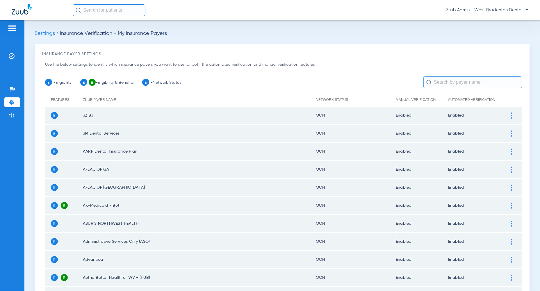
click at [13, 101] on img at bounding box center [12, 103] width 6 height 6
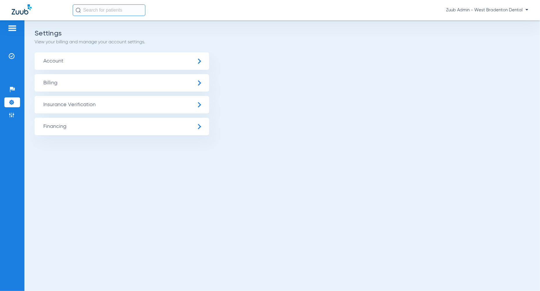
click at [74, 108] on span "Insurance Verification" at bounding box center [122, 104] width 175 height 17
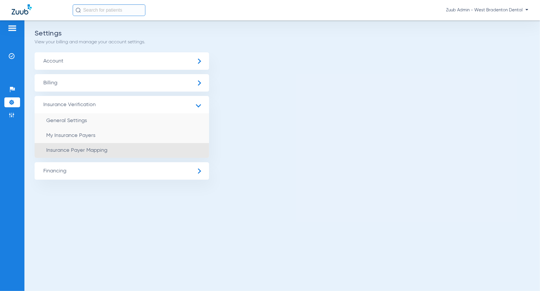
click at [86, 149] on span "Insurance Payer Mapping" at bounding box center [76, 150] width 61 height 5
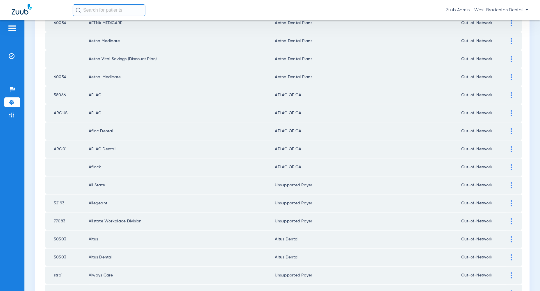
scroll to position [750, 0]
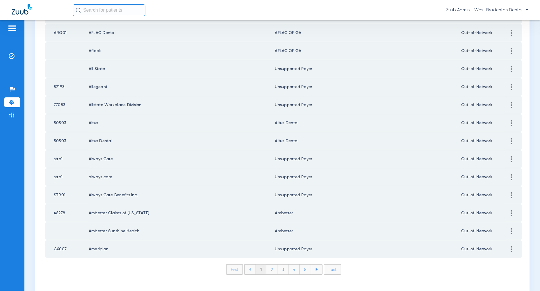
click at [274, 265] on li "2" at bounding box center [272, 270] width 11 height 10
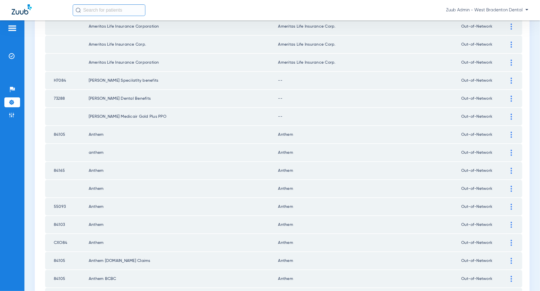
scroll to position [359, 0]
click at [512, 78] on img at bounding box center [511, 81] width 1 height 6
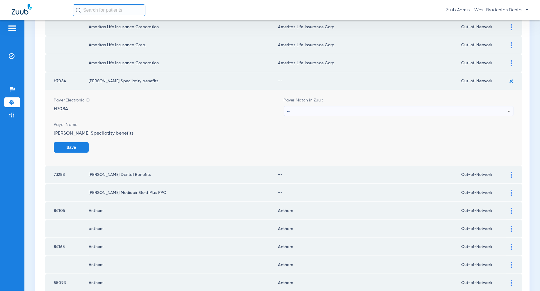
click at [494, 110] on div "--" at bounding box center [397, 112] width 221 height 10
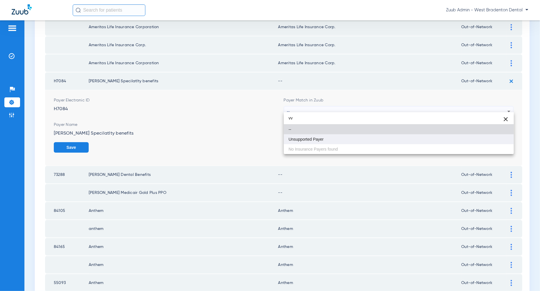
type input "vv"
click at [495, 137] on mat-option "Unsupported Payer" at bounding box center [399, 139] width 230 height 10
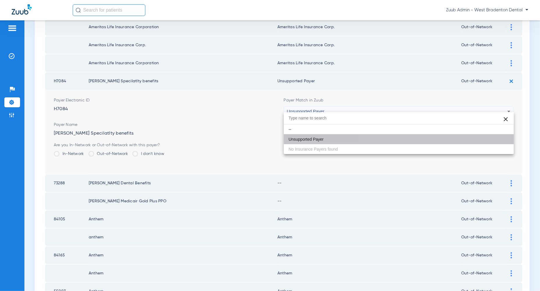
click at [495, 142] on button "Save" at bounding box center [496, 147] width 35 height 10
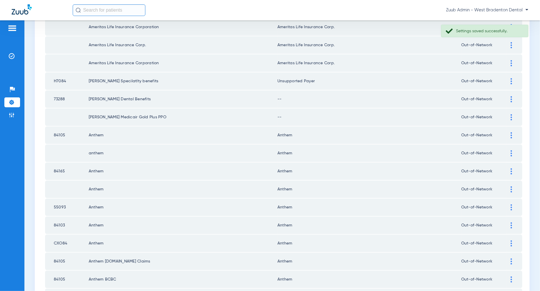
click at [512, 96] on img at bounding box center [511, 99] width 1 height 6
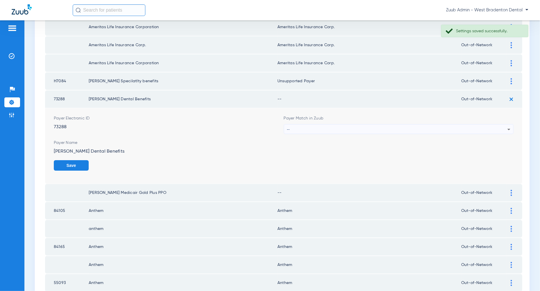
click at [499, 127] on div "--" at bounding box center [397, 130] width 221 height 10
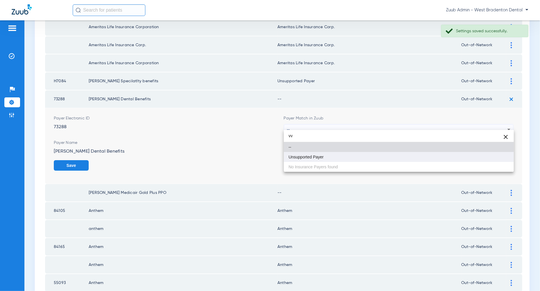
type input "vv"
click at [492, 159] on mat-option "Unsupported Payer" at bounding box center [399, 157] width 230 height 10
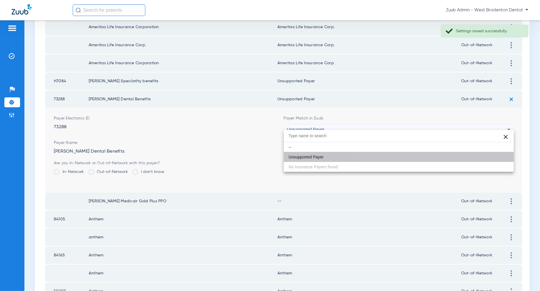
click at [492, 160] on button "Save" at bounding box center [496, 165] width 35 height 10
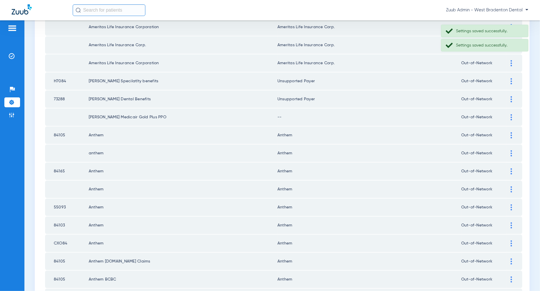
click at [510, 114] on div at bounding box center [512, 117] width 10 height 6
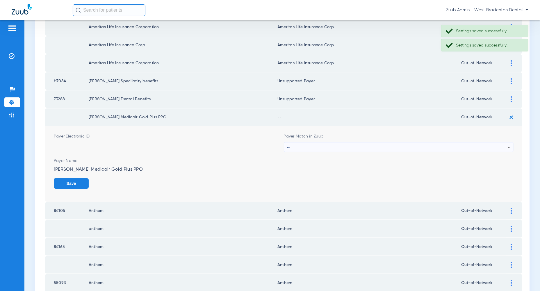
click at [502, 144] on div "--" at bounding box center [397, 148] width 221 height 10
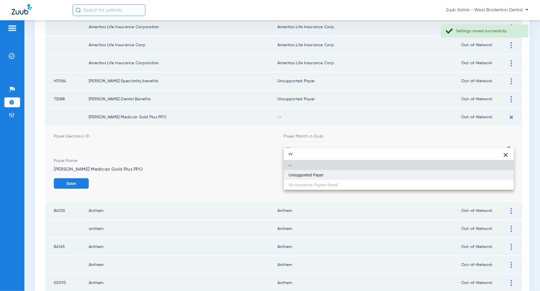
type input "vv"
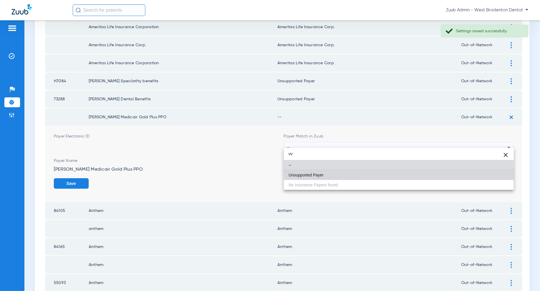
click at [483, 174] on mat-option "Unsupported Payer" at bounding box center [399, 175] width 230 height 10
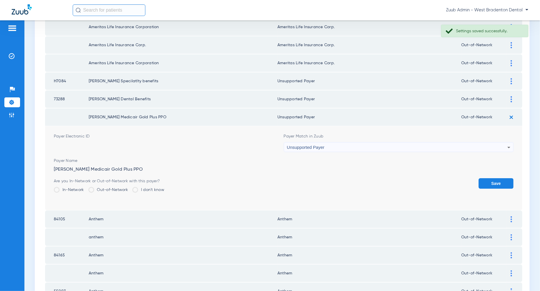
click at [485, 178] on button "Save" at bounding box center [496, 183] width 35 height 10
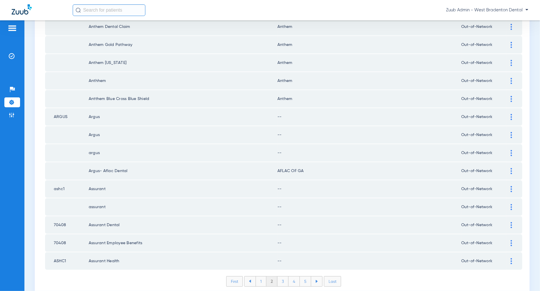
scroll to position [740, 0]
click at [513, 113] on img at bounding box center [511, 116] width 1 height 6
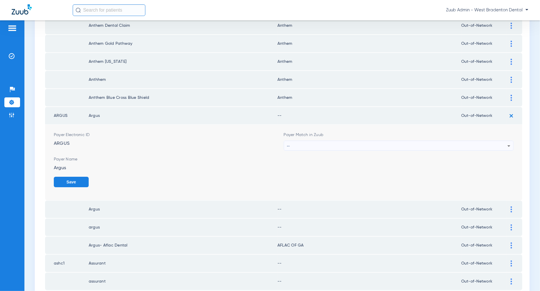
click at [502, 141] on div "--" at bounding box center [397, 146] width 221 height 10
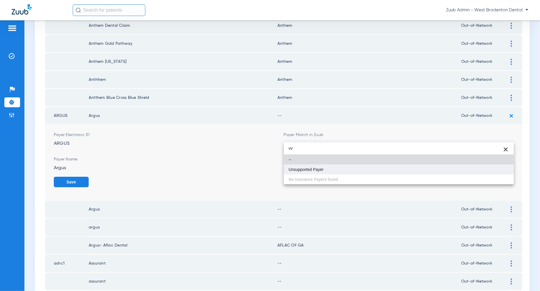
type input "vv"
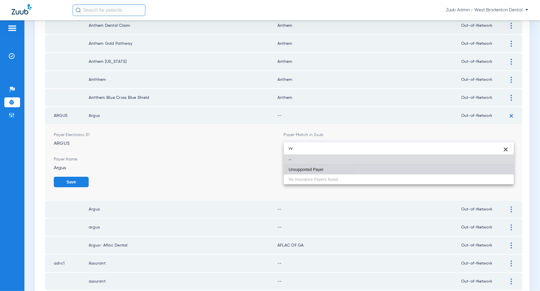
click at [503, 173] on mat-option "Unsupported Payer" at bounding box center [399, 170] width 230 height 10
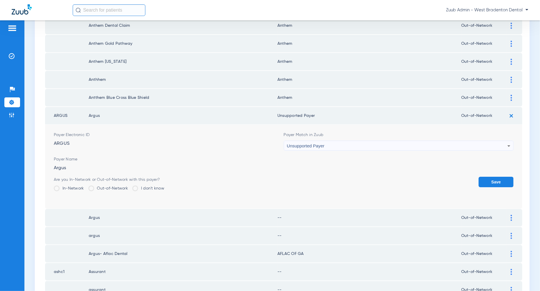
click at [503, 177] on button "Save" at bounding box center [496, 182] width 35 height 10
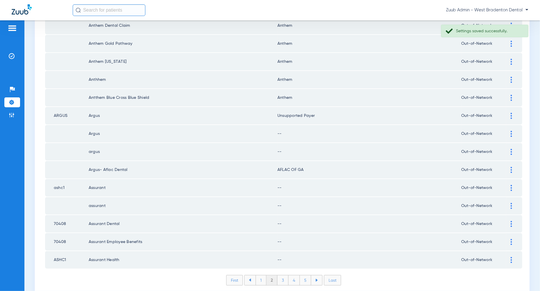
click at [512, 131] on img at bounding box center [511, 134] width 1 height 6
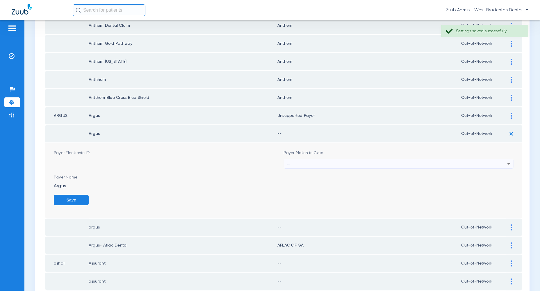
click at [502, 159] on div "--" at bounding box center [397, 164] width 221 height 10
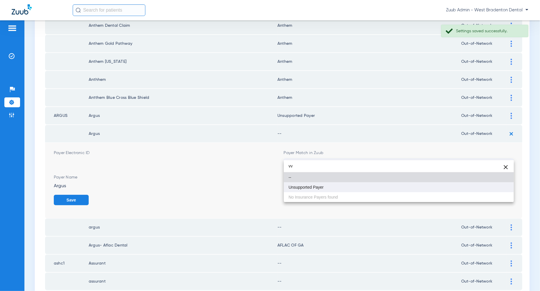
type input "vv"
click at [501, 188] on mat-option "Unsupported Payer" at bounding box center [399, 187] width 230 height 10
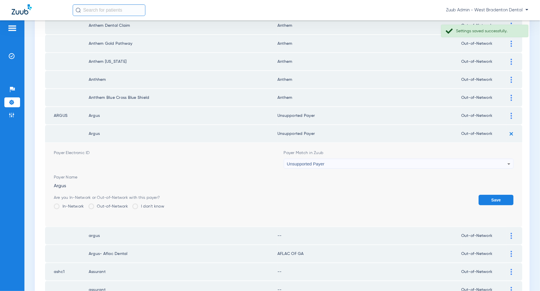
click at [501, 195] on button "Save" at bounding box center [496, 200] width 35 height 10
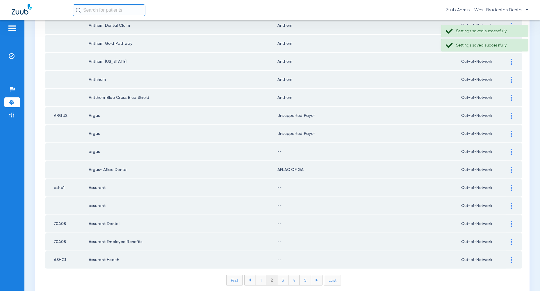
click at [511, 149] on img at bounding box center [511, 152] width 1 height 6
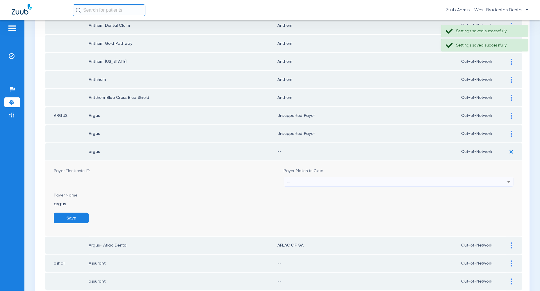
click at [500, 177] on div "--" at bounding box center [397, 182] width 221 height 10
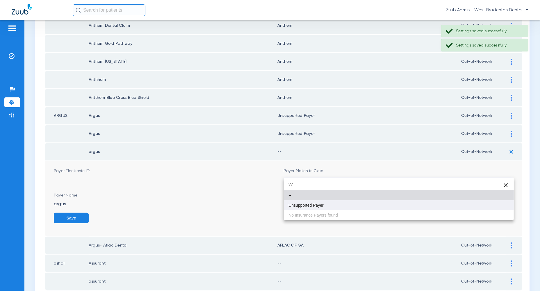
type input "vv"
click at [497, 204] on mat-option "Unsupported Payer" at bounding box center [399, 206] width 230 height 10
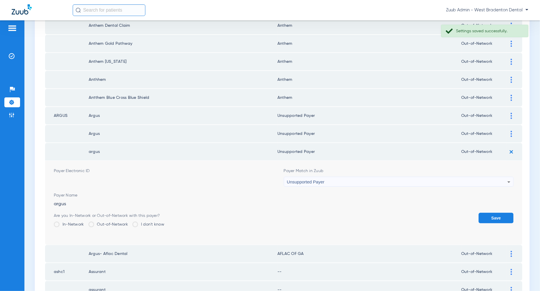
click at [497, 213] on button "Save" at bounding box center [496, 218] width 35 height 10
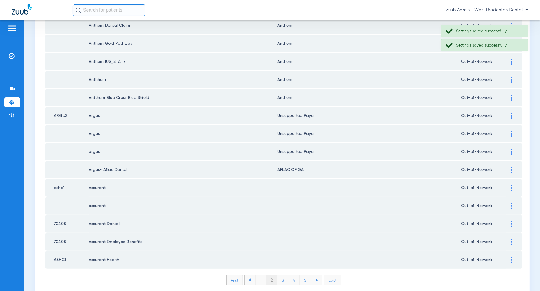
click at [510, 185] on div at bounding box center [512, 188] width 10 height 6
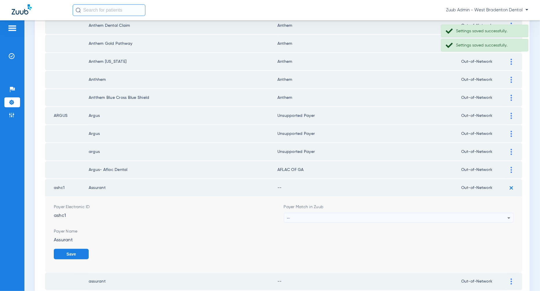
click at [492, 213] on div "--" at bounding box center [397, 218] width 221 height 10
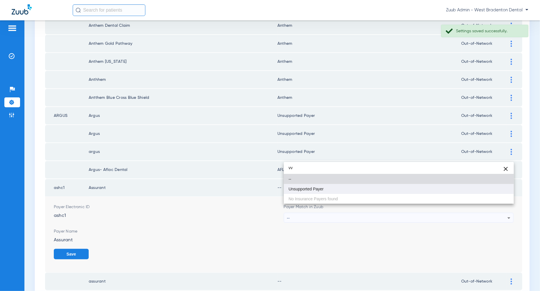
type input "vv"
click at [497, 189] on mat-option "Unsupported Payer" at bounding box center [399, 189] width 230 height 10
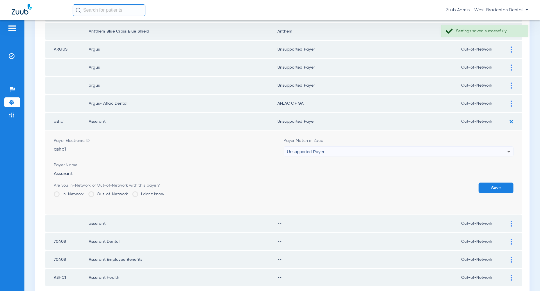
click at [500, 183] on button "Save" at bounding box center [496, 188] width 35 height 10
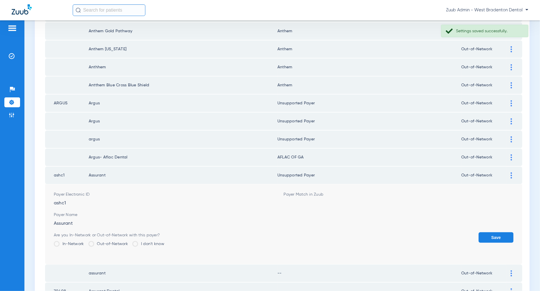
scroll to position [750, 0]
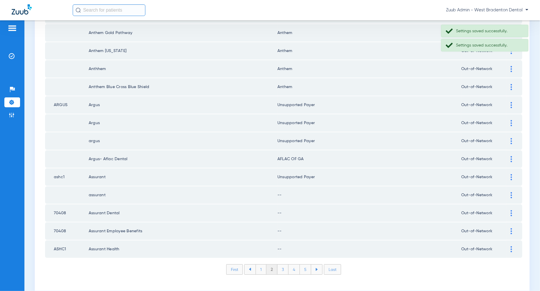
click at [511, 192] on img at bounding box center [511, 195] width 1 height 6
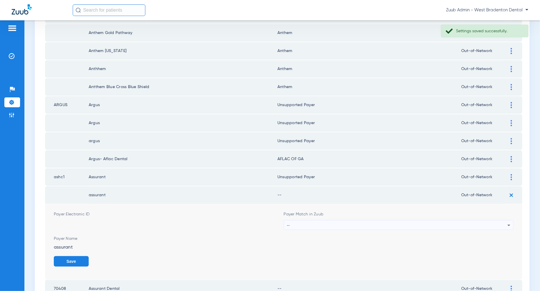
click at [496, 221] on div "--" at bounding box center [397, 226] width 221 height 10
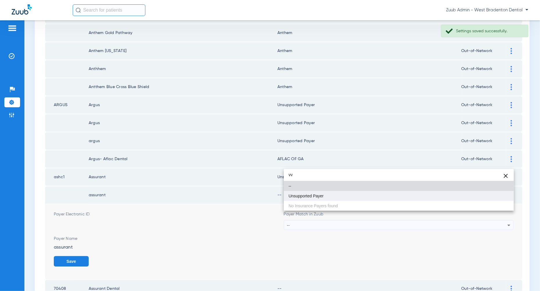
type input "vv"
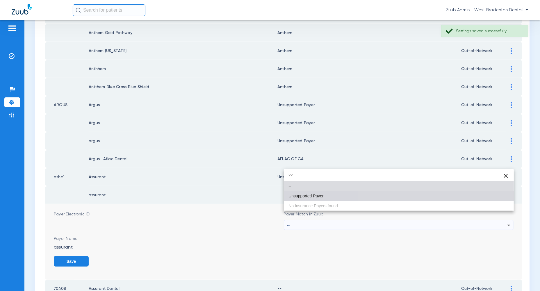
click at [497, 194] on mat-option "Unsupported Payer" at bounding box center [399, 196] width 230 height 10
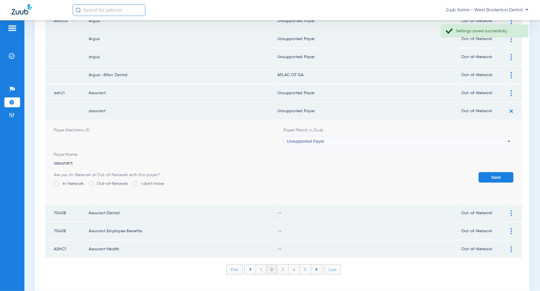
click at [499, 172] on button "Save" at bounding box center [496, 177] width 35 height 10
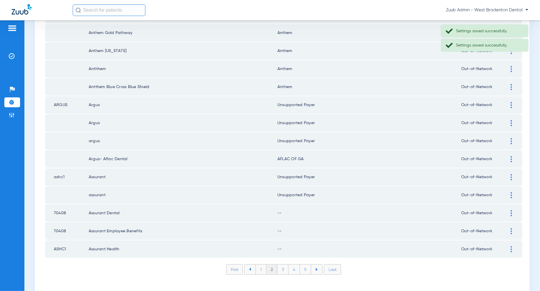
click at [512, 210] on img at bounding box center [511, 213] width 1 height 6
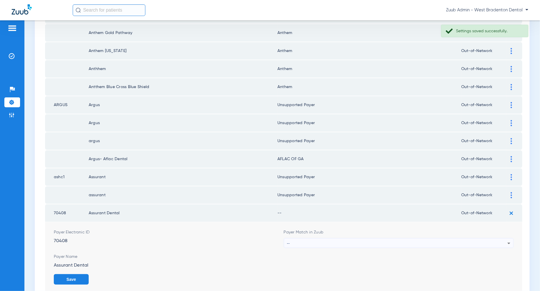
click at [502, 239] on div "--" at bounding box center [397, 244] width 221 height 10
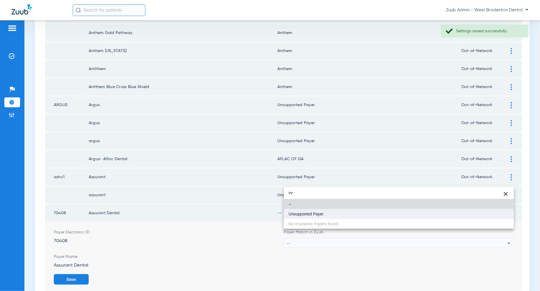
type input "vv"
click at [502, 215] on mat-option "Unsupported Payer" at bounding box center [399, 214] width 230 height 10
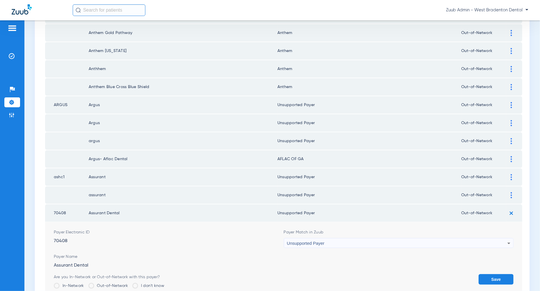
click at [509, 274] on button "Save" at bounding box center [496, 279] width 35 height 10
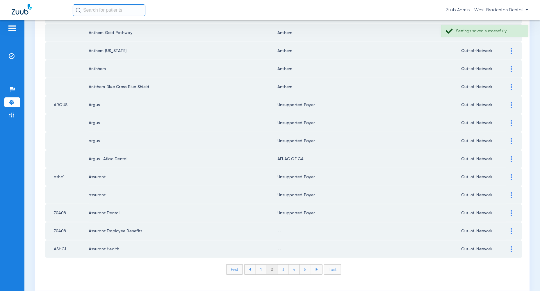
click at [513, 228] on div at bounding box center [512, 231] width 10 height 6
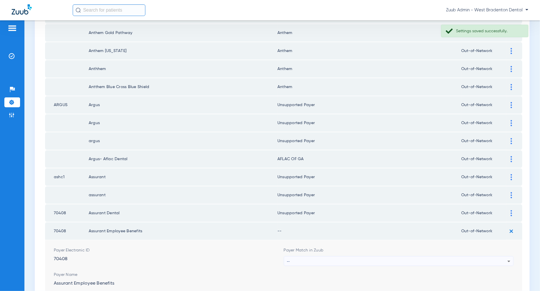
click at [506, 257] on div "--" at bounding box center [397, 262] width 221 height 10
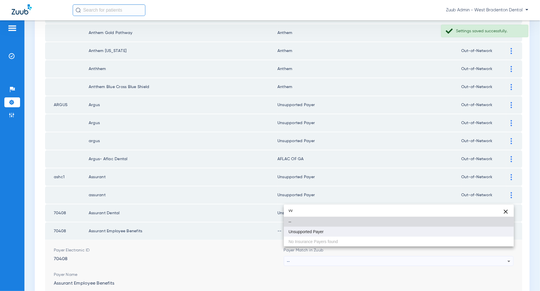
type input "vv"
click at [486, 231] on mat-option "Unsupported Payer" at bounding box center [399, 232] width 230 height 10
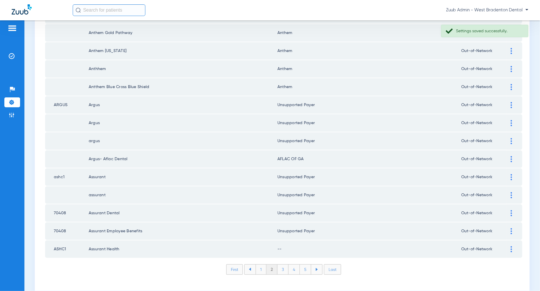
click at [511, 247] on img at bounding box center [511, 250] width 1 height 6
click at [500, 275] on div "--" at bounding box center [397, 280] width 221 height 10
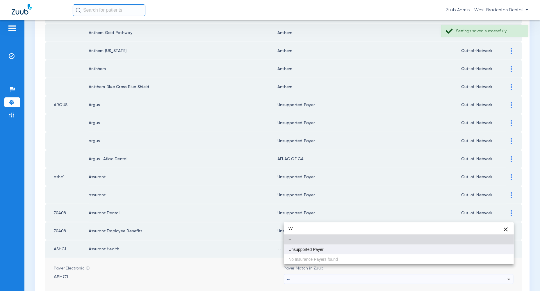
type input "vv"
click at [494, 249] on mat-option "Unsupported Payer" at bounding box center [399, 250] width 230 height 10
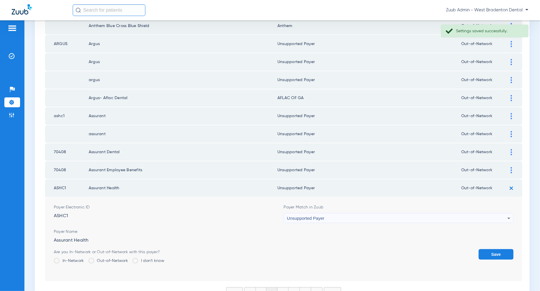
click at [496, 249] on button "Save" at bounding box center [496, 254] width 35 height 10
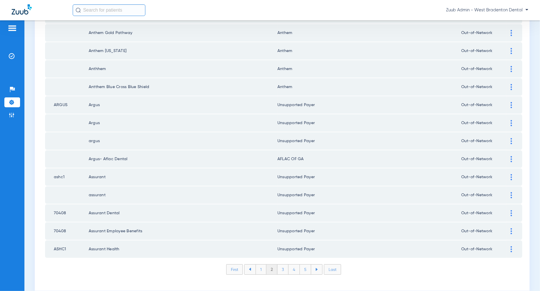
click at [284, 265] on li "3" at bounding box center [283, 270] width 11 height 10
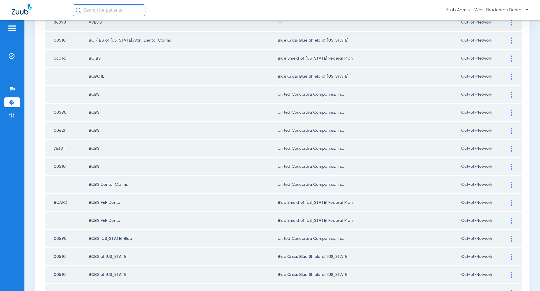
scroll to position [0, 0]
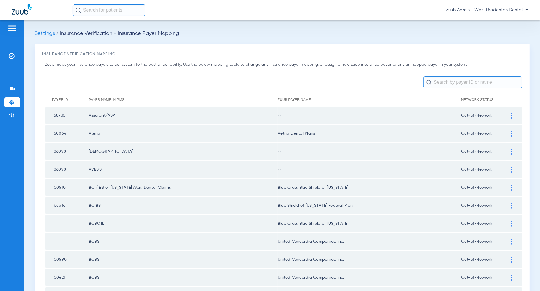
click at [513, 114] on div at bounding box center [512, 116] width 10 height 6
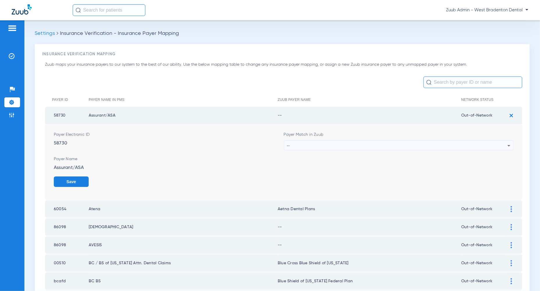
click at [508, 144] on icon at bounding box center [509, 145] width 7 height 7
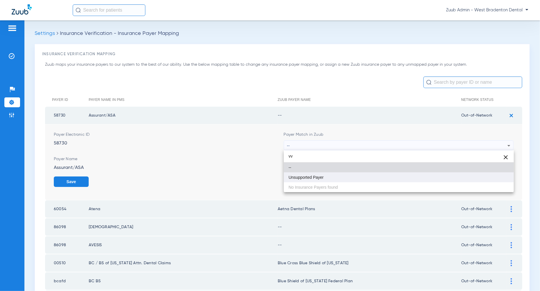
type input "vv"
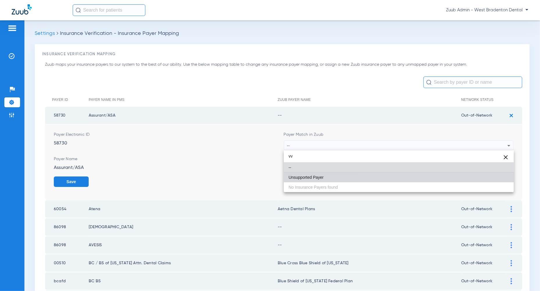
click at [499, 176] on mat-option "Unsupported Payer" at bounding box center [399, 178] width 230 height 10
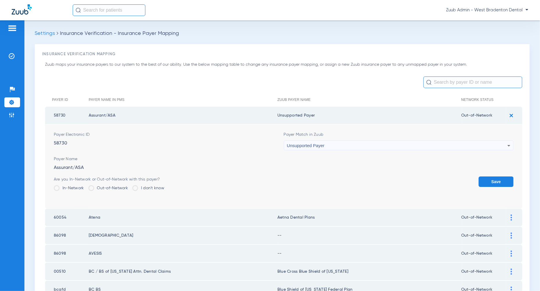
click at [499, 181] on button "Save" at bounding box center [496, 182] width 35 height 10
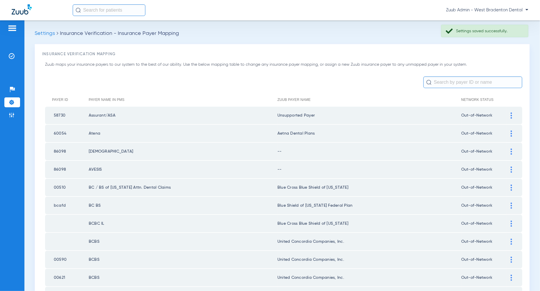
click at [511, 152] on img at bounding box center [511, 152] width 1 height 6
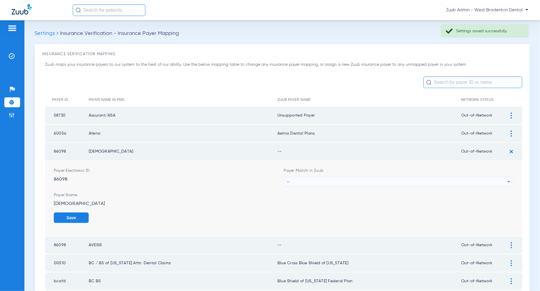
click at [505, 181] on div "--" at bounding box center [397, 182] width 221 height 10
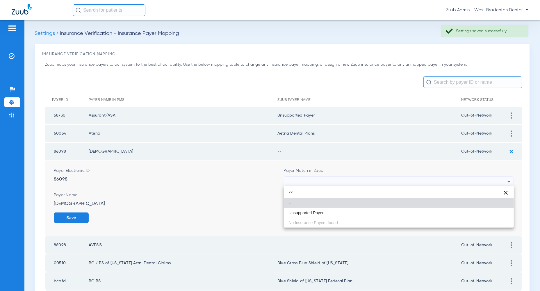
type input "vv"
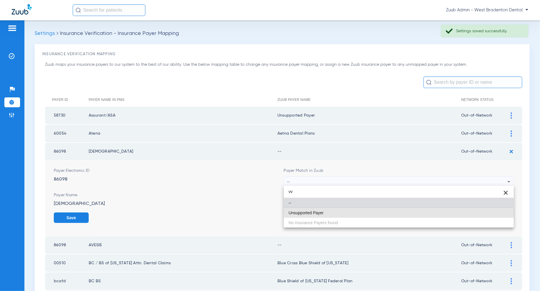
click at [497, 212] on mat-option "Unsupported Payer" at bounding box center [399, 213] width 230 height 10
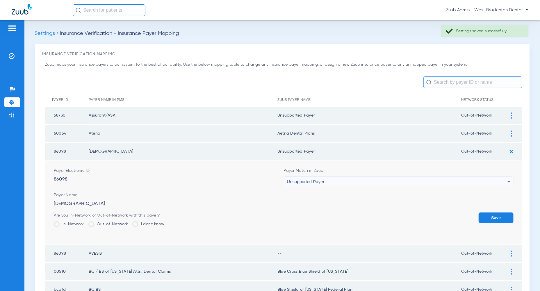
click at [497, 213] on button "Save" at bounding box center [496, 218] width 35 height 10
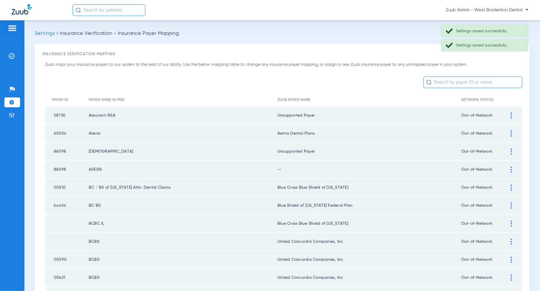
click at [512, 173] on td at bounding box center [515, 169] width 16 height 17
click at [512, 167] on img at bounding box center [511, 170] width 1 height 6
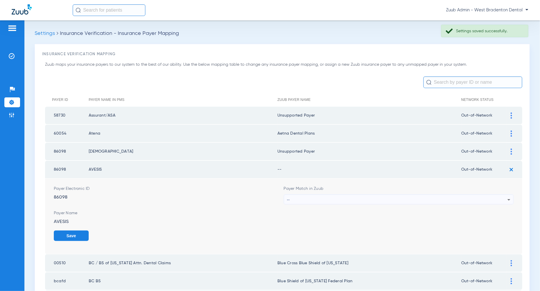
click at [507, 199] on icon at bounding box center [509, 199] width 7 height 7
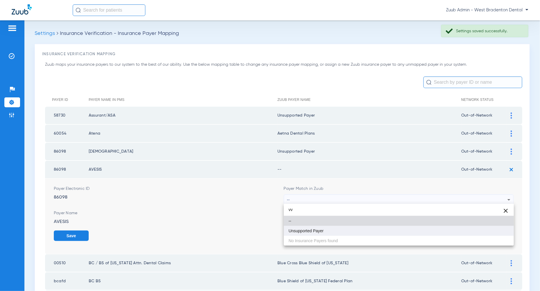
type input "vv"
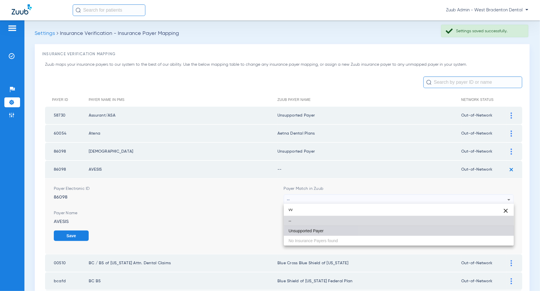
click at [497, 233] on mat-option "Unsupported Payer" at bounding box center [399, 231] width 230 height 10
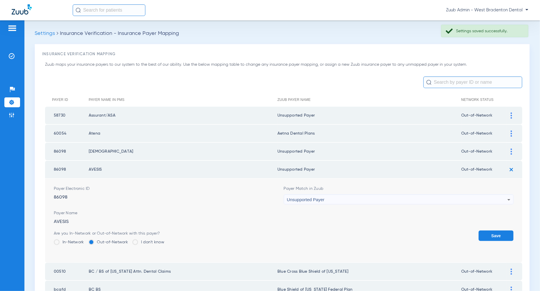
click at [497, 234] on button "Save" at bounding box center [496, 236] width 35 height 10
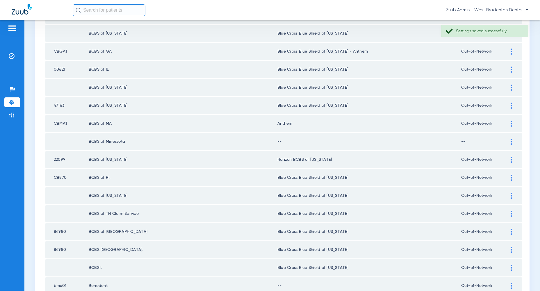
scroll to position [408, 0]
click at [512, 138] on img at bounding box center [511, 141] width 1 height 6
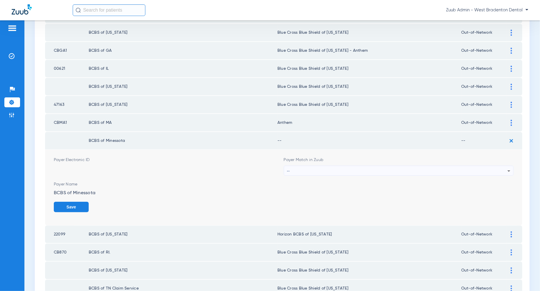
click at [482, 166] on div "--" at bounding box center [397, 171] width 221 height 10
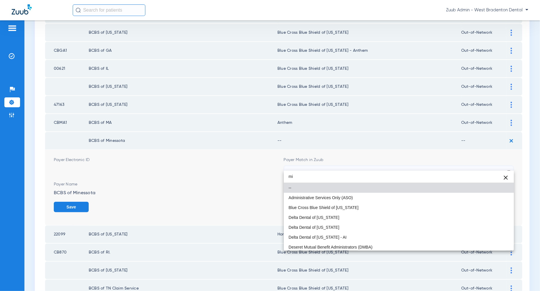
type input "m"
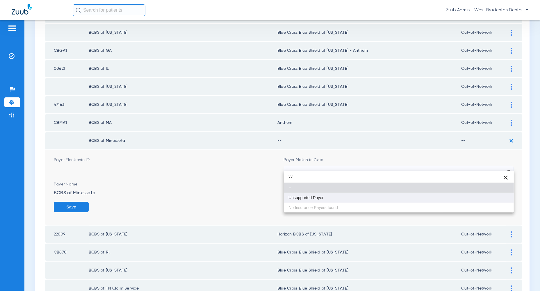
type input "vv"
click at [374, 201] on mat-option "Unsupported Payer" at bounding box center [399, 198] width 230 height 10
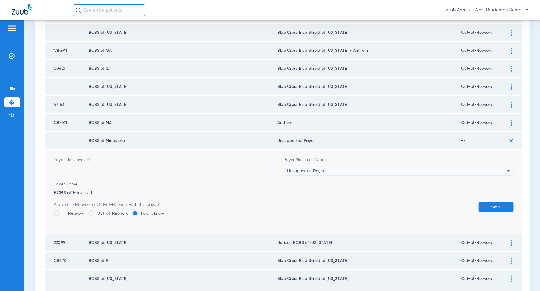
click at [505, 202] on button "Save" at bounding box center [496, 207] width 35 height 10
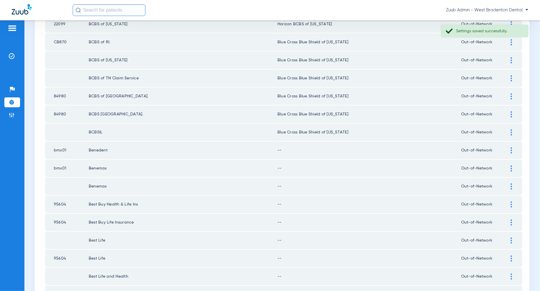
scroll to position [543, 0]
click at [511, 147] on div at bounding box center [512, 150] width 10 height 6
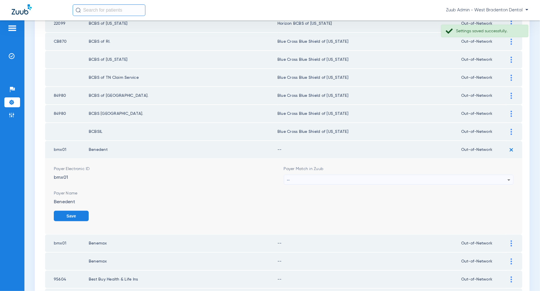
click at [501, 175] on div "--" at bounding box center [397, 180] width 221 height 10
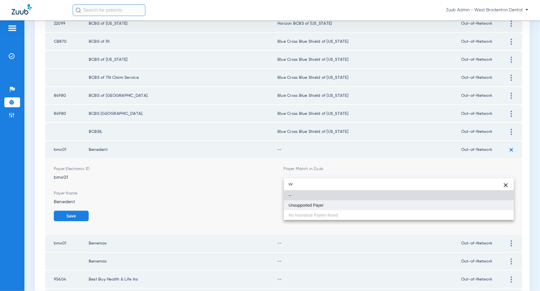
type input "vv"
click at [490, 208] on mat-option "Unsupported Payer" at bounding box center [399, 206] width 230 height 10
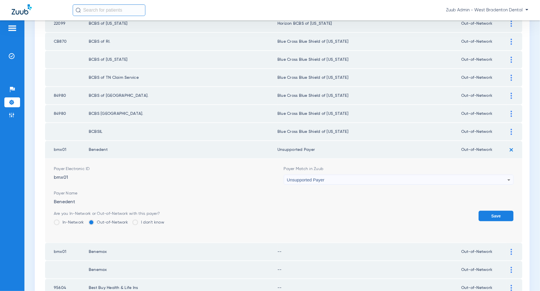
click at [494, 211] on button "Save" at bounding box center [496, 216] width 35 height 10
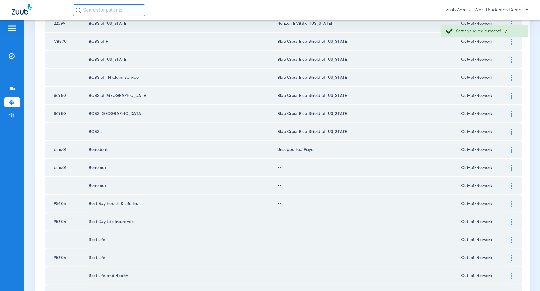
click at [511, 165] on img at bounding box center [511, 168] width 1 height 6
